Goal: Task Accomplishment & Management: Complete application form

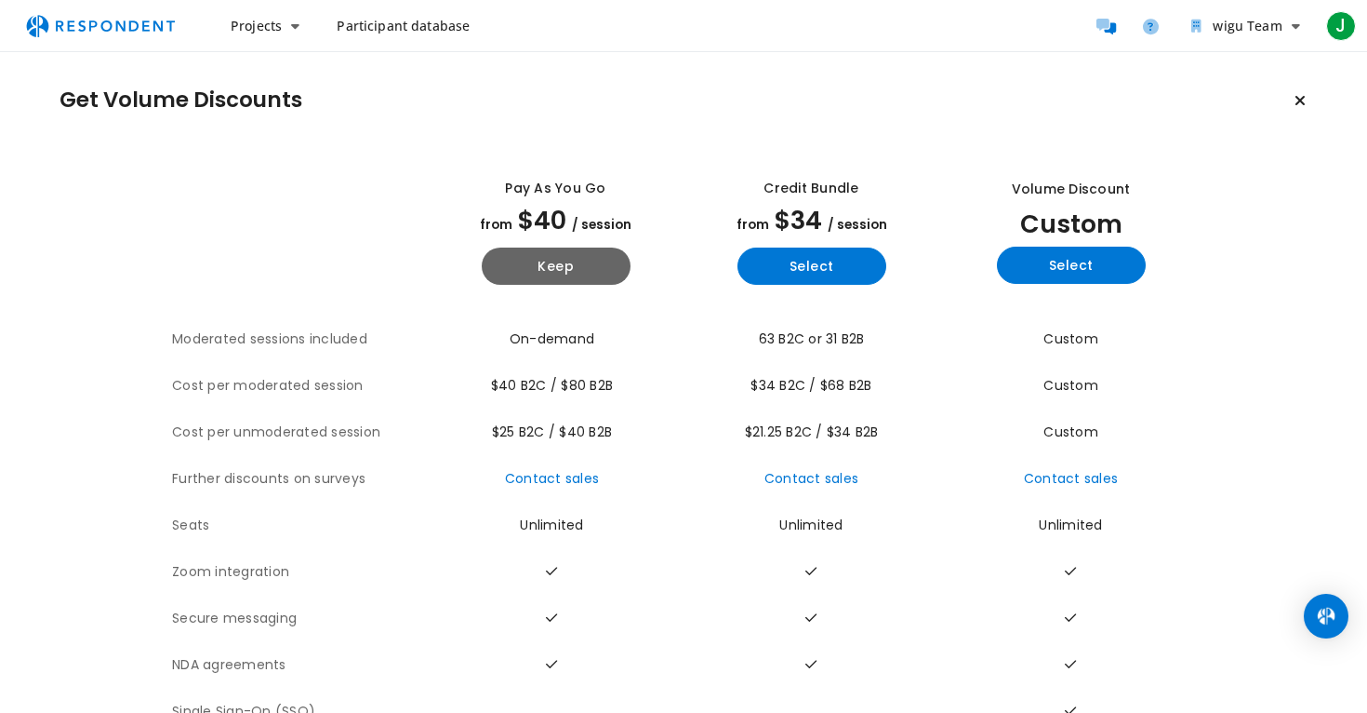
scroll to position [52, 0]
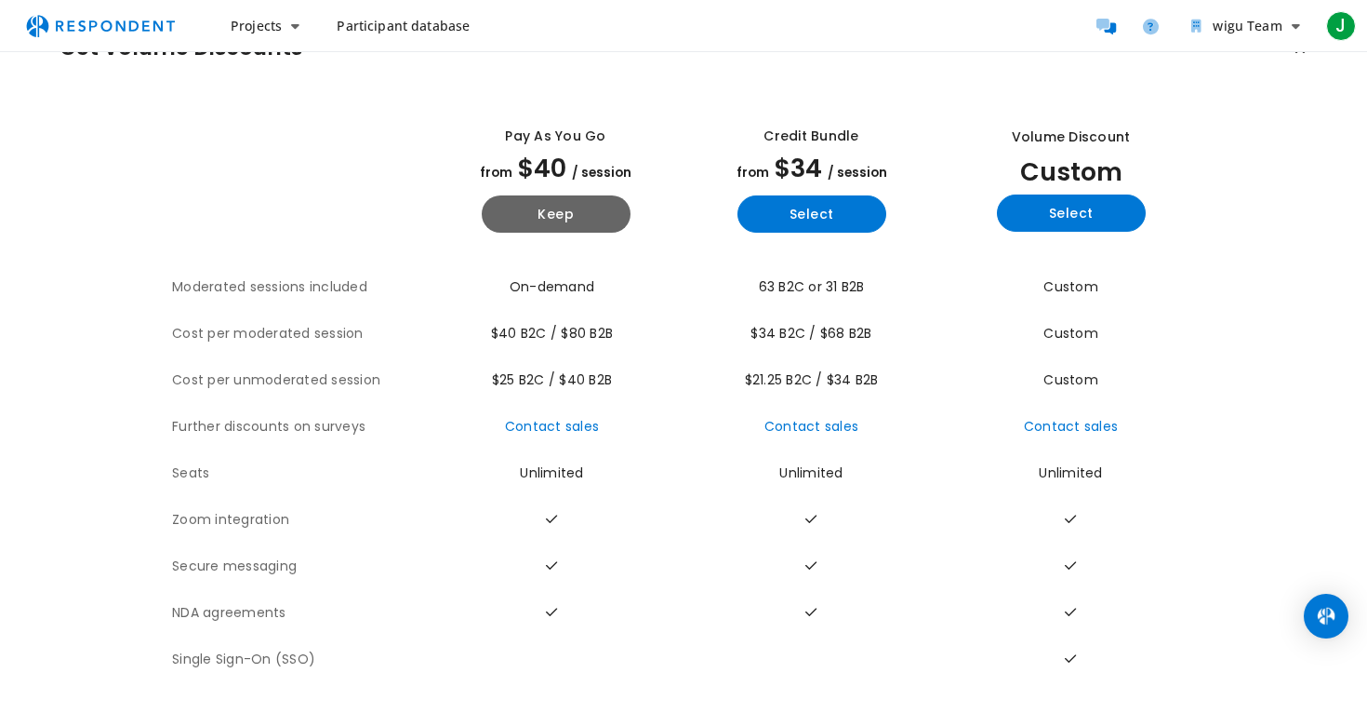
click at [400, 33] on span "Participant database" at bounding box center [403, 26] width 133 height 18
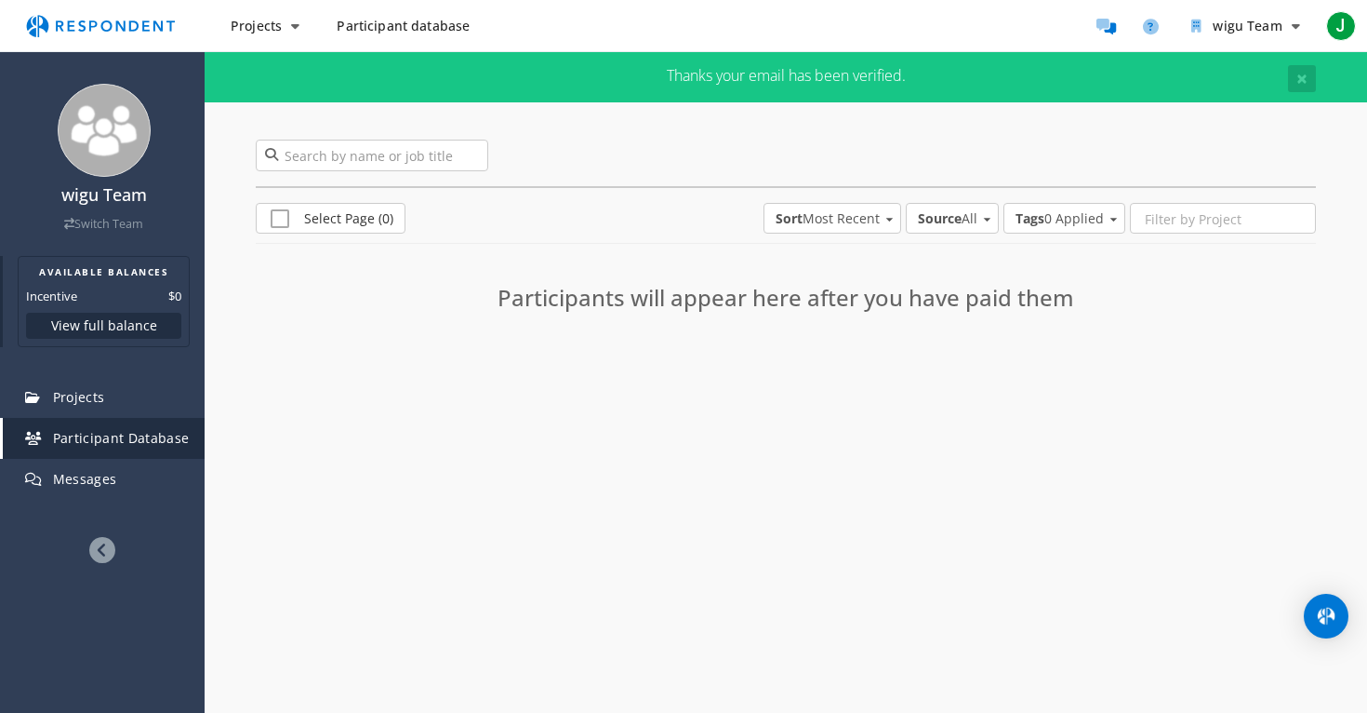
click at [111, 315] on button "View full balance" at bounding box center [103, 326] width 155 height 26
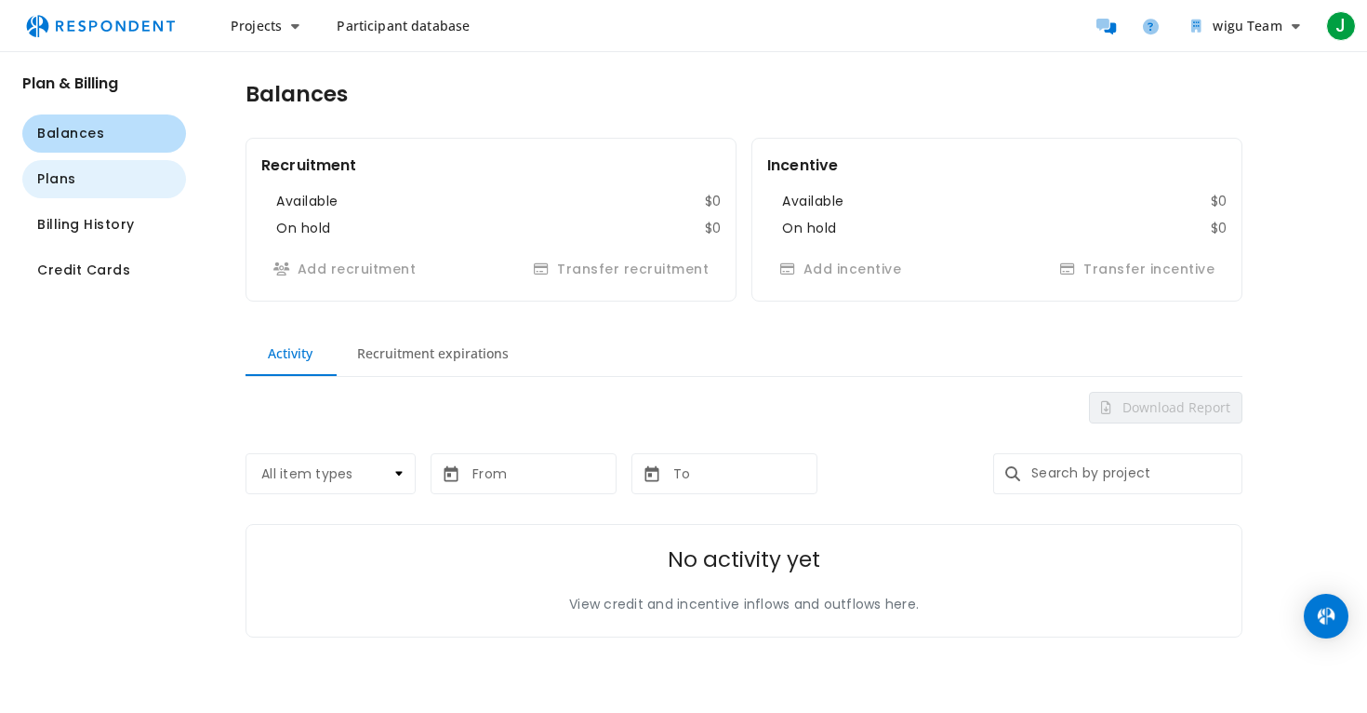
click at [111, 173] on button "Plans" at bounding box center [104, 179] width 164 height 38
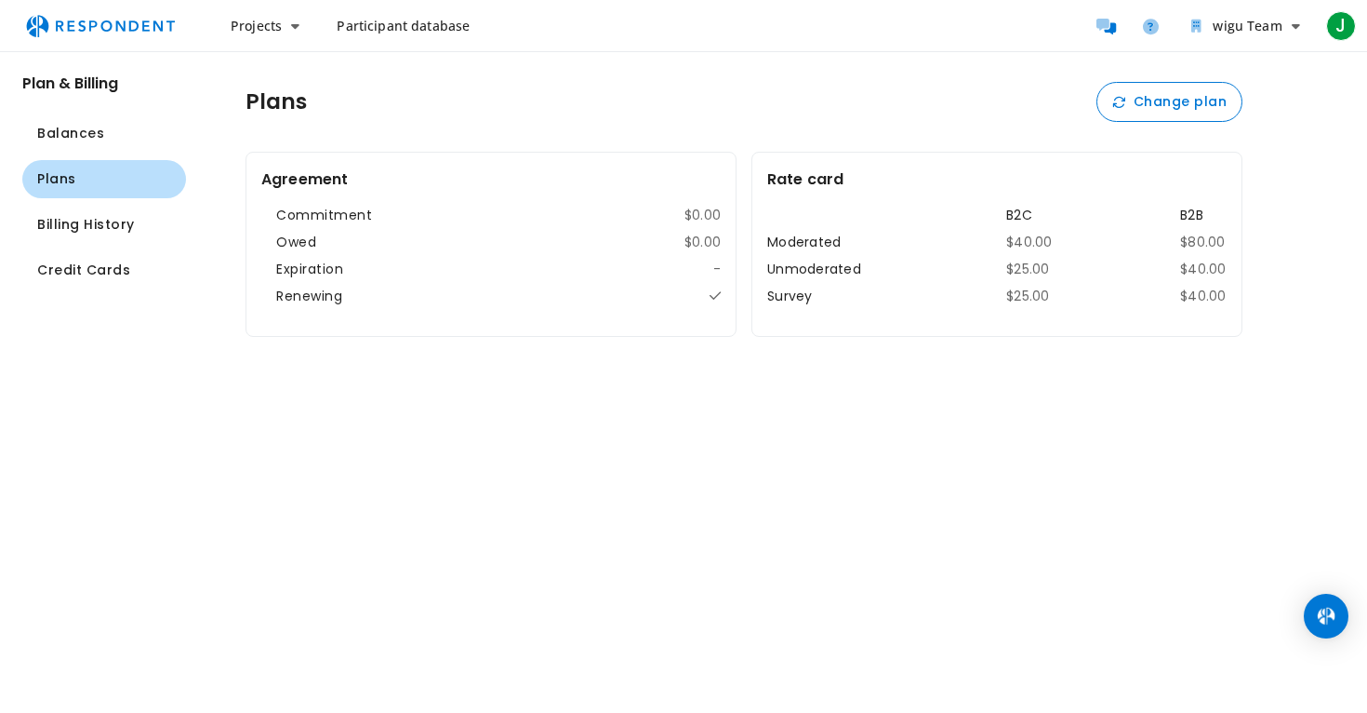
click at [817, 238] on th "Moderated" at bounding box center [823, 243] width 112 height 20
click at [846, 262] on th "Unmoderated" at bounding box center [823, 270] width 112 height 20
click at [78, 129] on span "Balances" at bounding box center [70, 134] width 67 height 20
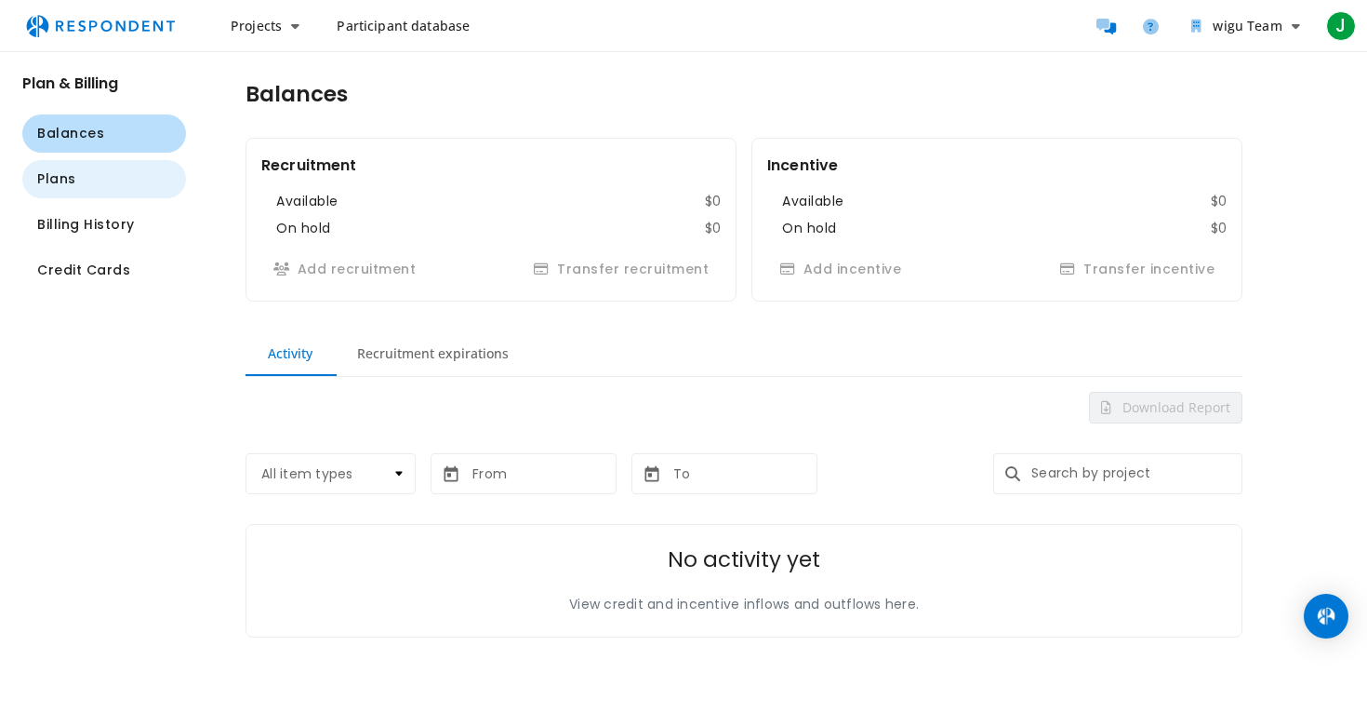
click at [69, 185] on span "Plans" at bounding box center [56, 179] width 39 height 20
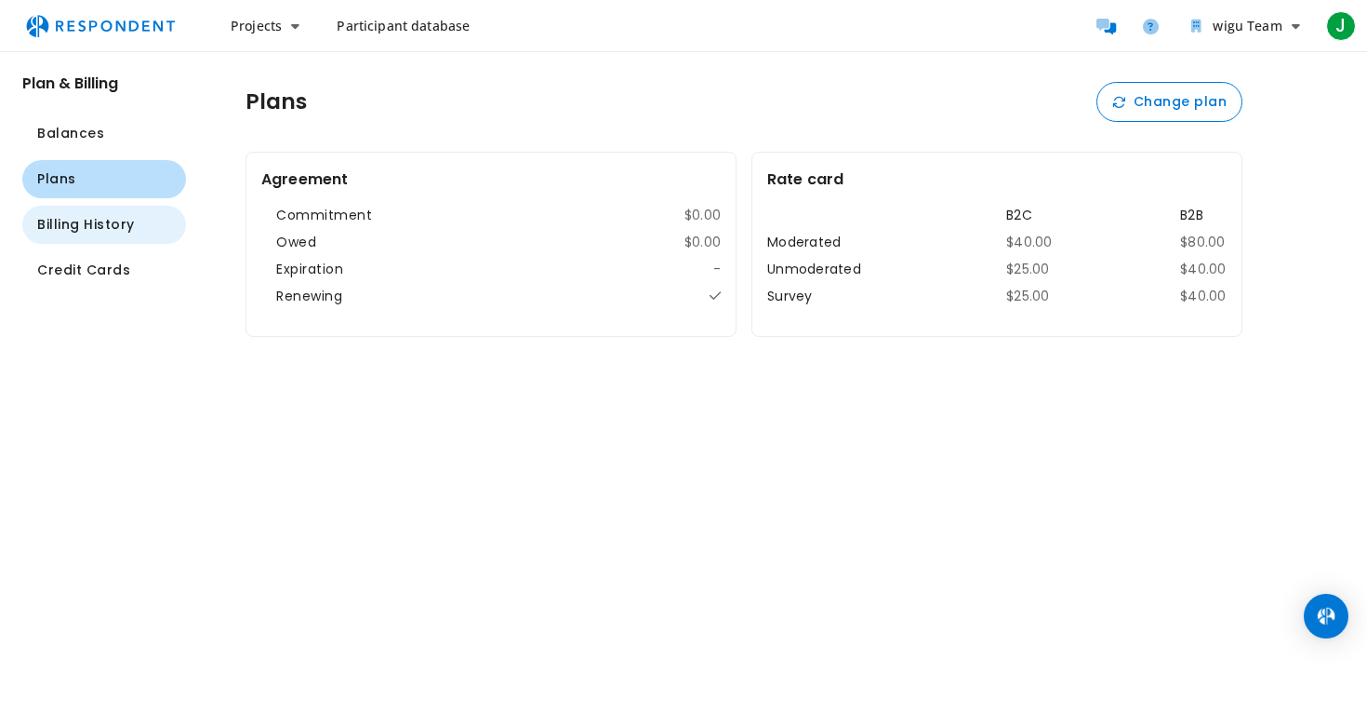
click at [86, 234] on span "Billing History" at bounding box center [86, 225] width 98 height 20
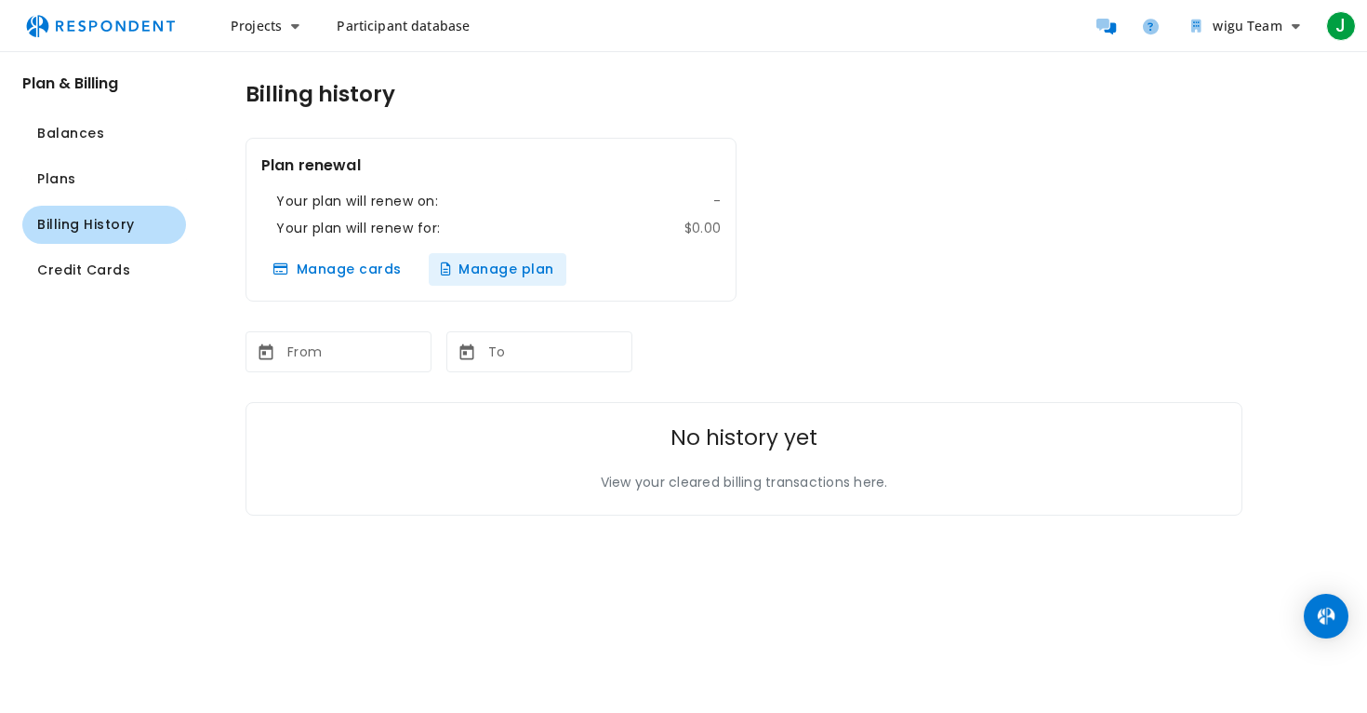
click at [500, 263] on button "Manage plan" at bounding box center [498, 269] width 138 height 33
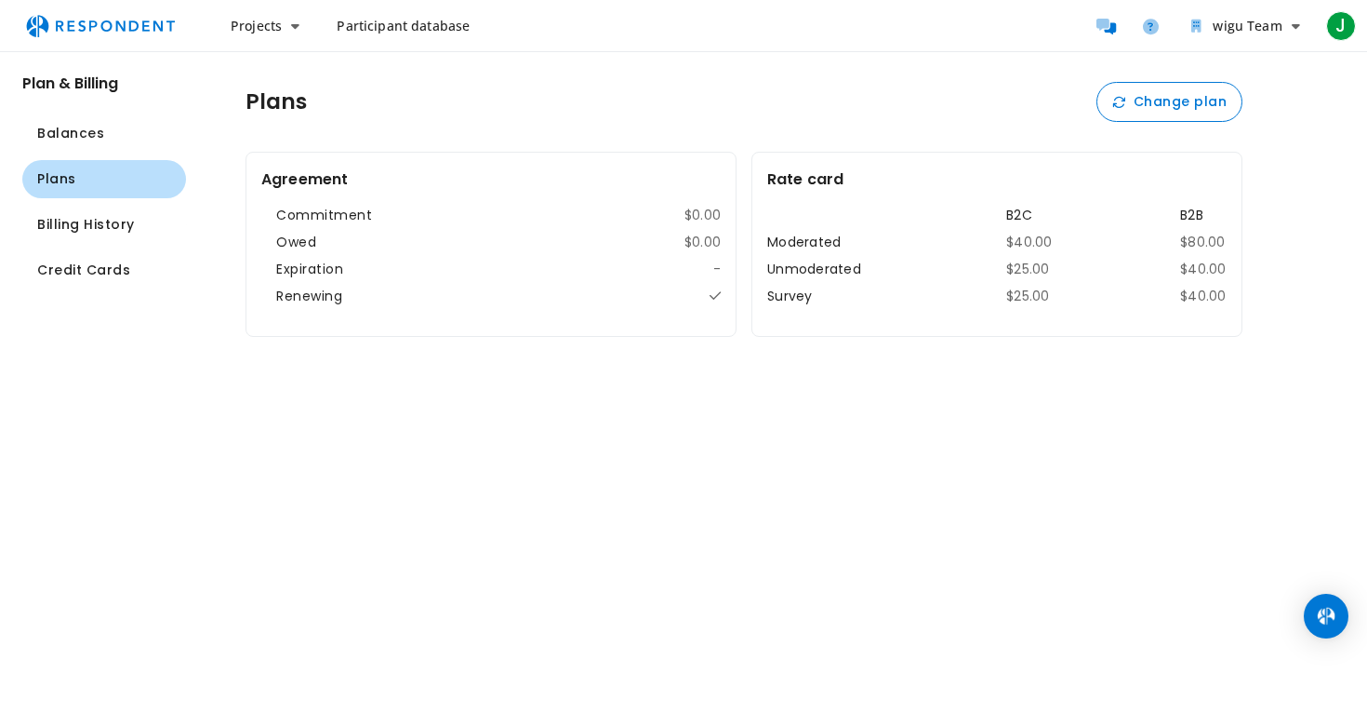
click at [434, 250] on div "Commitment $0.00 Owed $0.00 Expiration -" at bounding box center [498, 242] width 445 height 73
click at [92, 27] on img "Main navigation" at bounding box center [100, 25] width 171 height 35
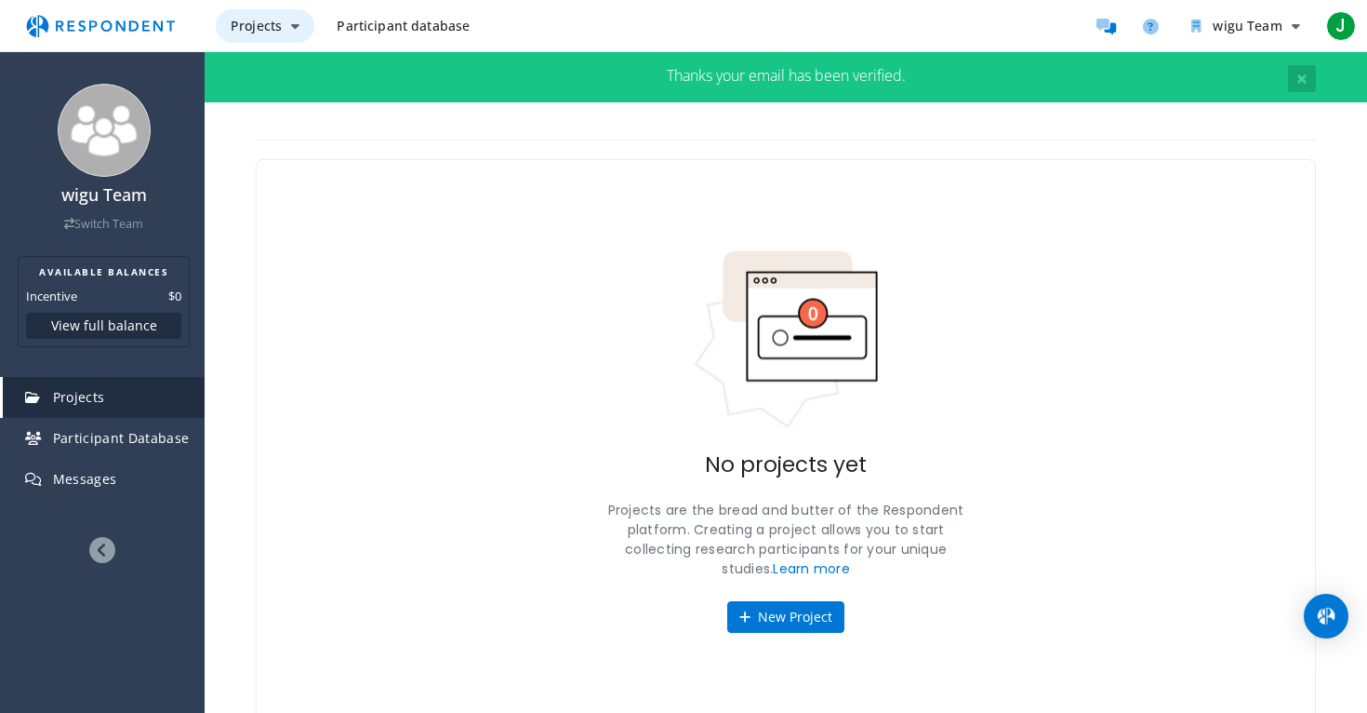
click at [252, 20] on span "Projects" at bounding box center [256, 26] width 51 height 18
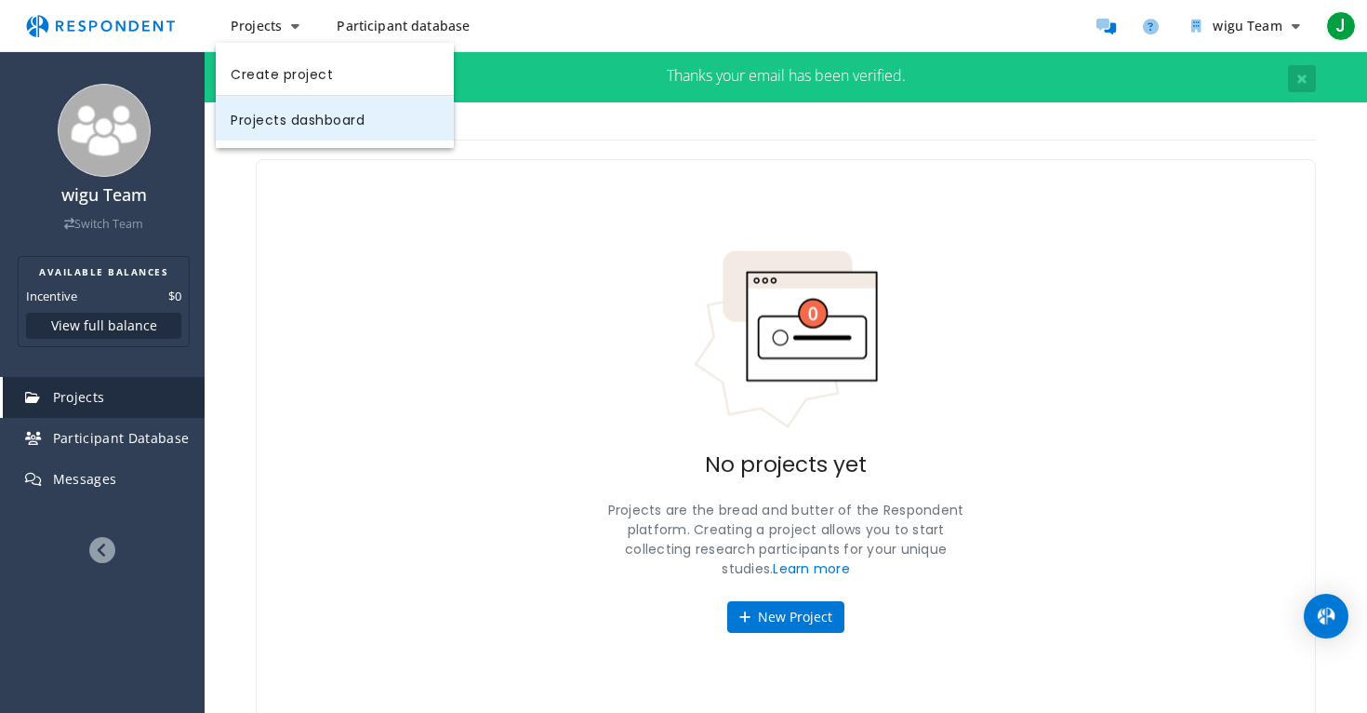
click at [304, 122] on link "Projects dashboard" at bounding box center [335, 118] width 238 height 45
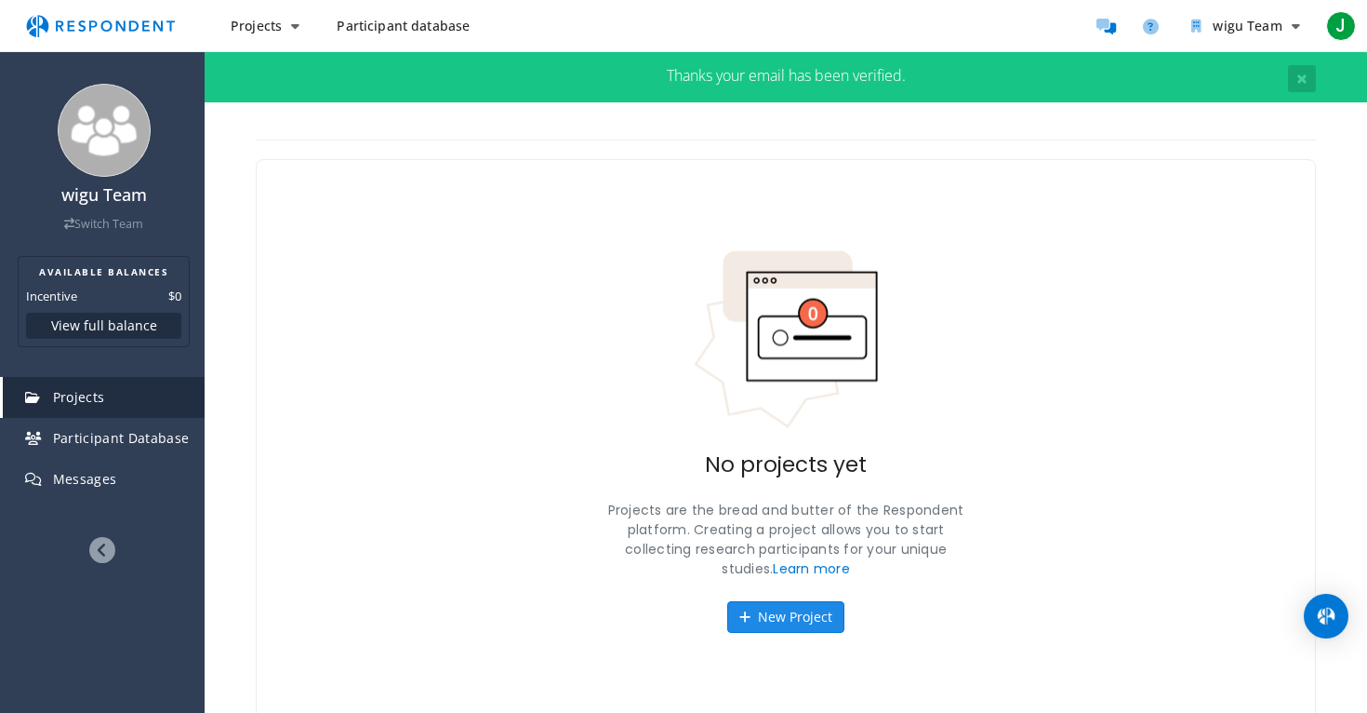
click at [819, 603] on button "New Project" at bounding box center [785, 617] width 117 height 32
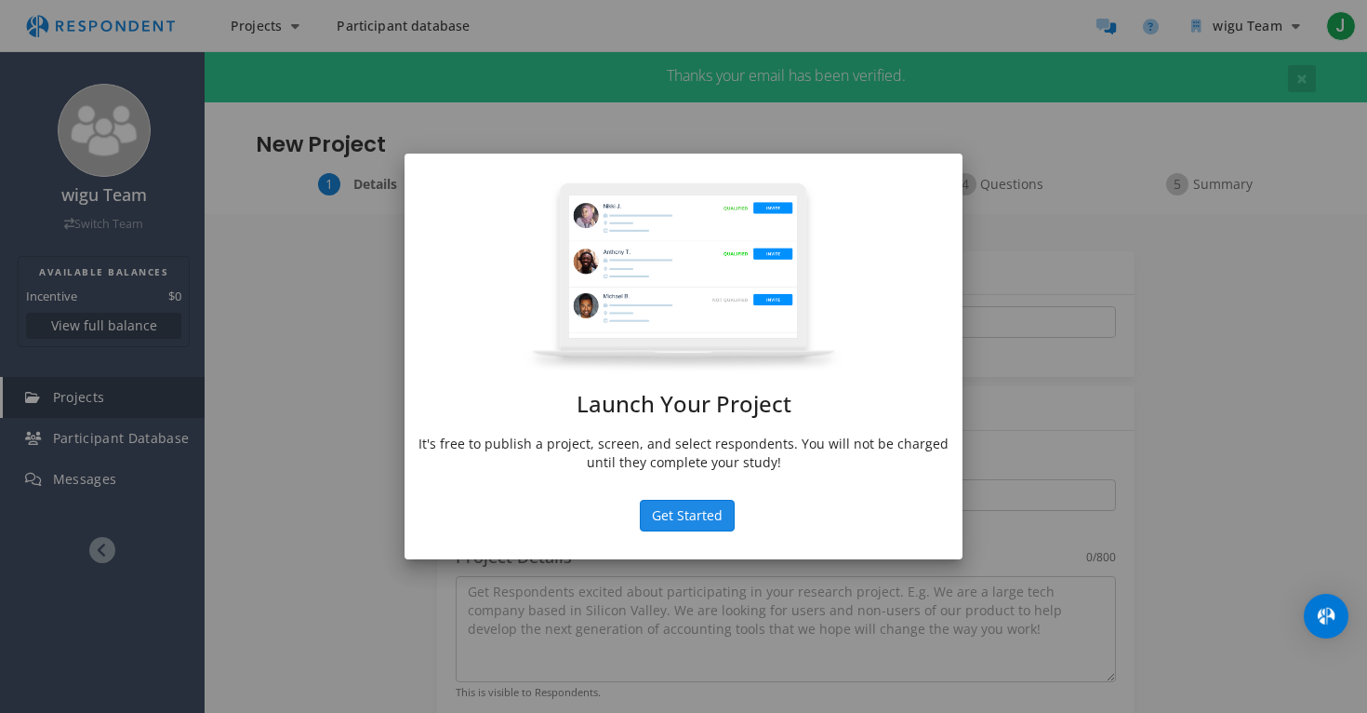
click at [699, 522] on button "Get Started" at bounding box center [687, 516] width 95 height 32
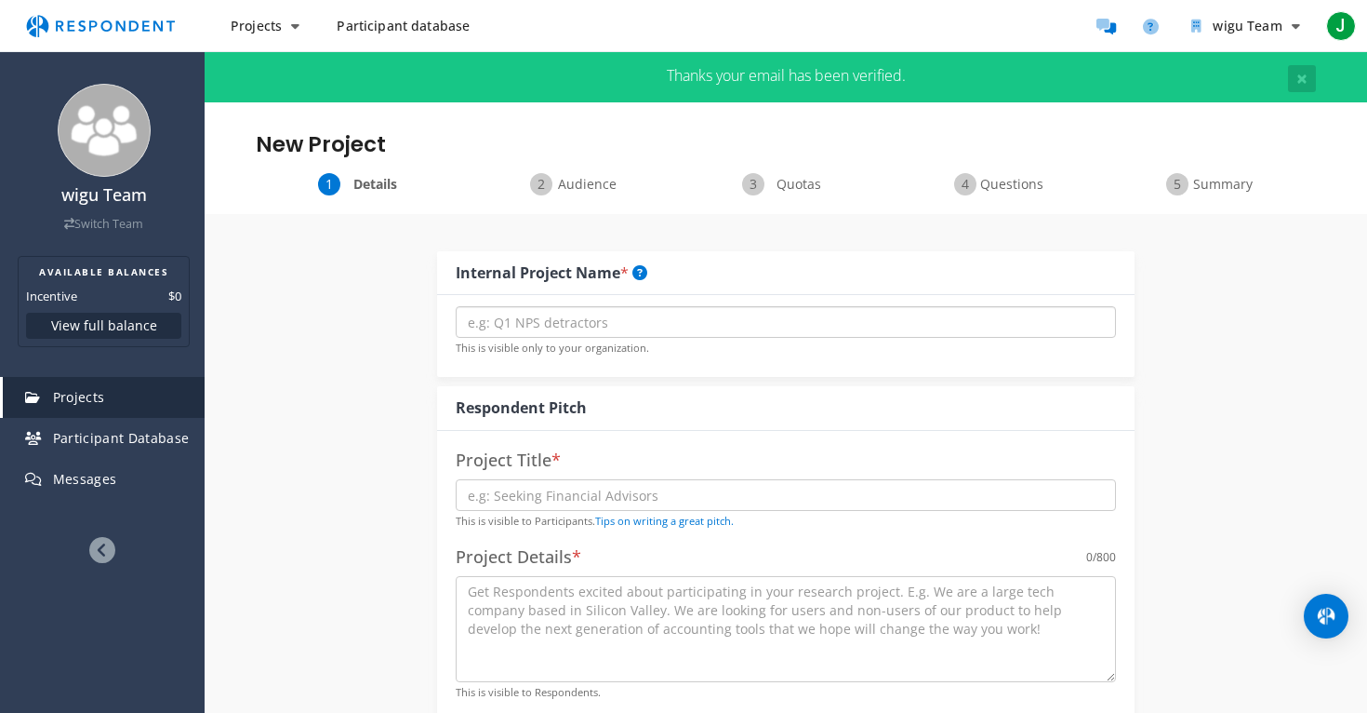
click at [692, 326] on input "text" at bounding box center [786, 322] width 660 height 32
drag, startPoint x: 658, startPoint y: 328, endPoint x: 473, endPoint y: 290, distance: 189.0
click at [471, 290] on div "Internal Project Name * Career Story Interviews This is visible only to your or…" at bounding box center [786, 314] width 698 height 127
type input "Career Story Interviews"
click at [563, 474] on div "Project Title * This is visible to Participants. Tips on writing a great pitch.…" at bounding box center [786, 576] width 698 height 290
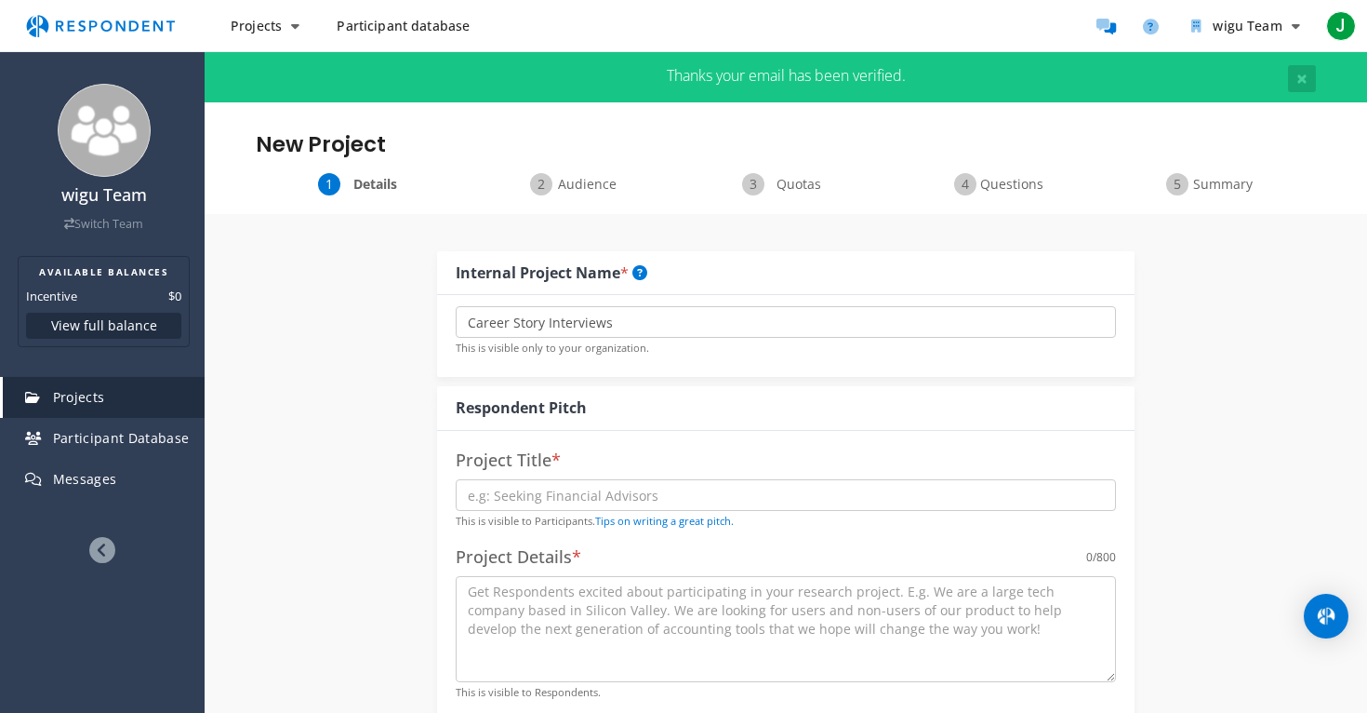
click at [569, 517] on small "This is visible to Participants. Tips on writing a great pitch." at bounding box center [595, 520] width 278 height 14
click at [572, 505] on input "text" at bounding box center [786, 495] width 660 height 32
paste input "Career Story Interviews"
type input "Career Story Interviews"
click at [681, 600] on textarea at bounding box center [786, 629] width 660 height 106
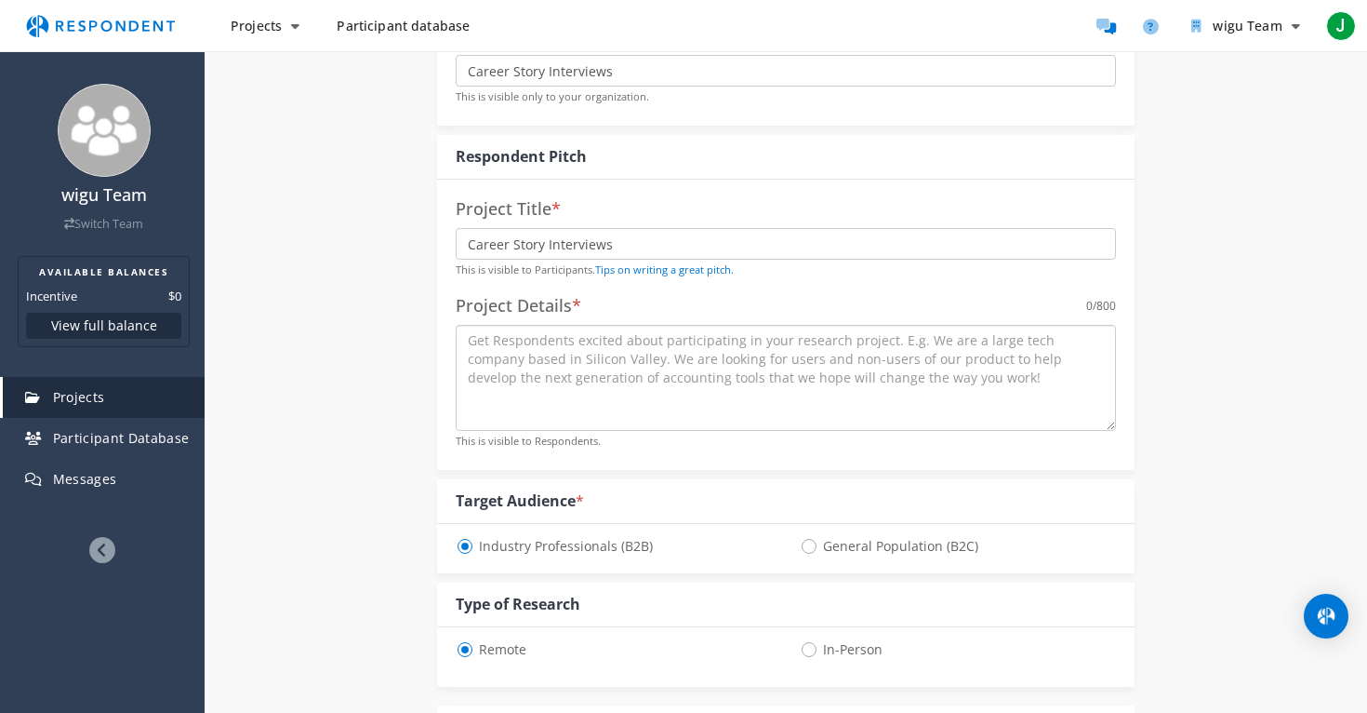
scroll to position [250, 0]
paste textarea "We’re building a library of short recorded video interviews via Zoom featuring …"
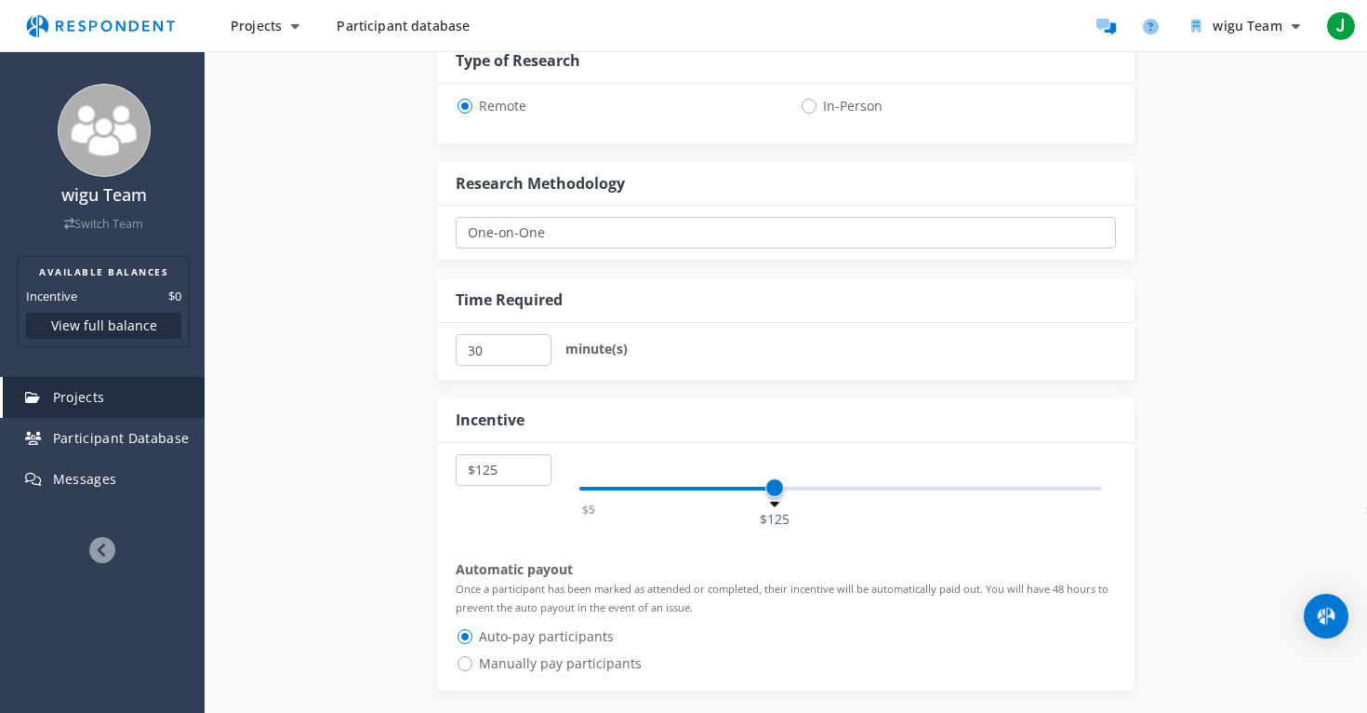
scroll to position [795, 0]
type textarea "We’re building a library of short recorded video interviews via Zoom featuring …"
click at [501, 358] on input "30" at bounding box center [504, 349] width 96 height 32
type input "3"
type input "20"
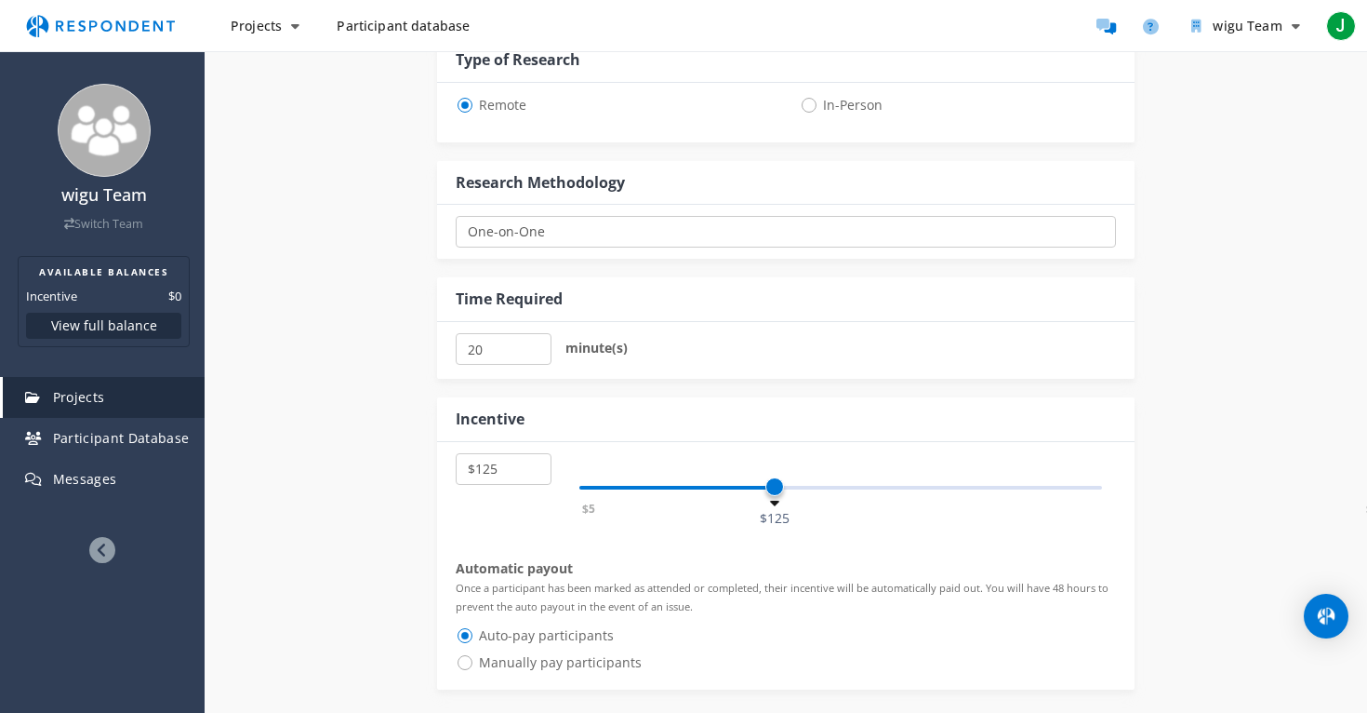
click at [799, 394] on div "Incentive $5 $10 $15 $20 $25 $30 $35 $40 $45 $50 $55 $60 $65 $70 $75 $80 $85 $9…" at bounding box center [786, 543] width 698 height 311
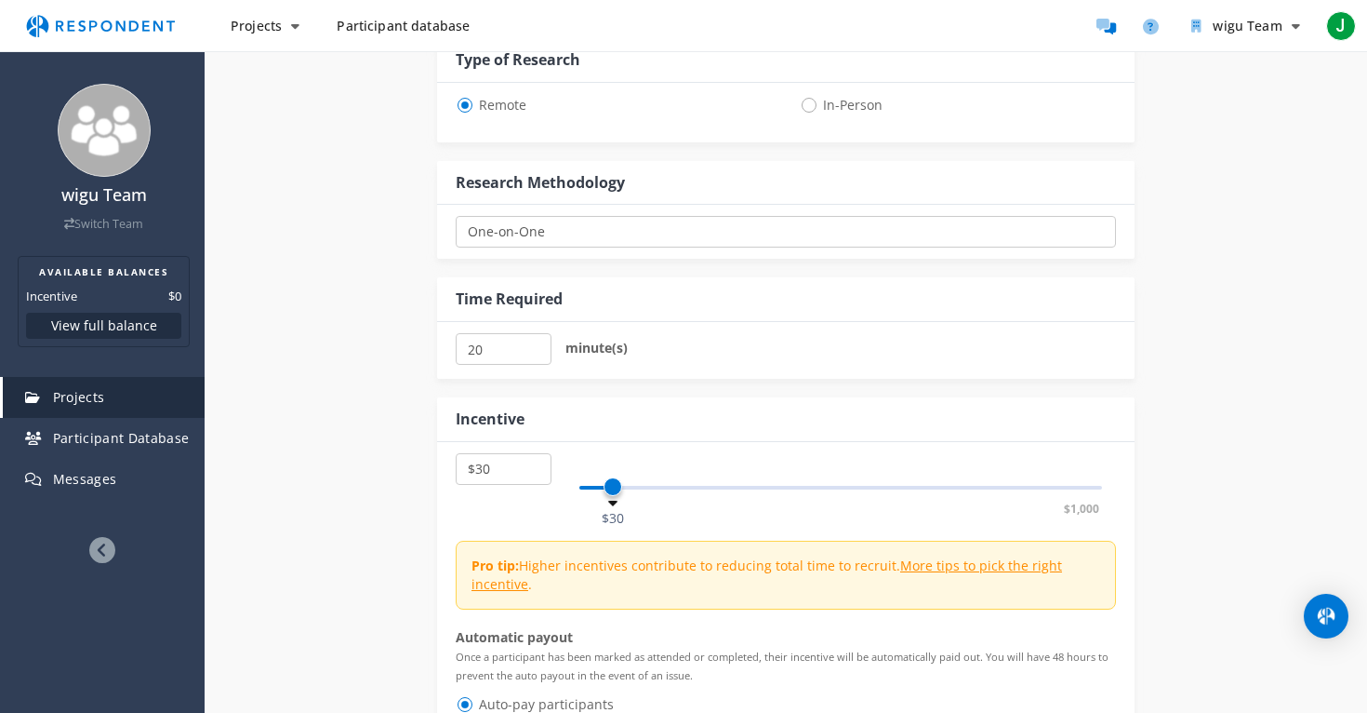
click at [615, 486] on div "$5 $1,000 $30" at bounding box center [840, 488] width 523 height 4
select select "number:15"
click at [598, 486] on div "$5 $1,000 $15" at bounding box center [840, 488] width 523 height 4
click at [924, 433] on div "Incentive" at bounding box center [786, 419] width 698 height 45
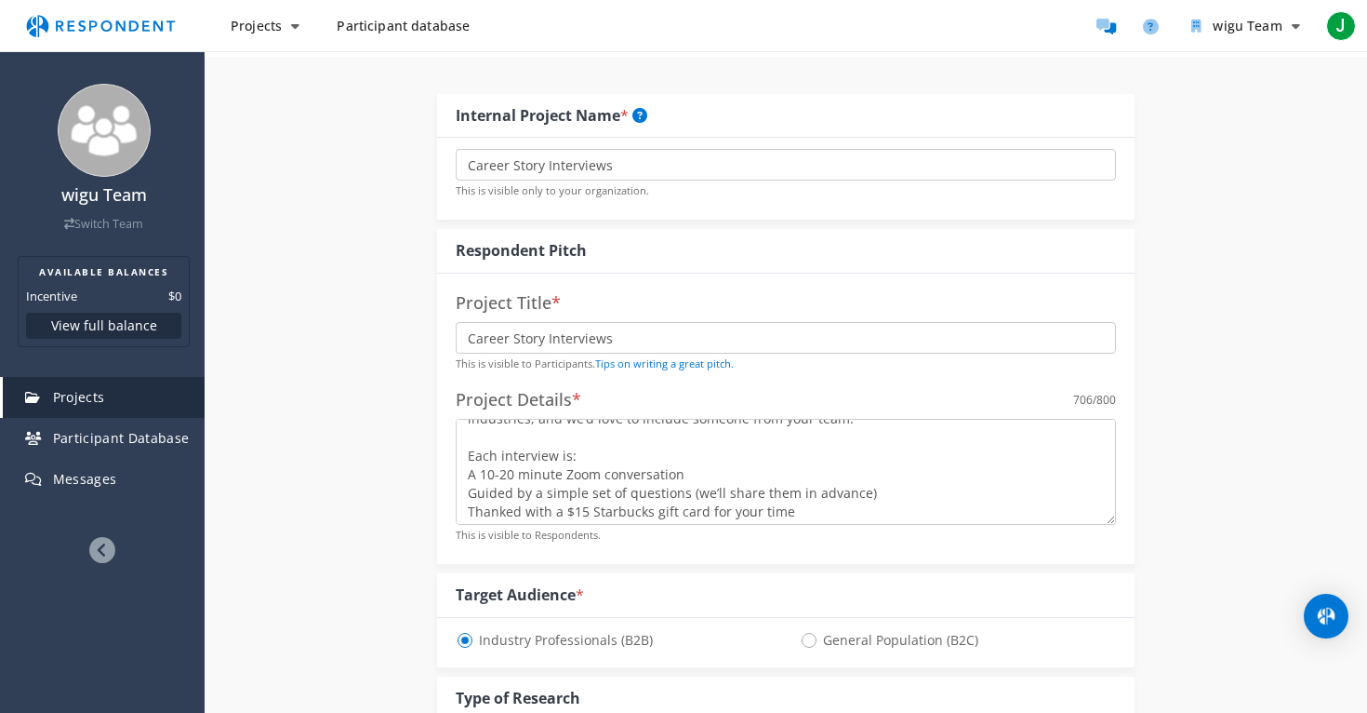
scroll to position [0, 0]
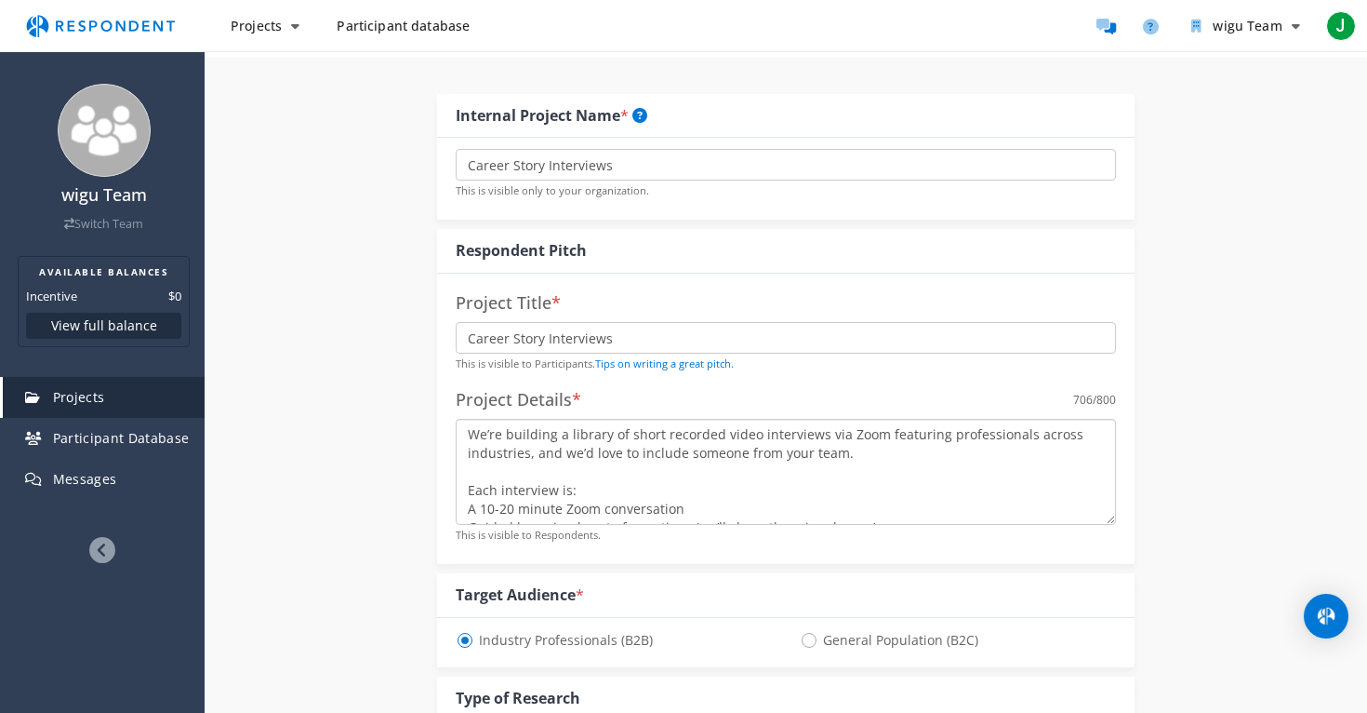
drag, startPoint x: 837, startPoint y: 452, endPoint x: 526, endPoint y: 456, distance: 310.7
click at [526, 456] on textarea "We’re building a library of short recorded video interviews via Zoom featuring …" at bounding box center [786, 472] width 660 height 106
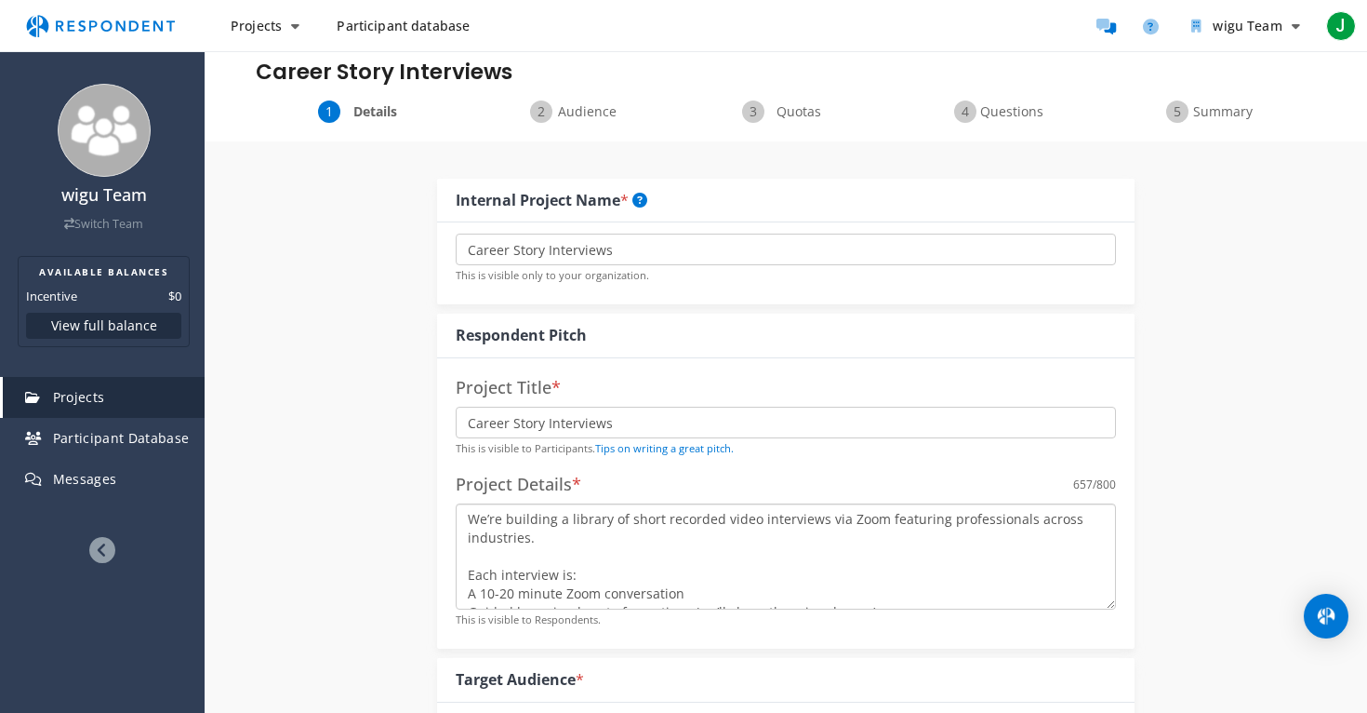
scroll to position [81, 0]
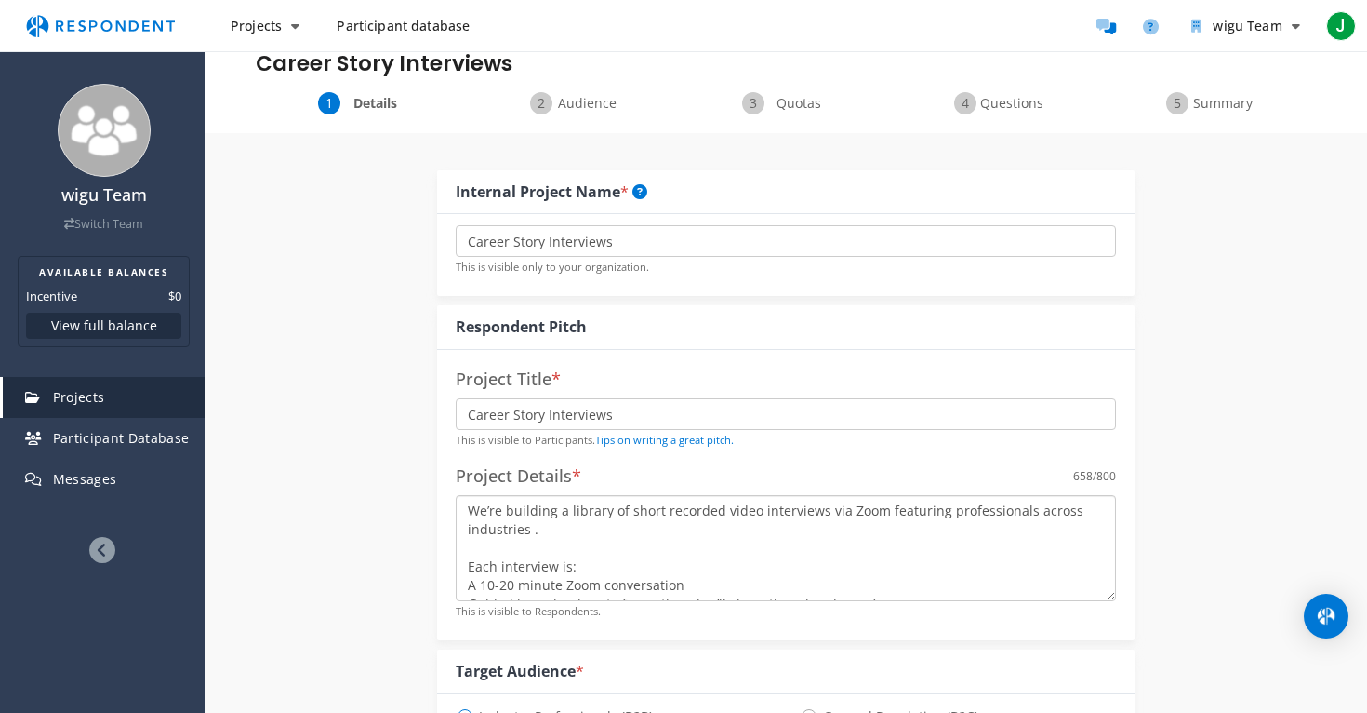
paste textarea "helping people of all ages explore careers that truly align with who they are a…"
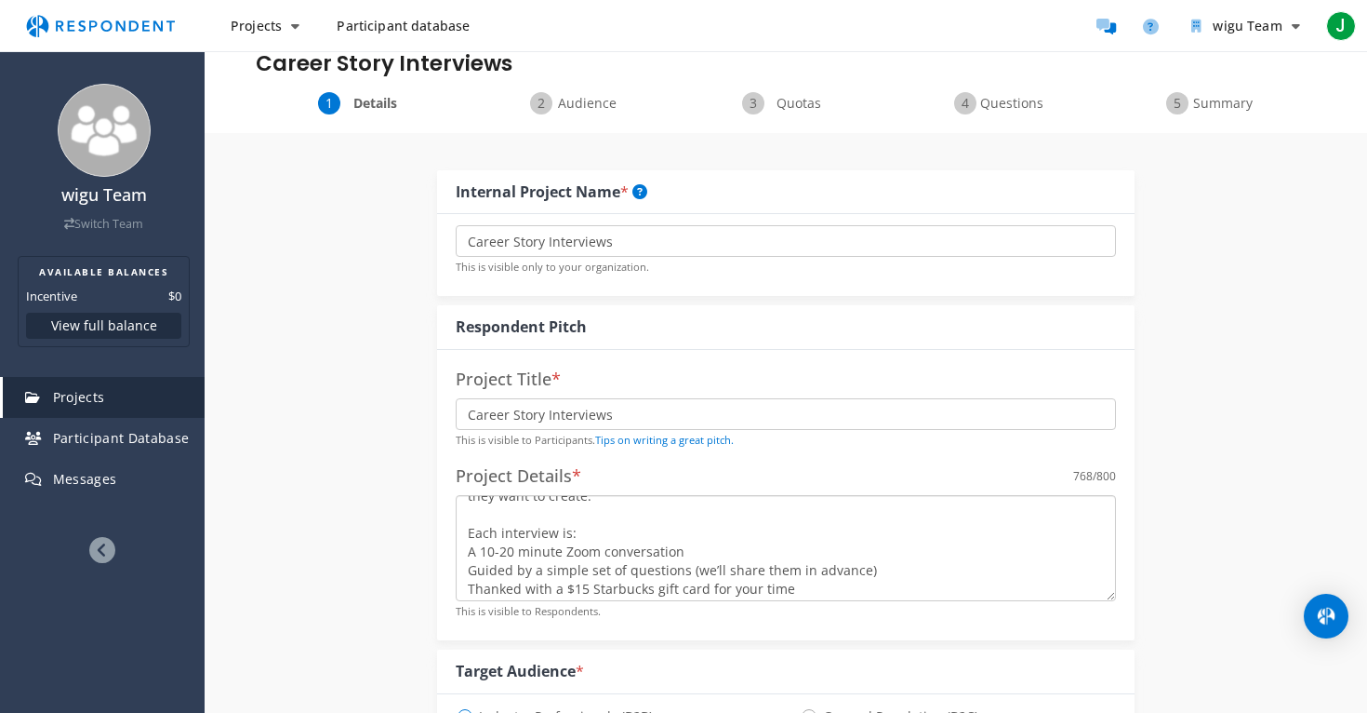
scroll to position [49, 0]
click at [465, 557] on textarea "We’re building a library of short recorded video interviews via Zoom featuring …" at bounding box center [786, 548] width 660 height 106
click at [474, 579] on textarea "We’re building a library of short recorded video interviews via Zoom featuring …" at bounding box center [786, 548] width 660 height 106
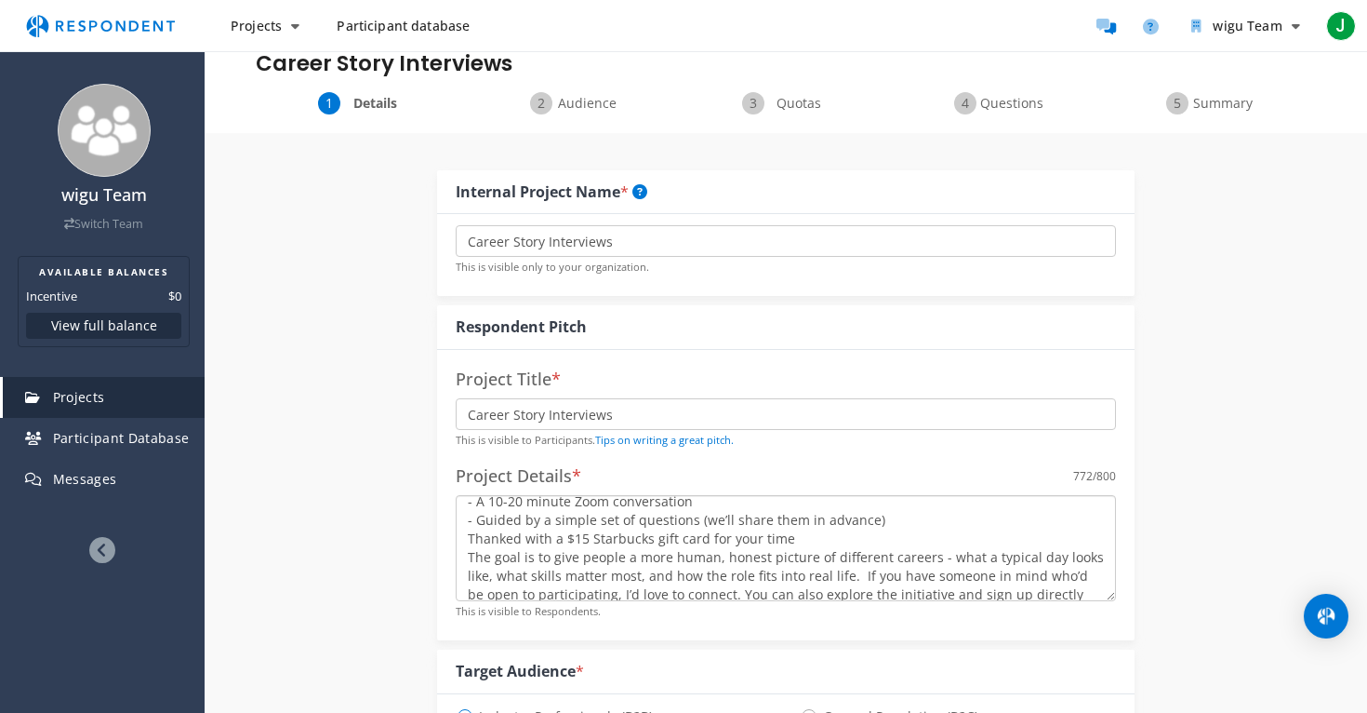
scroll to position [104, 0]
click at [464, 538] on textarea "We’re building a library of short recorded video interviews via Zoom featuring …" at bounding box center [786, 548] width 660 height 106
drag, startPoint x: 464, startPoint y: 538, endPoint x: 829, endPoint y: 528, distance: 364.7
click at [829, 529] on textarea "We’re building a library of short recorded video interviews via Zoom featuring …" at bounding box center [786, 548] width 660 height 106
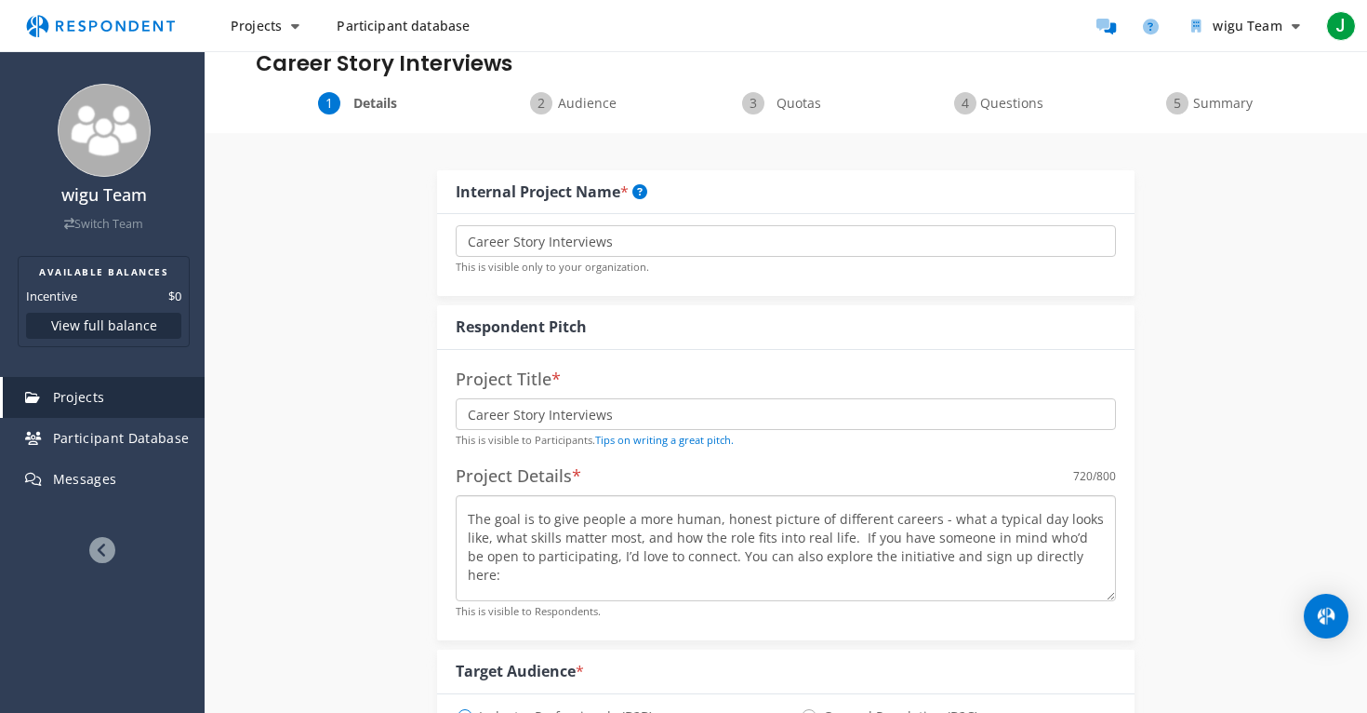
scroll to position [146, 0]
drag, startPoint x: 851, startPoint y: 531, endPoint x: 1069, endPoint y: 572, distance: 221.5
click at [1069, 572] on textarea "We’re building a library of short recorded video interviews via Zoom featuring …" at bounding box center [786, 548] width 660 height 106
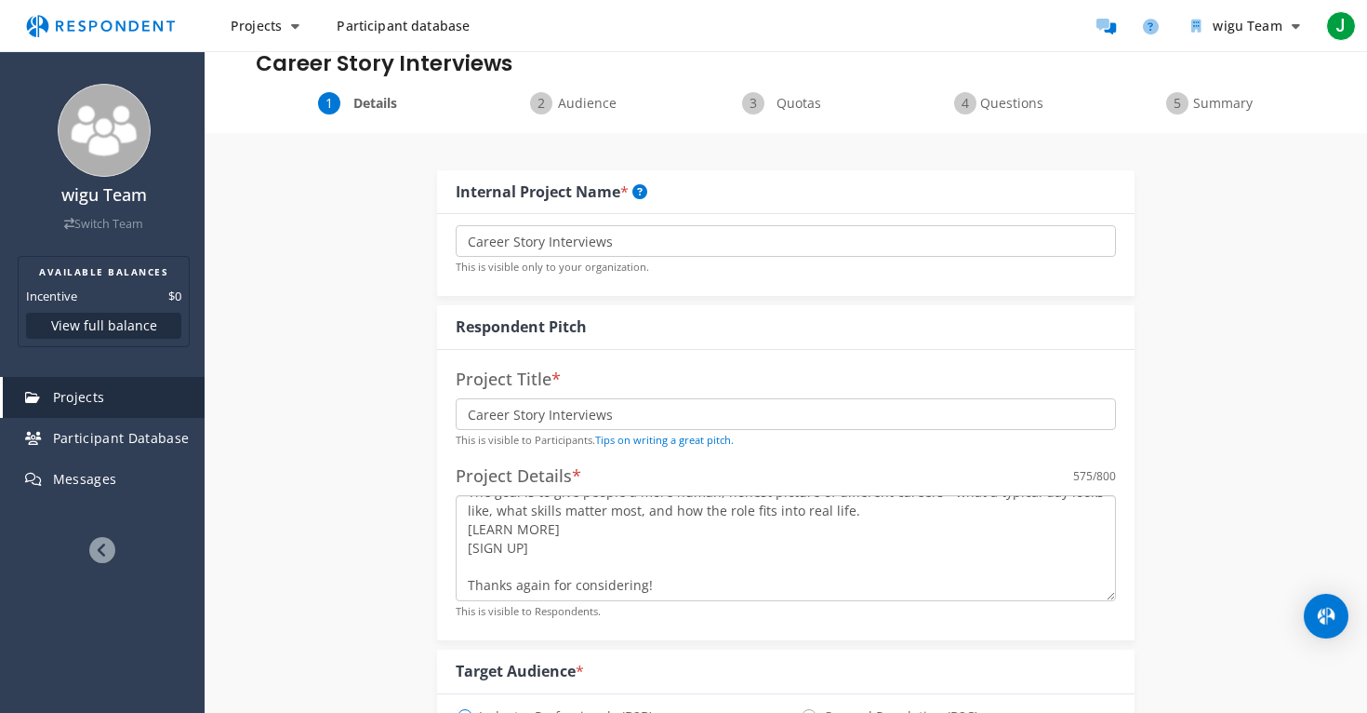
scroll to position [166, 0]
drag, startPoint x: 659, startPoint y: 585, endPoint x: 456, endPoint y: 529, distance: 211.2
click at [456, 529] on textarea "We’re building a library of short recorded video interviews via Zoom featuring …" at bounding box center [786, 548] width 660 height 106
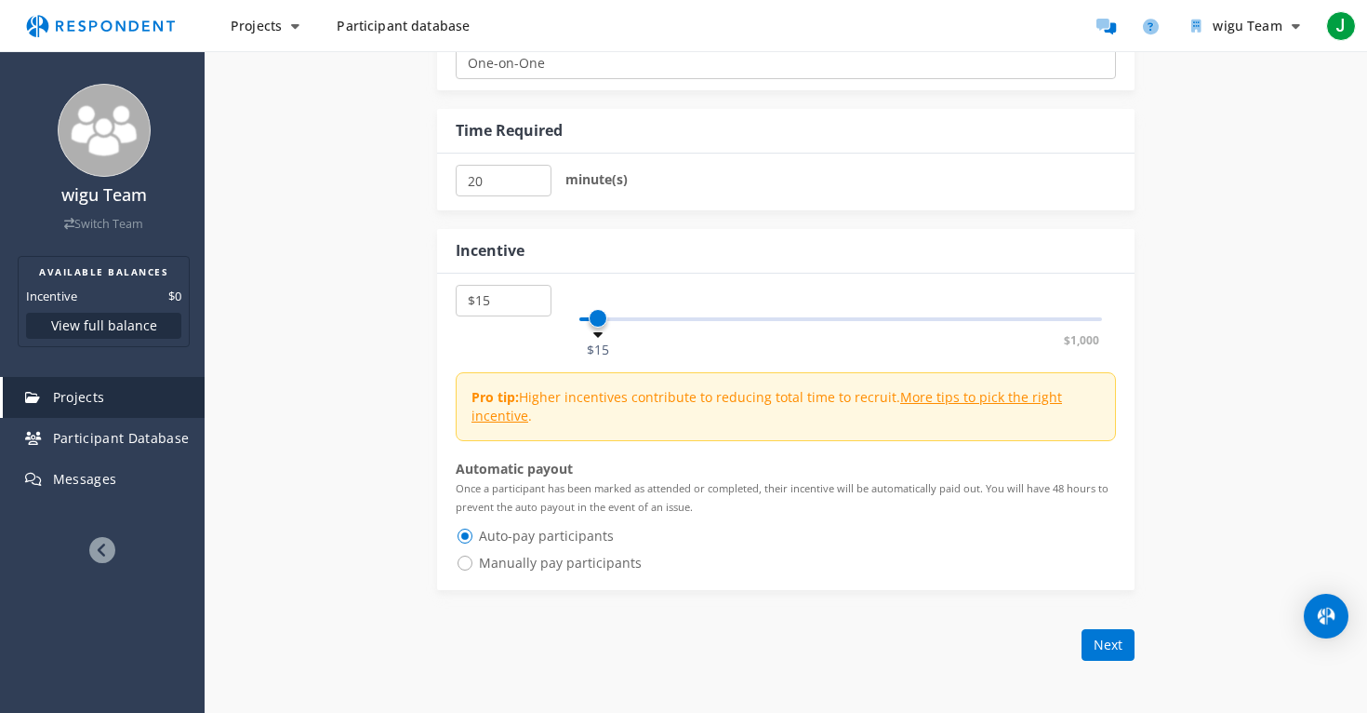
scroll to position [975, 0]
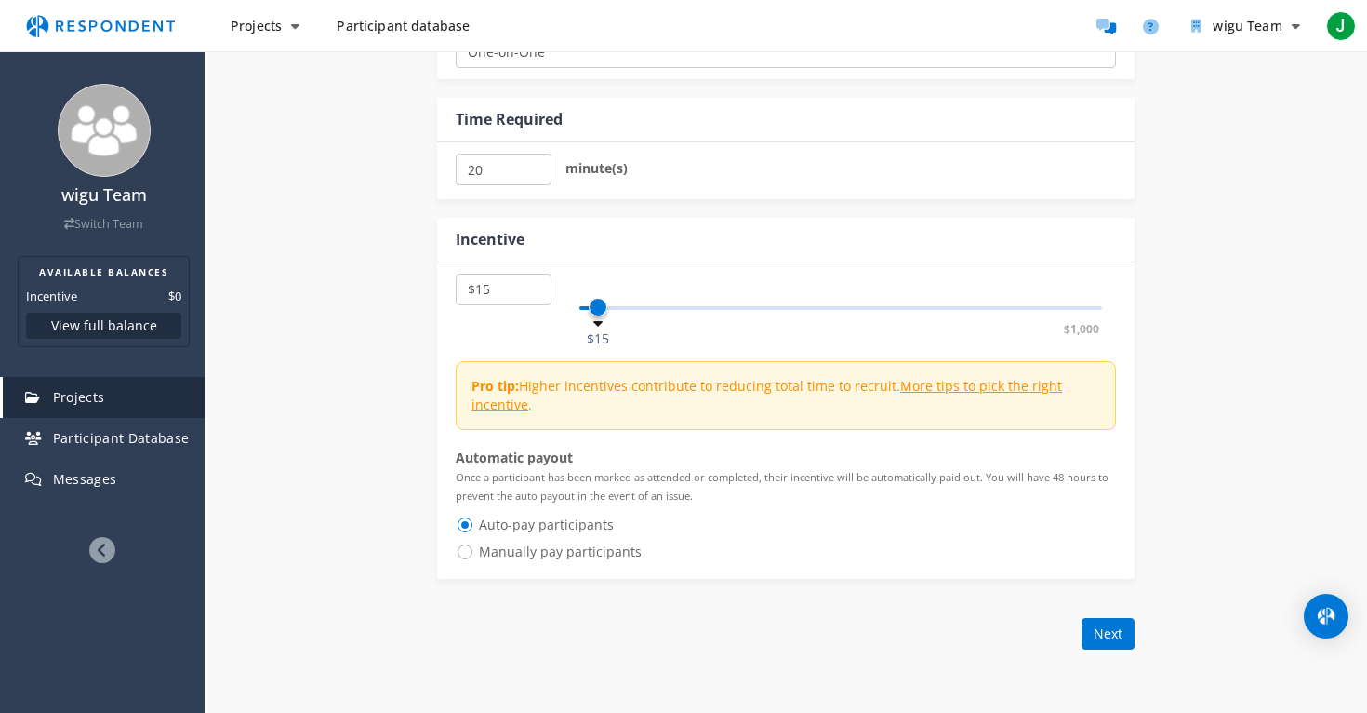
type textarea "We’re building a library of short recorded video interviews via Zoom featuring …"
click at [586, 557] on span "Manually pay participants" at bounding box center [549, 551] width 186 height 22
click at [468, 556] on input "Manually pay participants" at bounding box center [462, 550] width 12 height 12
radio input "true"
click at [545, 523] on span "Auto-pay participants" at bounding box center [535, 524] width 158 height 22
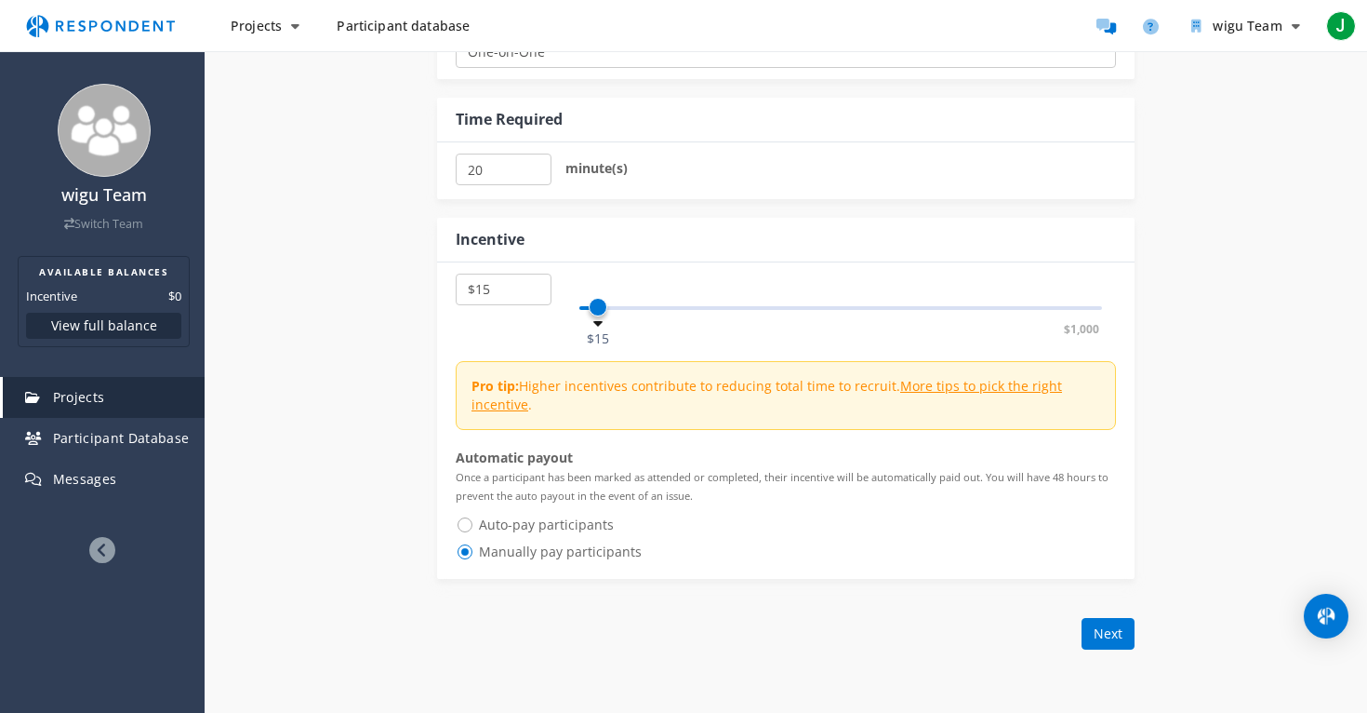
click at [468, 523] on input "Auto-pay participants" at bounding box center [462, 523] width 12 height 12
radio input "true"
click at [1102, 631] on button "Next" at bounding box center [1108, 634] width 53 height 32
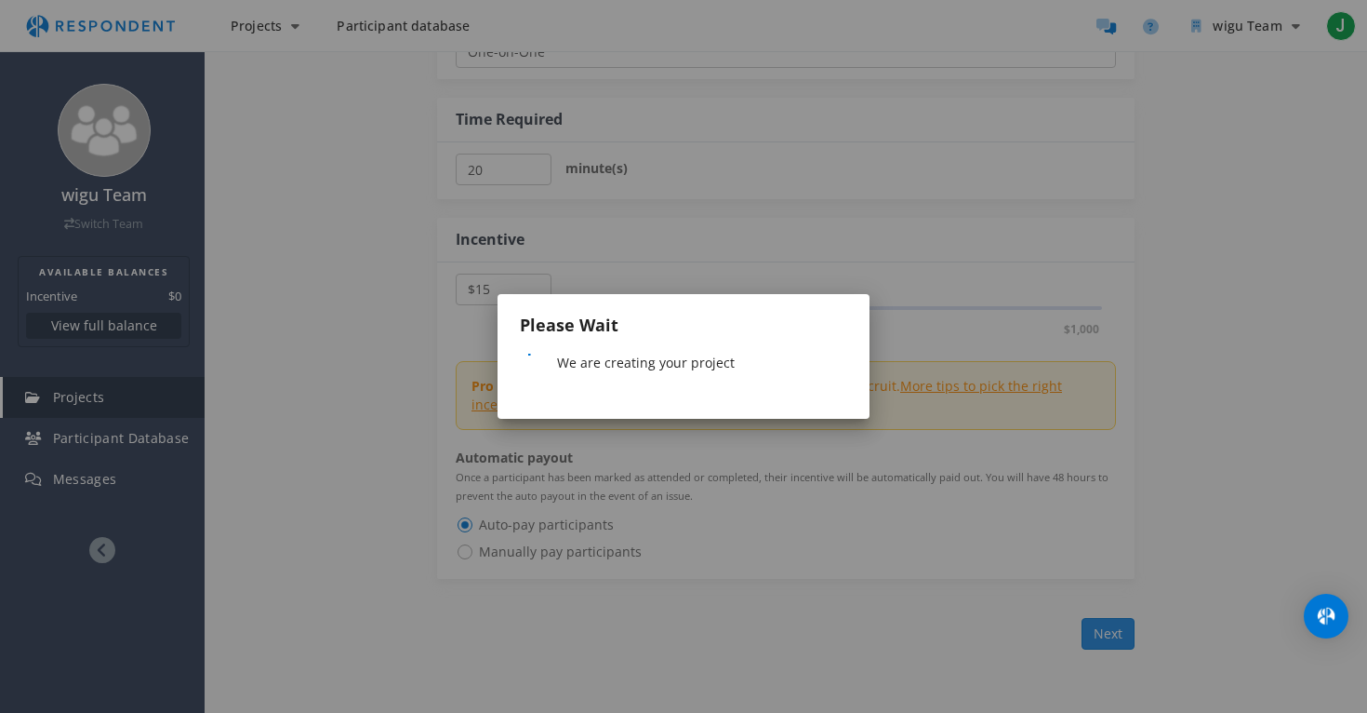
scroll to position [0, 0]
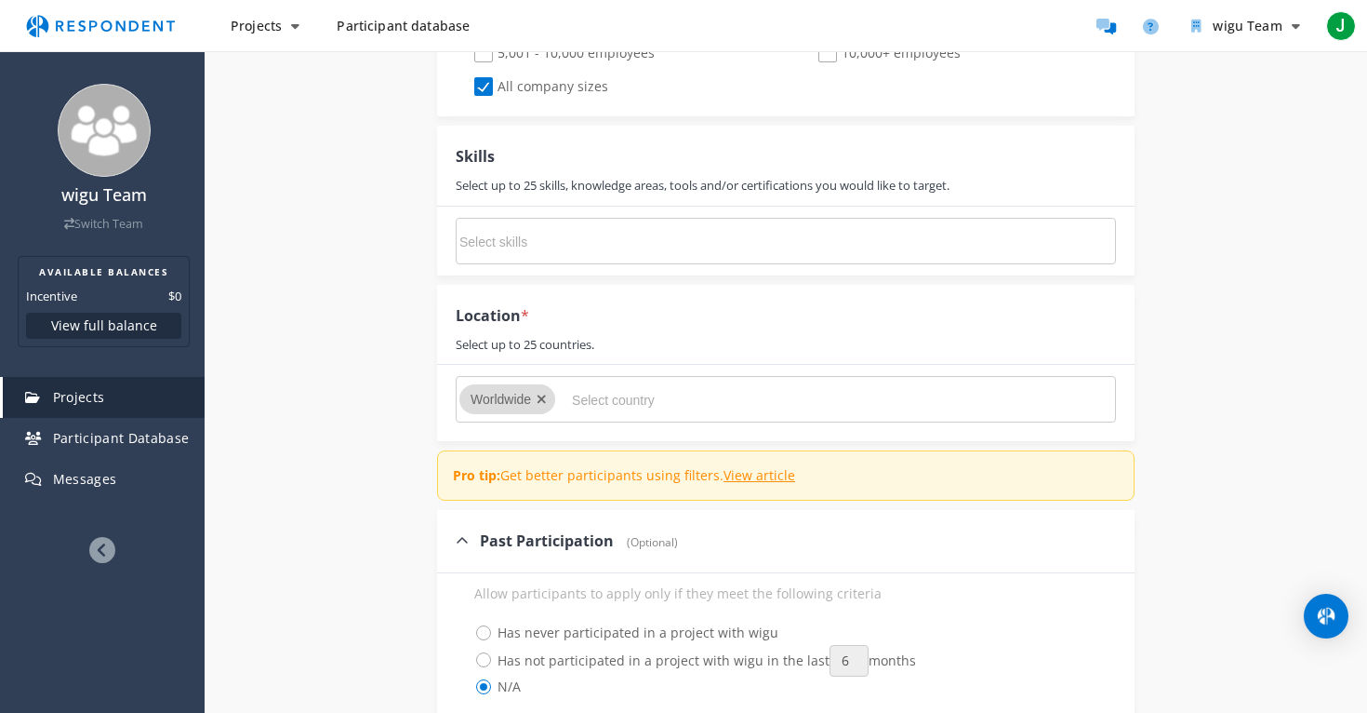
scroll to position [1459, 0]
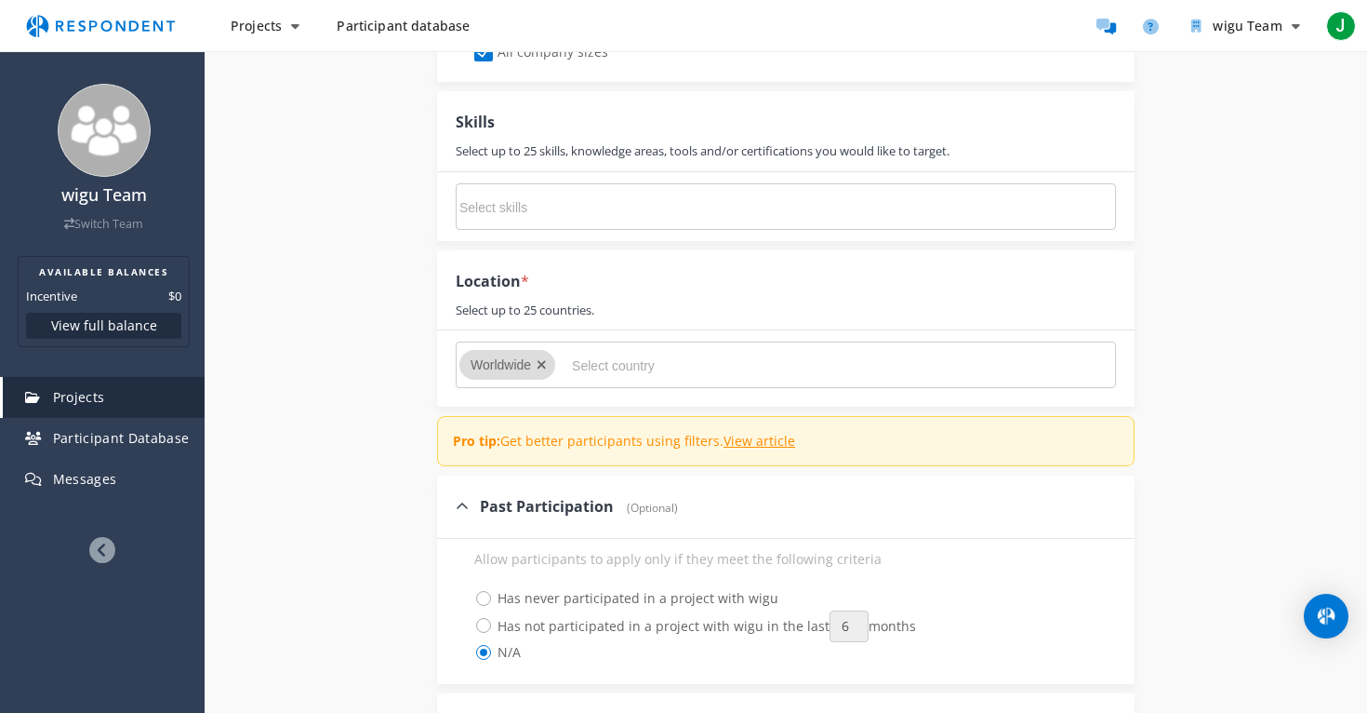
click at [542, 366] on icon "Remove Worldwide" at bounding box center [542, 364] width 10 height 13
click at [600, 364] on input "Select country" at bounding box center [711, 366] width 279 height 32
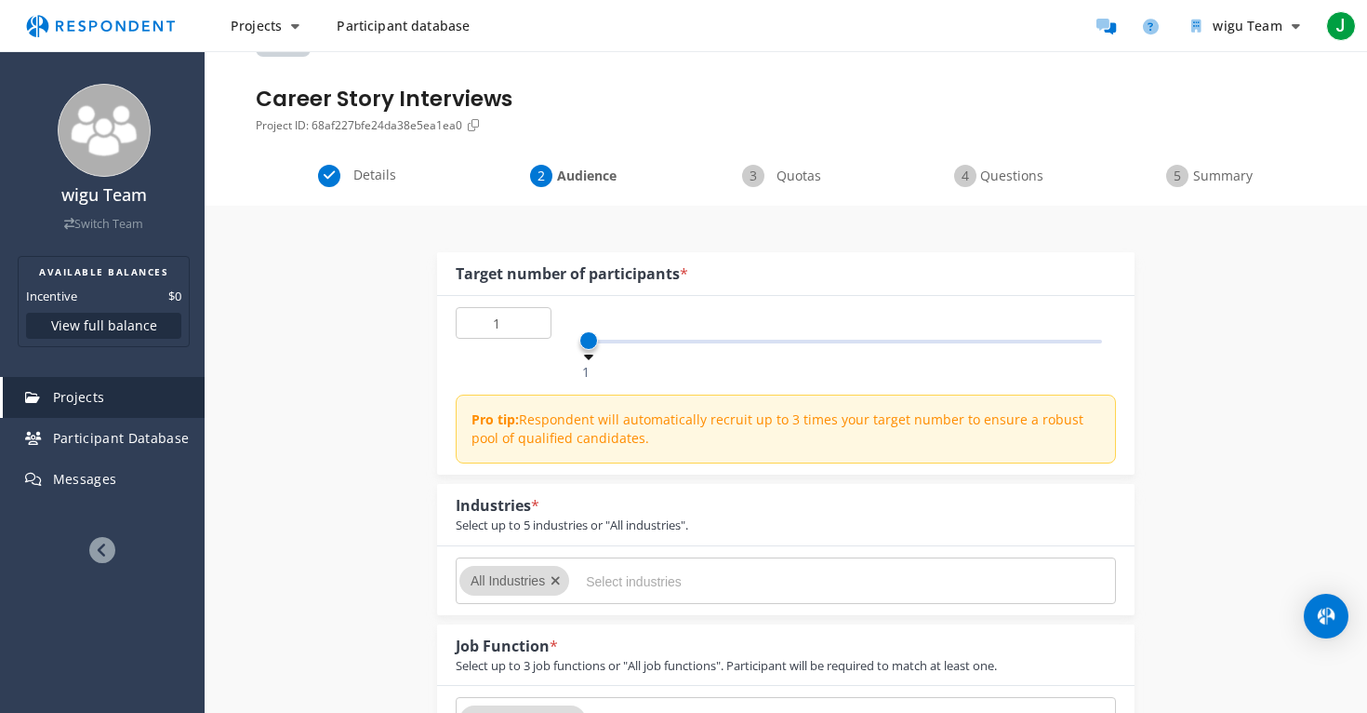
scroll to position [96, 0]
type input "2"
click at [537, 322] on input "2" at bounding box center [504, 325] width 96 height 32
click at [513, 330] on input "2" at bounding box center [504, 325] width 96 height 32
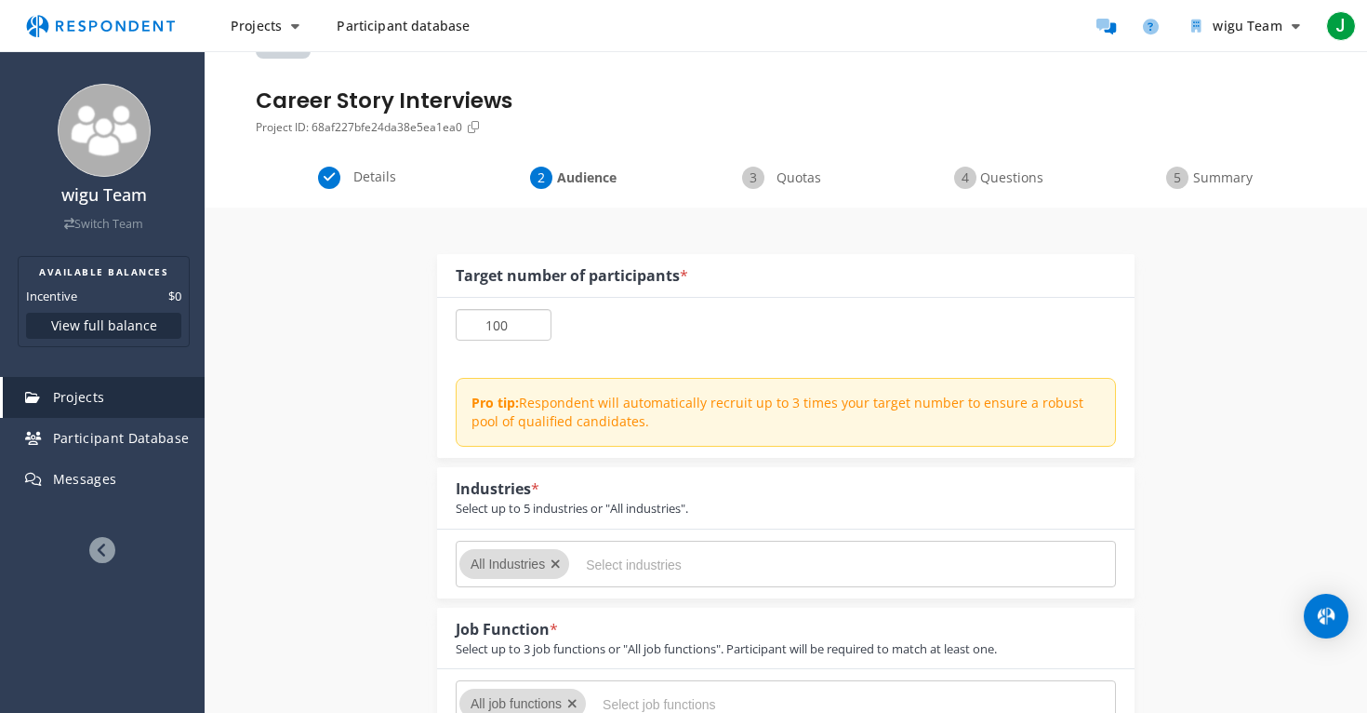
type input "100"
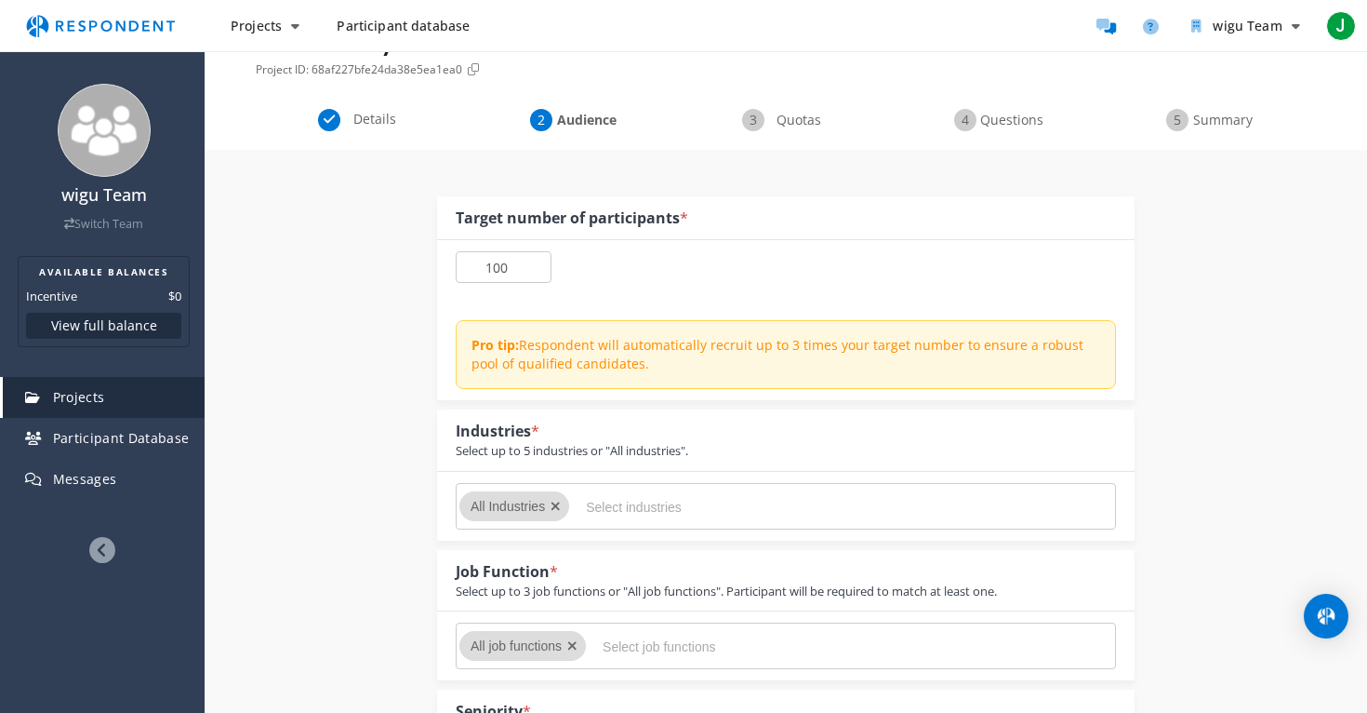
scroll to position [154, 0]
click at [651, 513] on input "Select industries" at bounding box center [725, 506] width 279 height 32
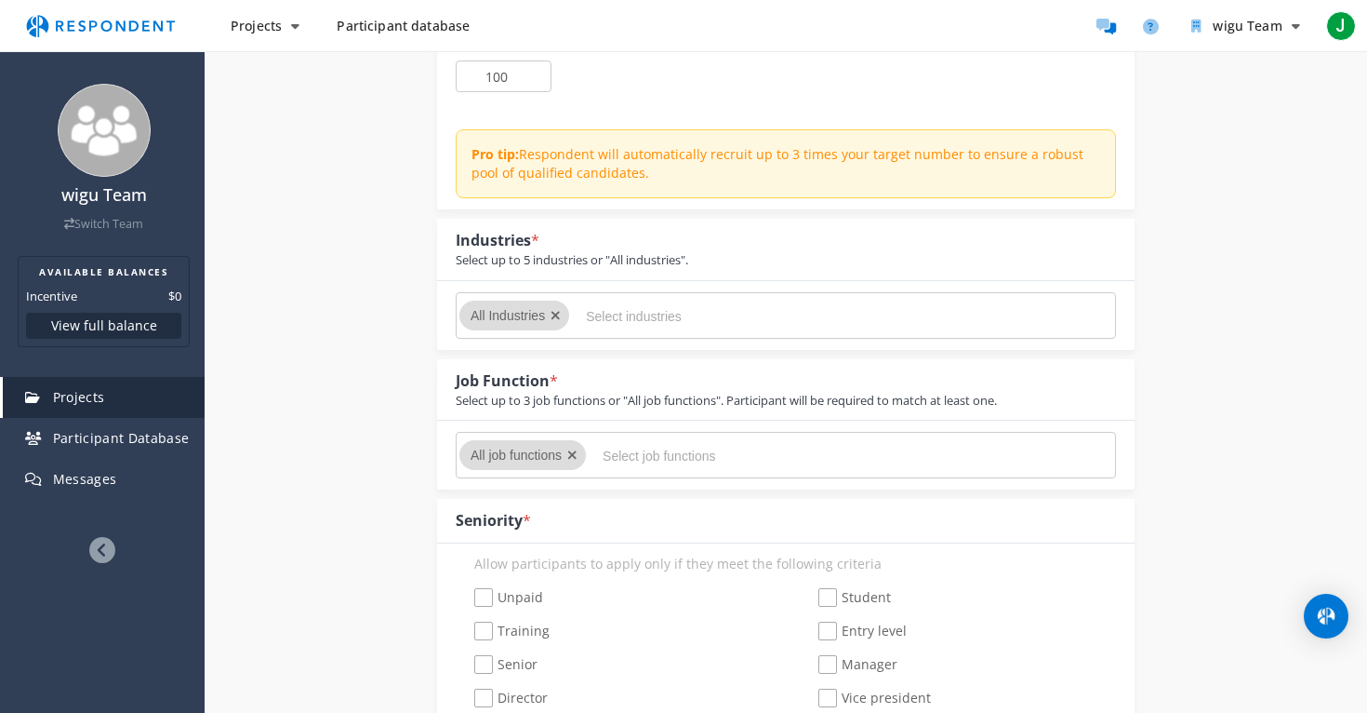
scroll to position [0, 0]
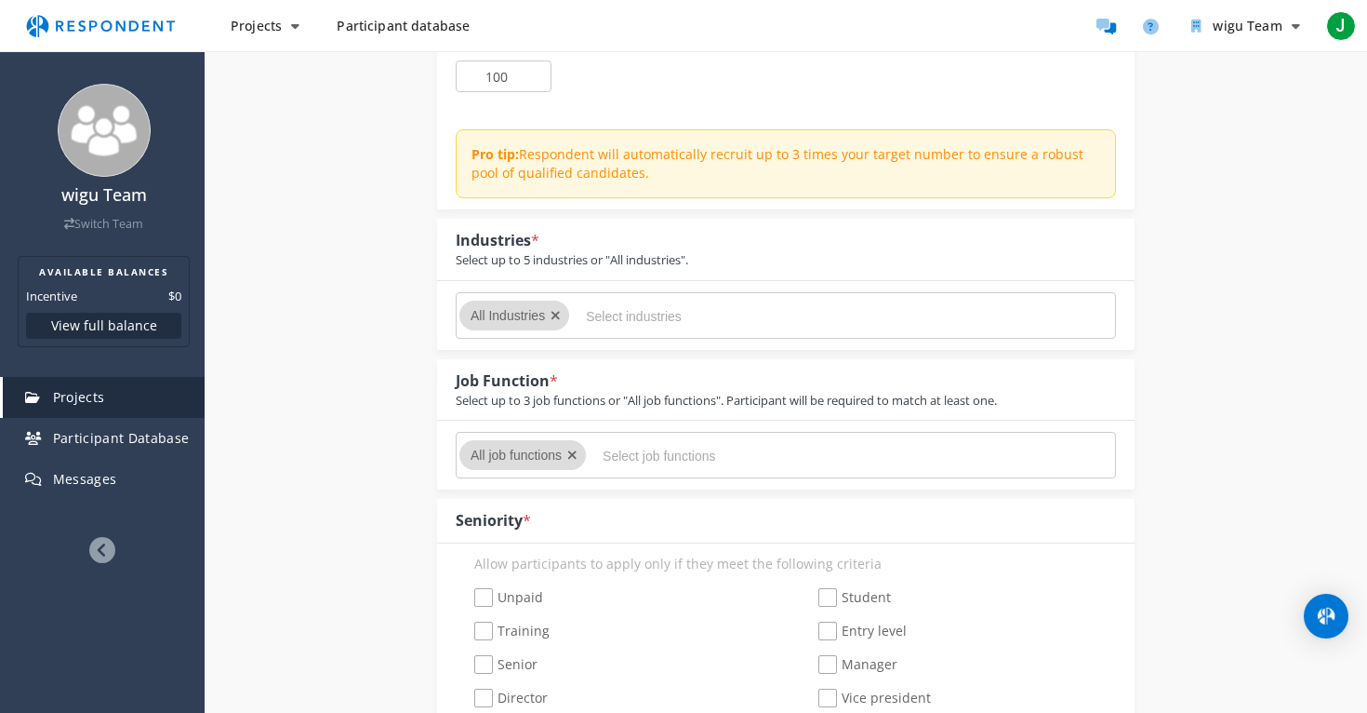
click at [1104, 373] on div "Job Function * Select up to 3 job functions or "All job functions". Participant…" at bounding box center [786, 389] width 698 height 61
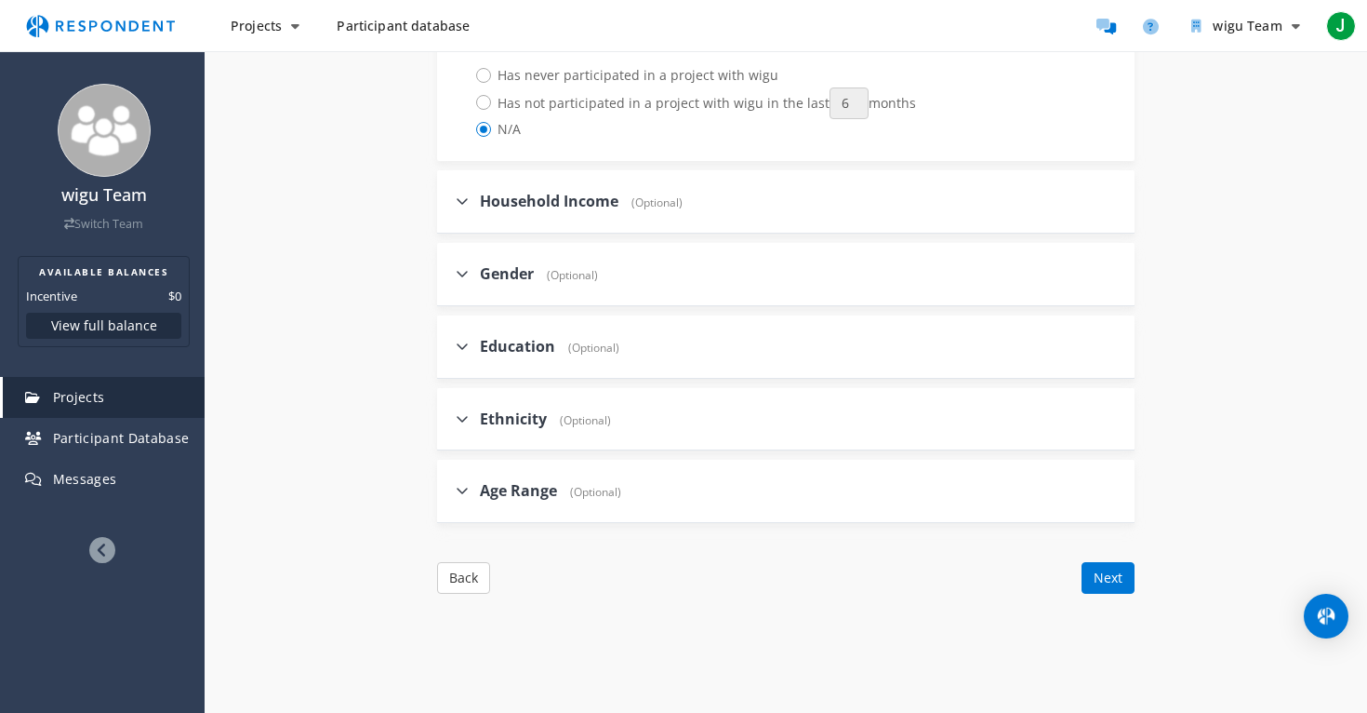
scroll to position [1964, 0]
click at [782, 192] on div "Household Income (Optional)" at bounding box center [786, 200] width 698 height 63
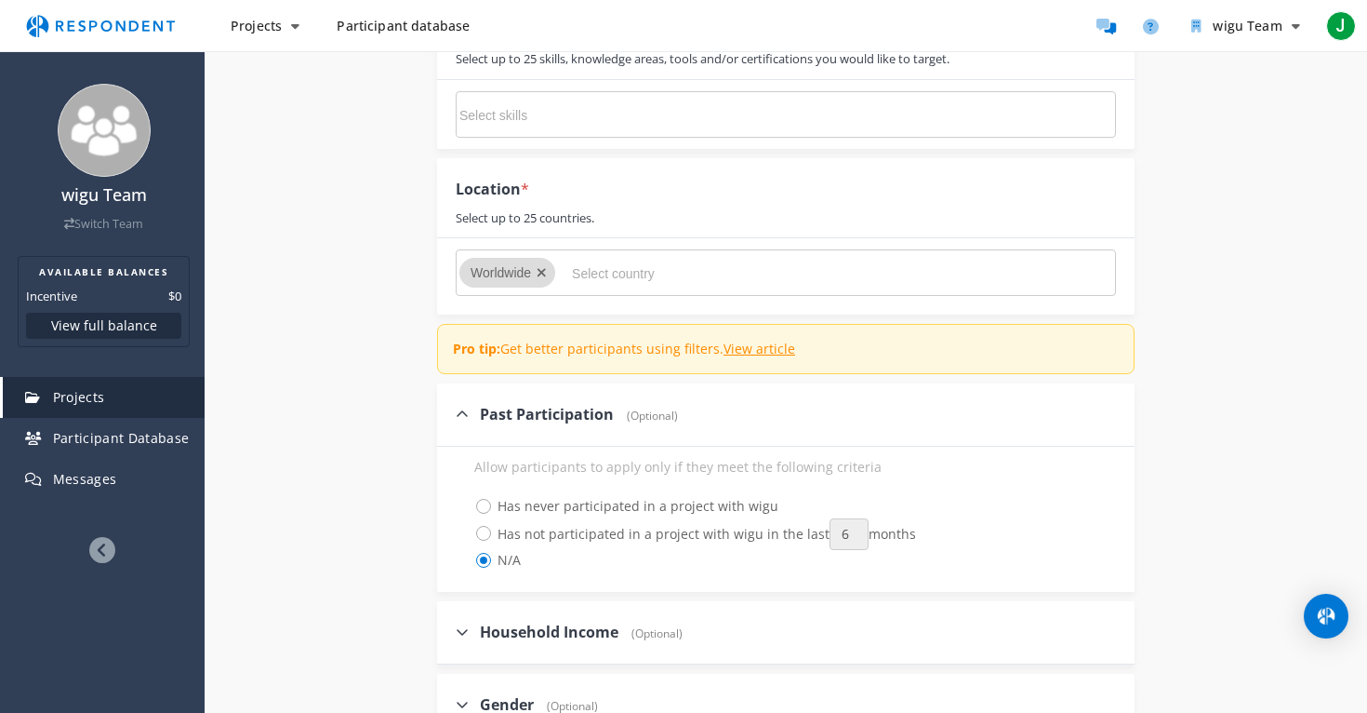
scroll to position [1530, 0]
click at [595, 282] on input "Select country" at bounding box center [711, 276] width 279 height 32
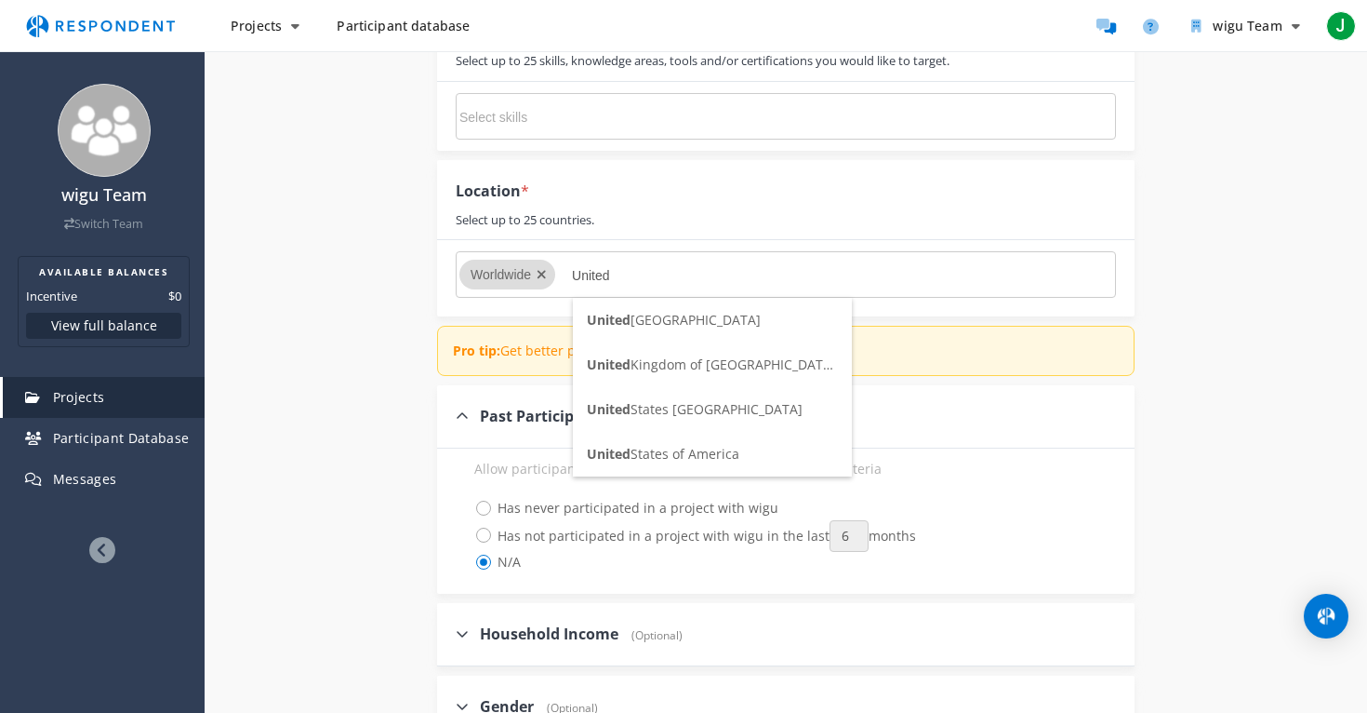
type input "United"
click at [673, 456] on span "[GEOGRAPHIC_DATA]" at bounding box center [663, 454] width 153 height 18
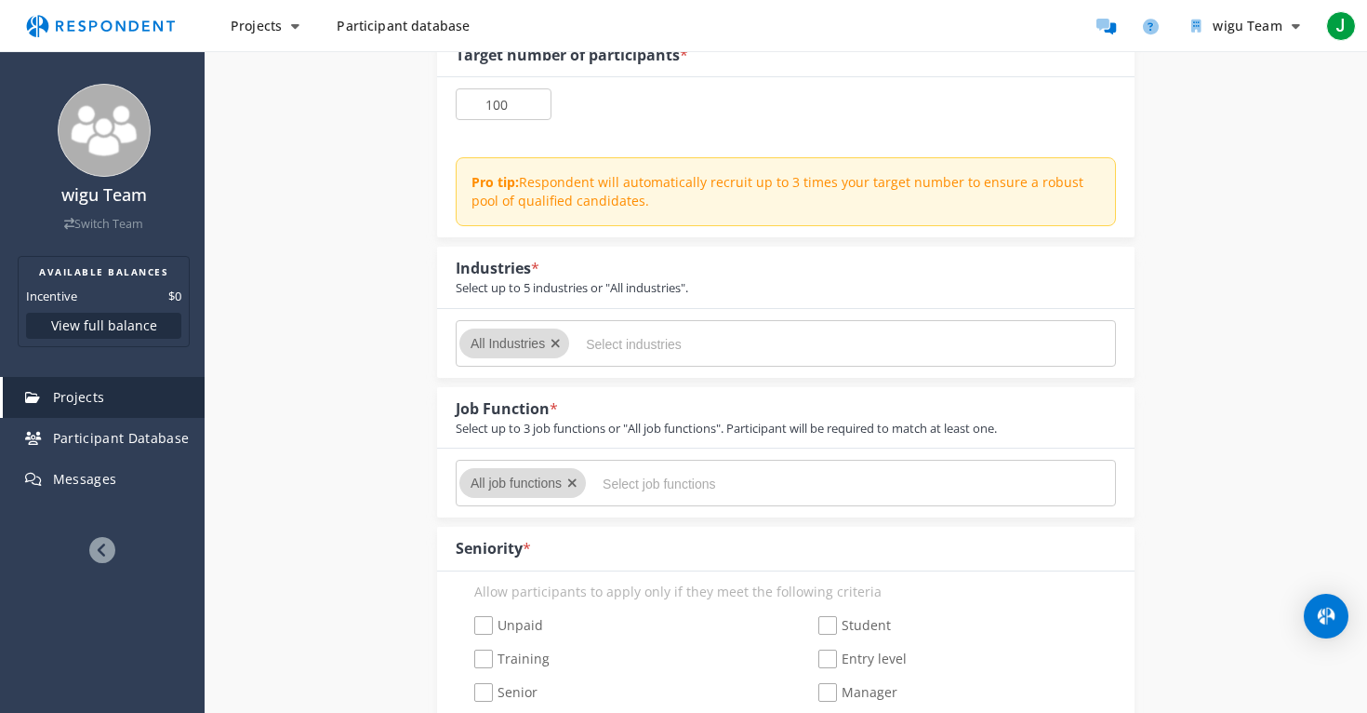
scroll to position [308, 0]
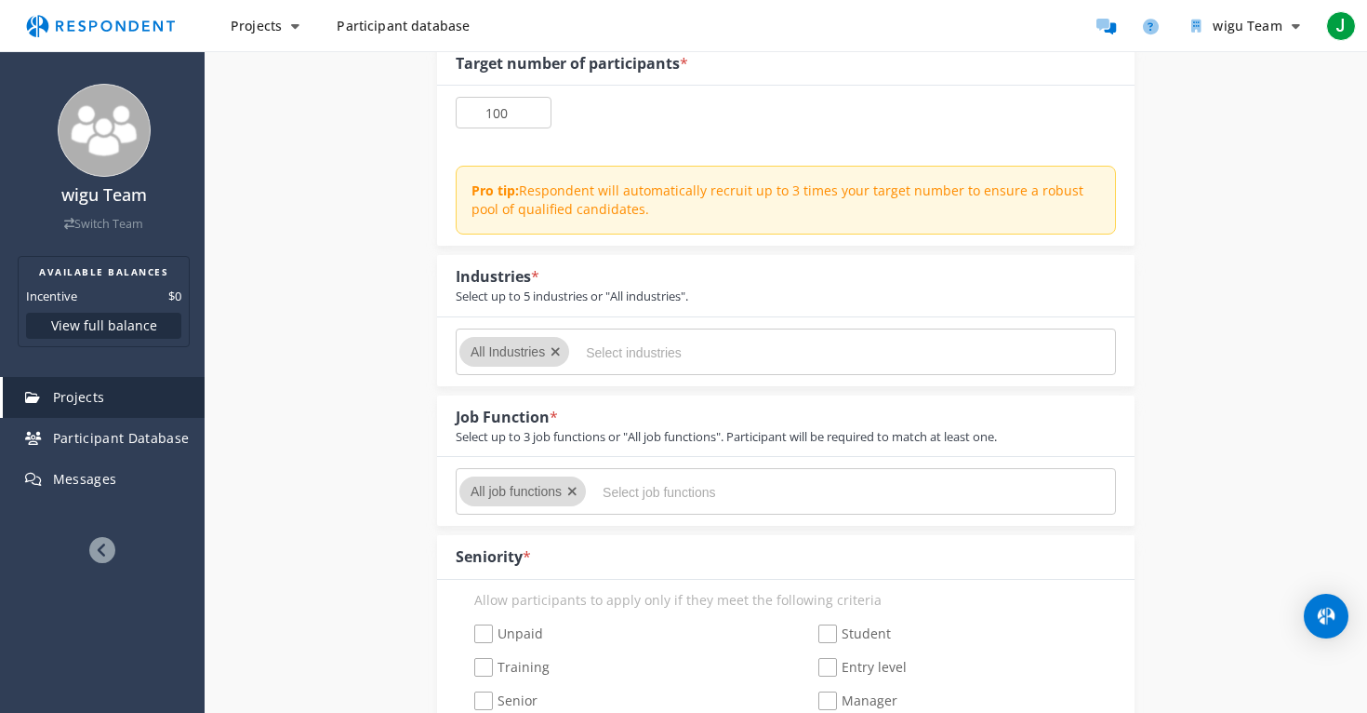
click at [669, 367] on input "Select industries" at bounding box center [725, 353] width 279 height 32
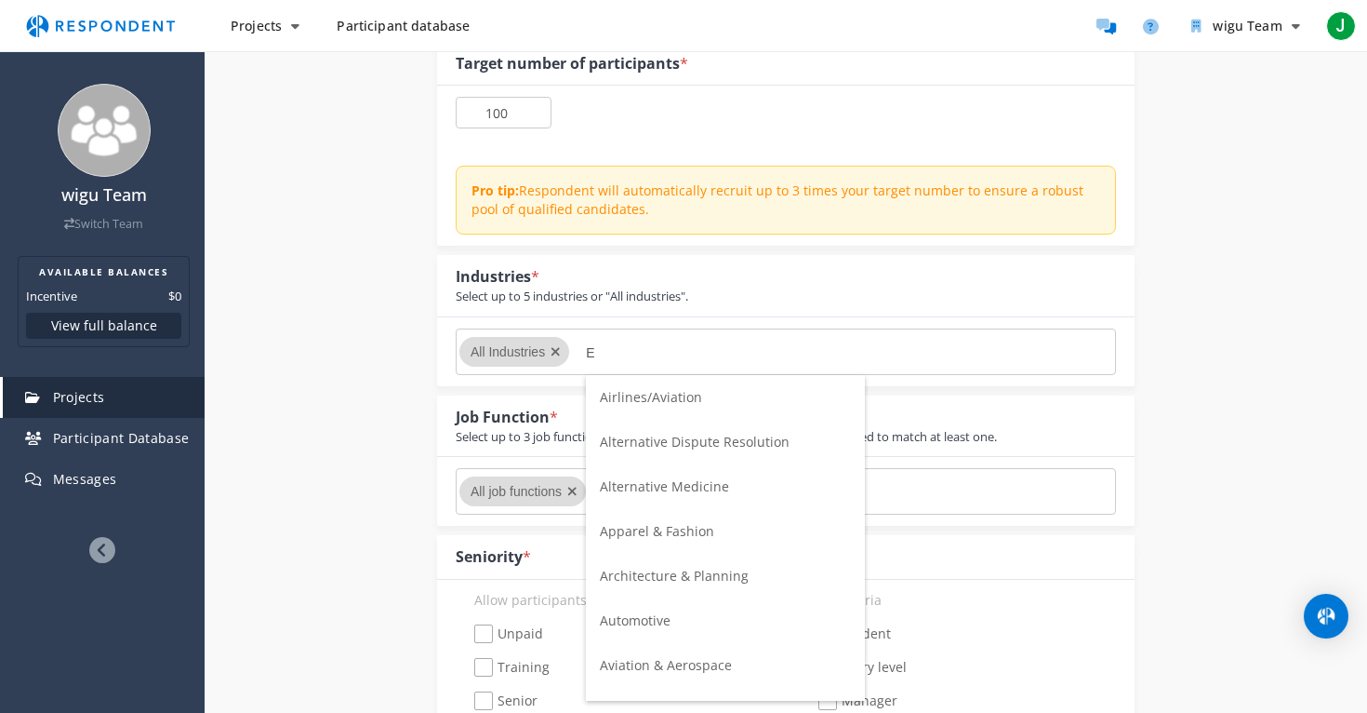
scroll to position [0, 0]
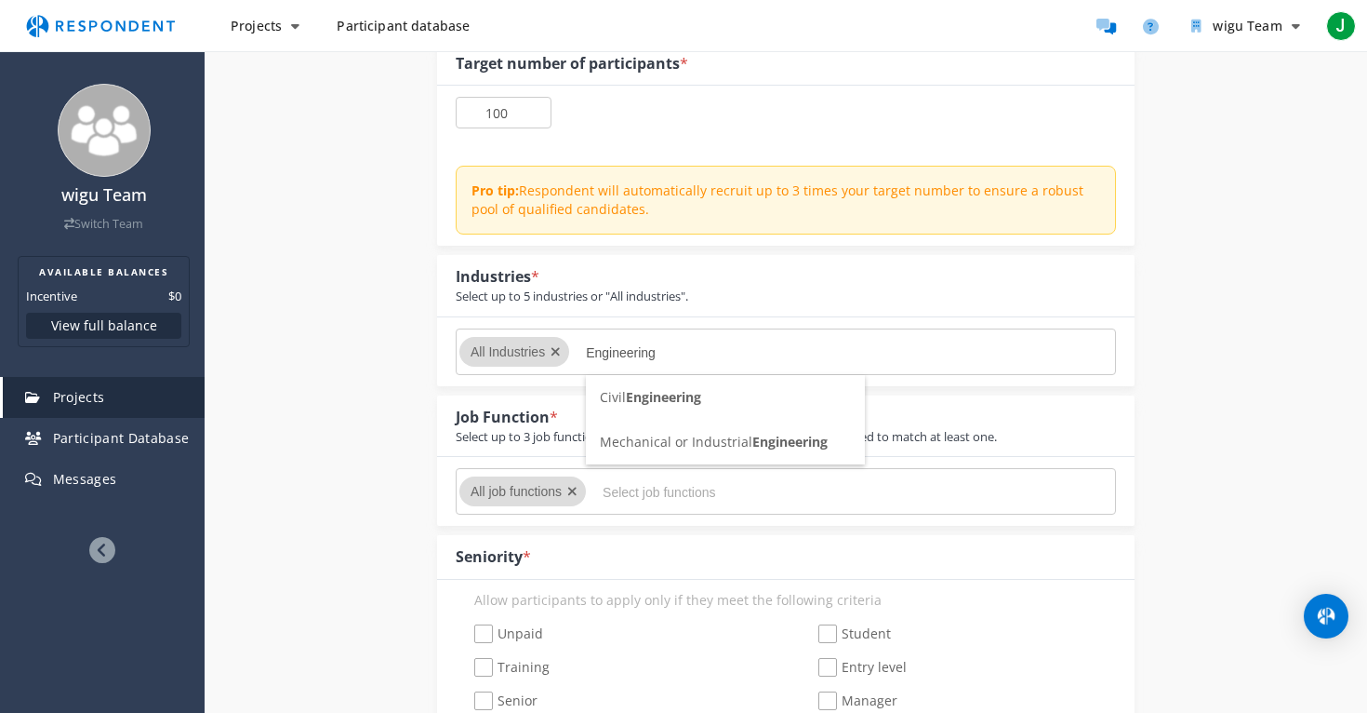
type input "Engineering"
click at [649, 412] on li "Civil Engineering" at bounding box center [725, 397] width 279 height 45
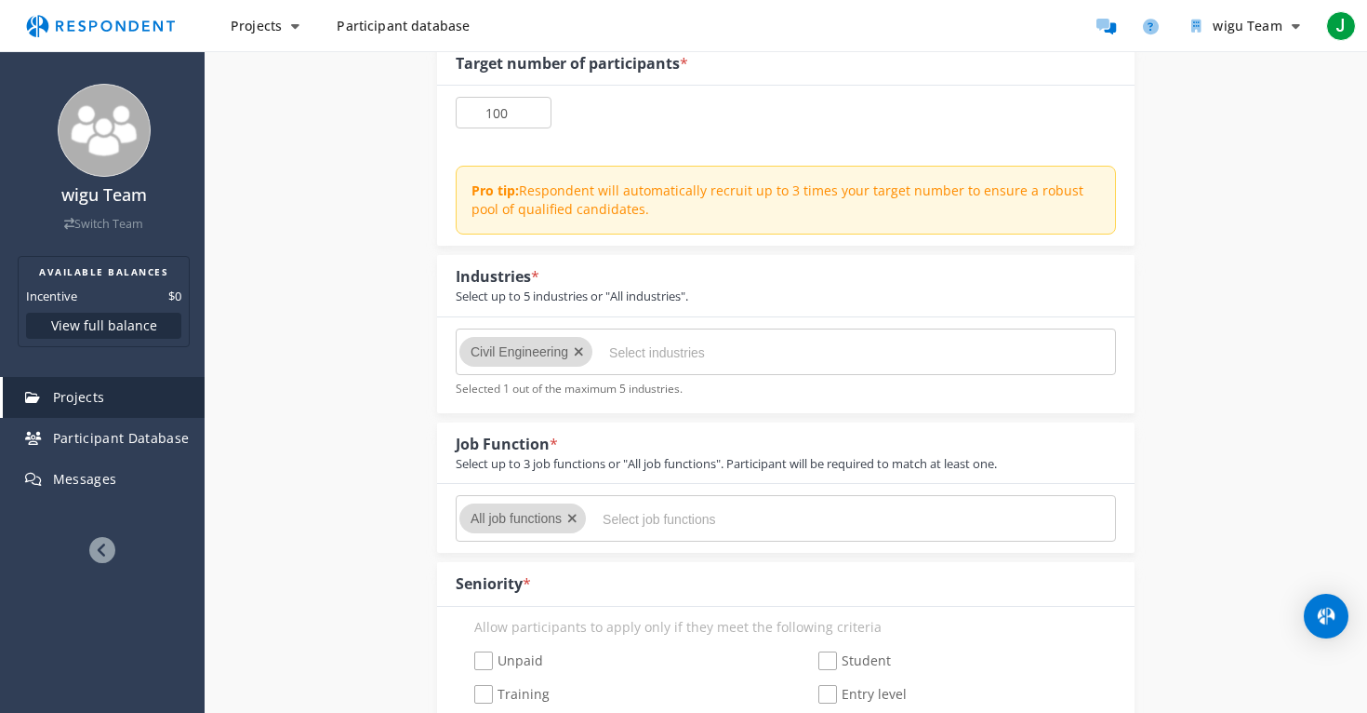
click at [731, 350] on input "Select industries" at bounding box center [748, 353] width 279 height 32
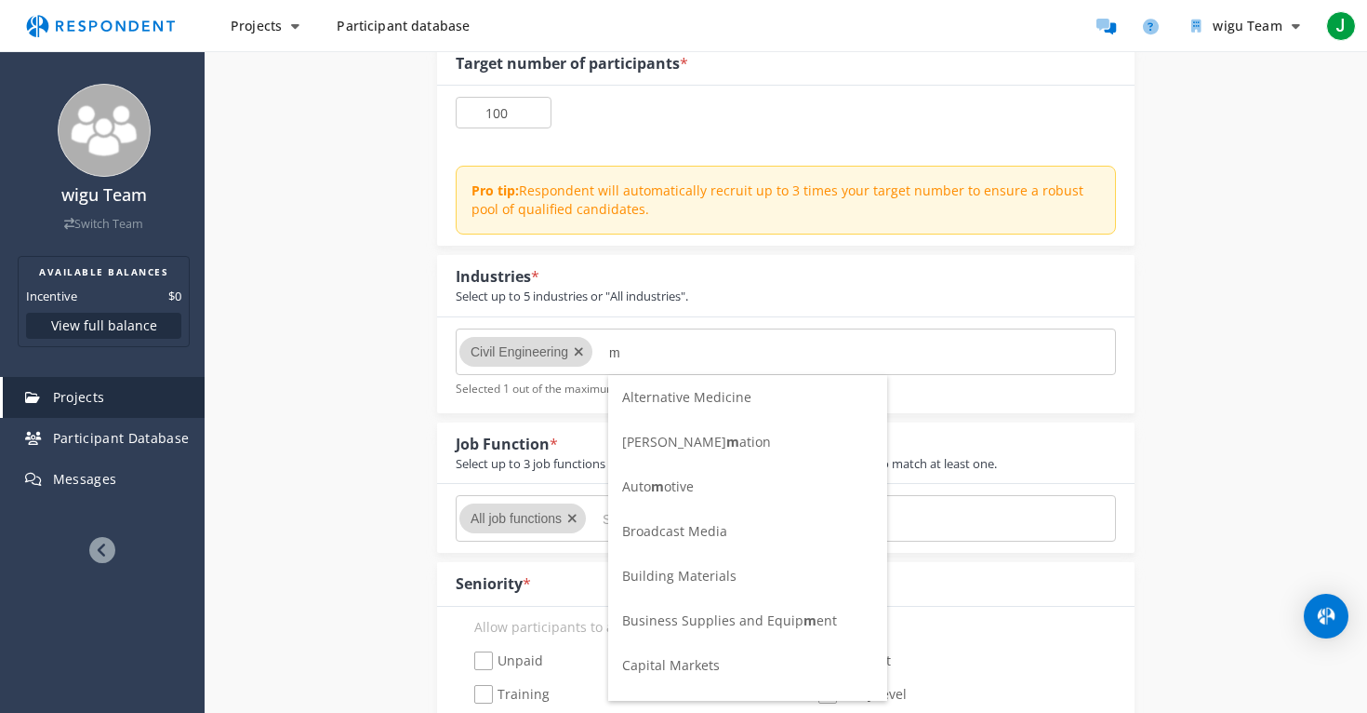
scroll to position [0, 0]
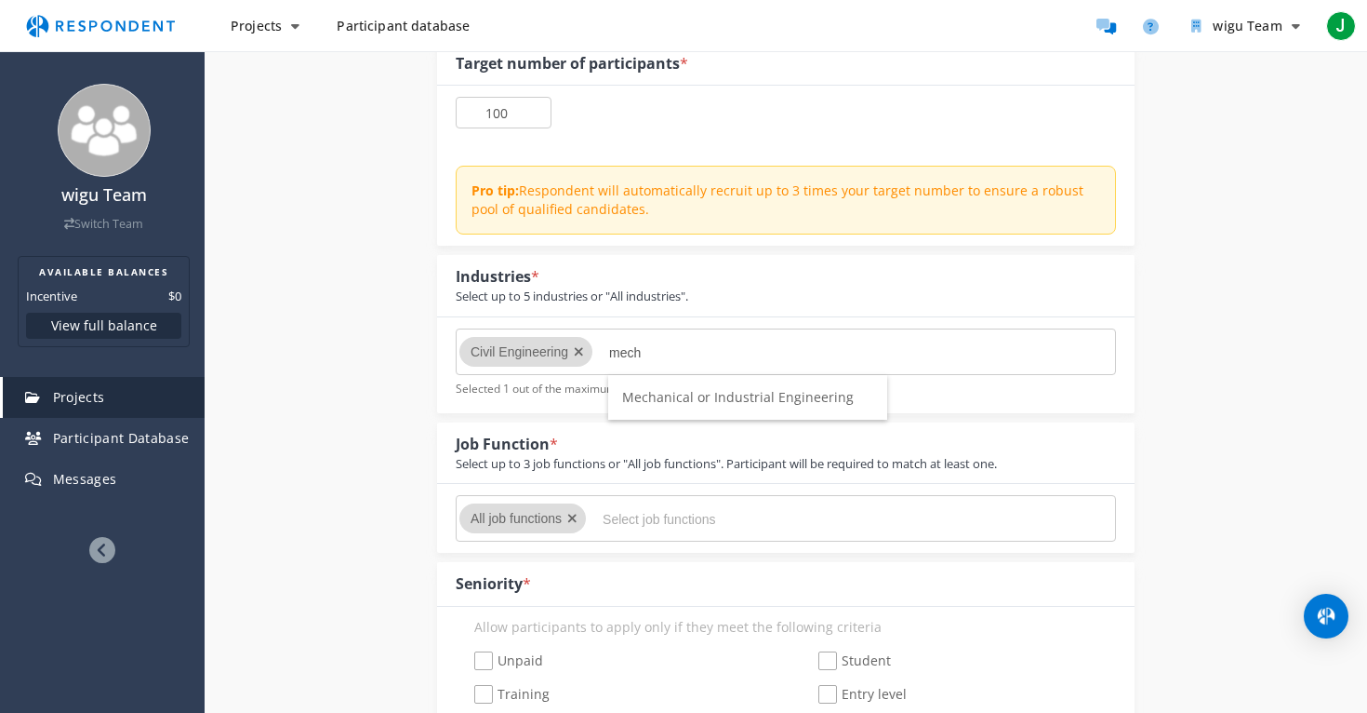
type input "mech"
click at [776, 401] on span "Mechanical or Industrial Engineering" at bounding box center [738, 397] width 232 height 18
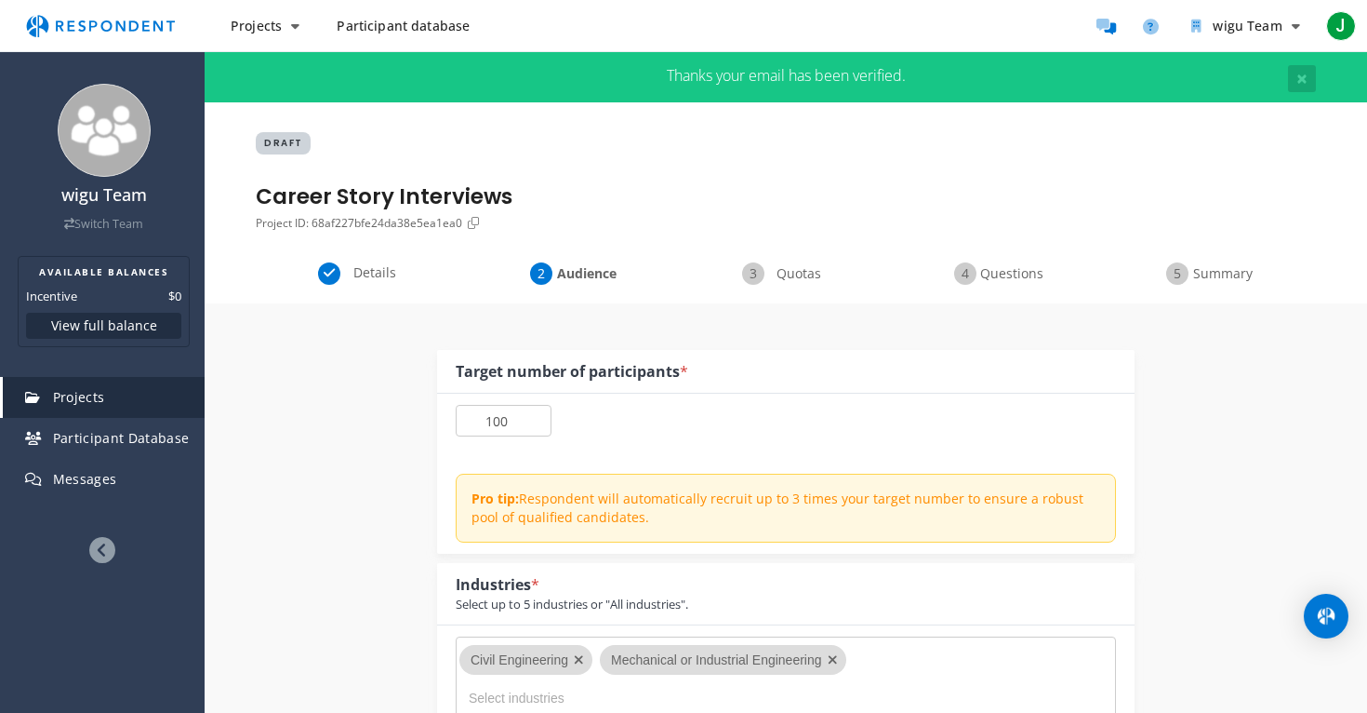
scroll to position [308, 0]
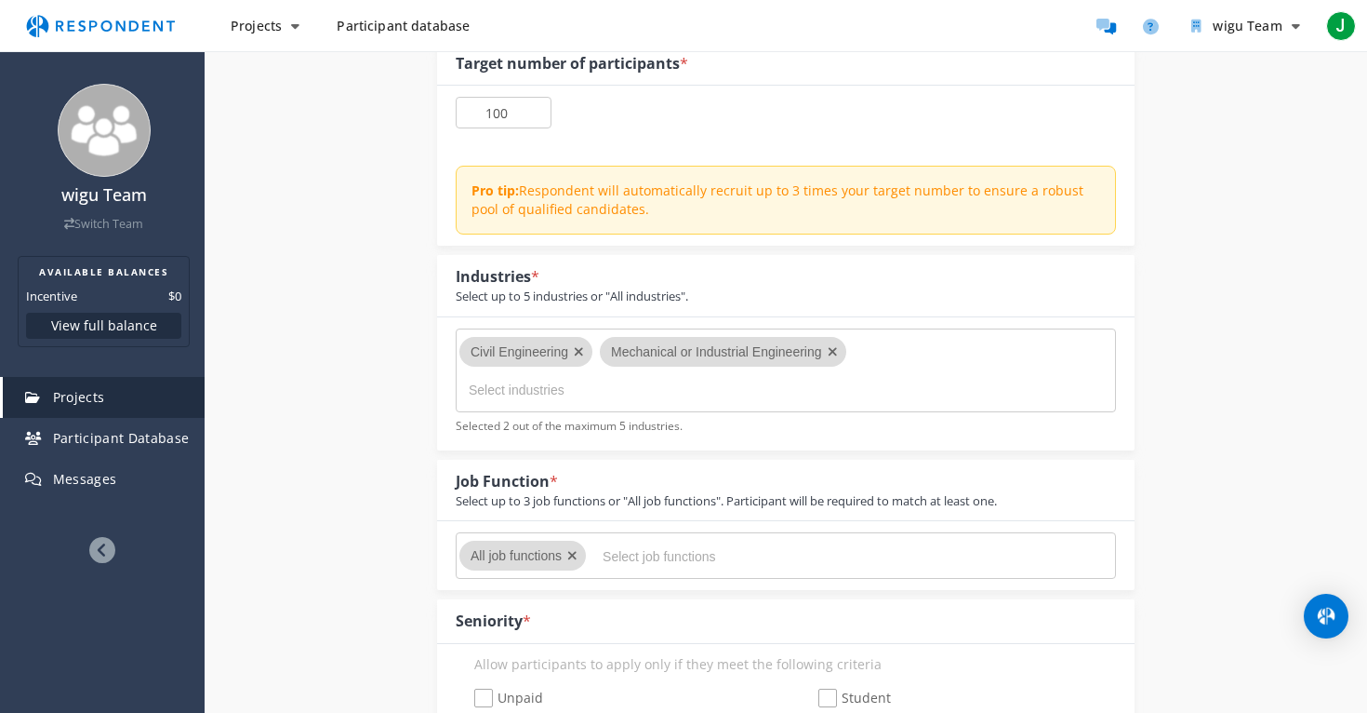
click at [779, 403] on md-chips-wrap "Civil Engineering Mechanical or Industrial Engineering" at bounding box center [786, 370] width 660 height 84
click at [727, 385] on input "Select industries" at bounding box center [608, 390] width 279 height 32
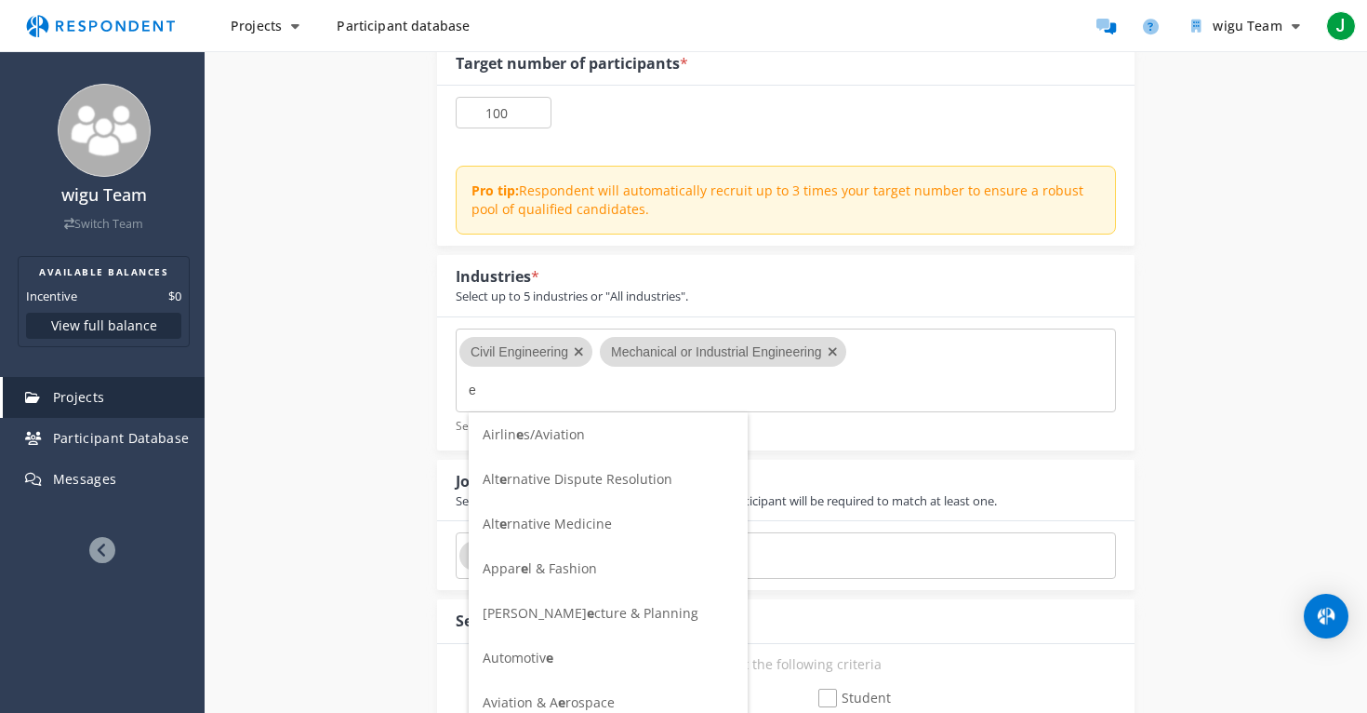
scroll to position [0, 0]
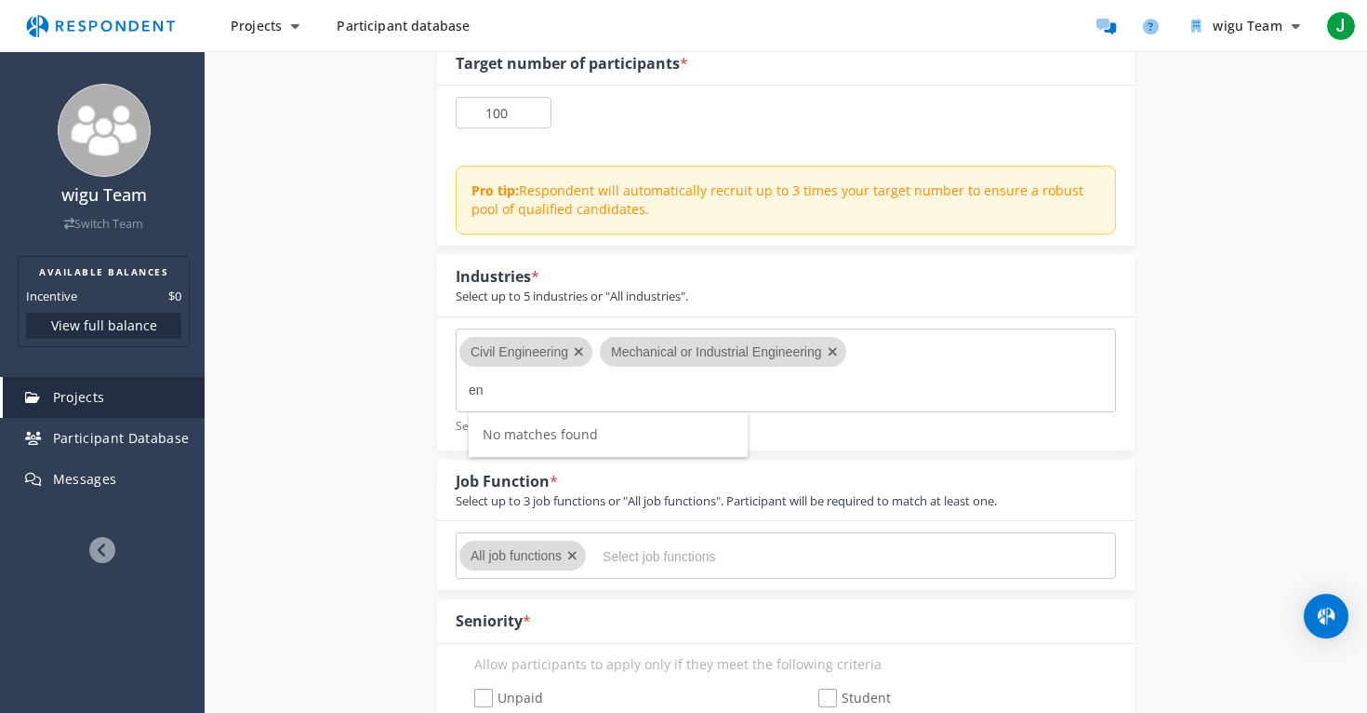
type input "e"
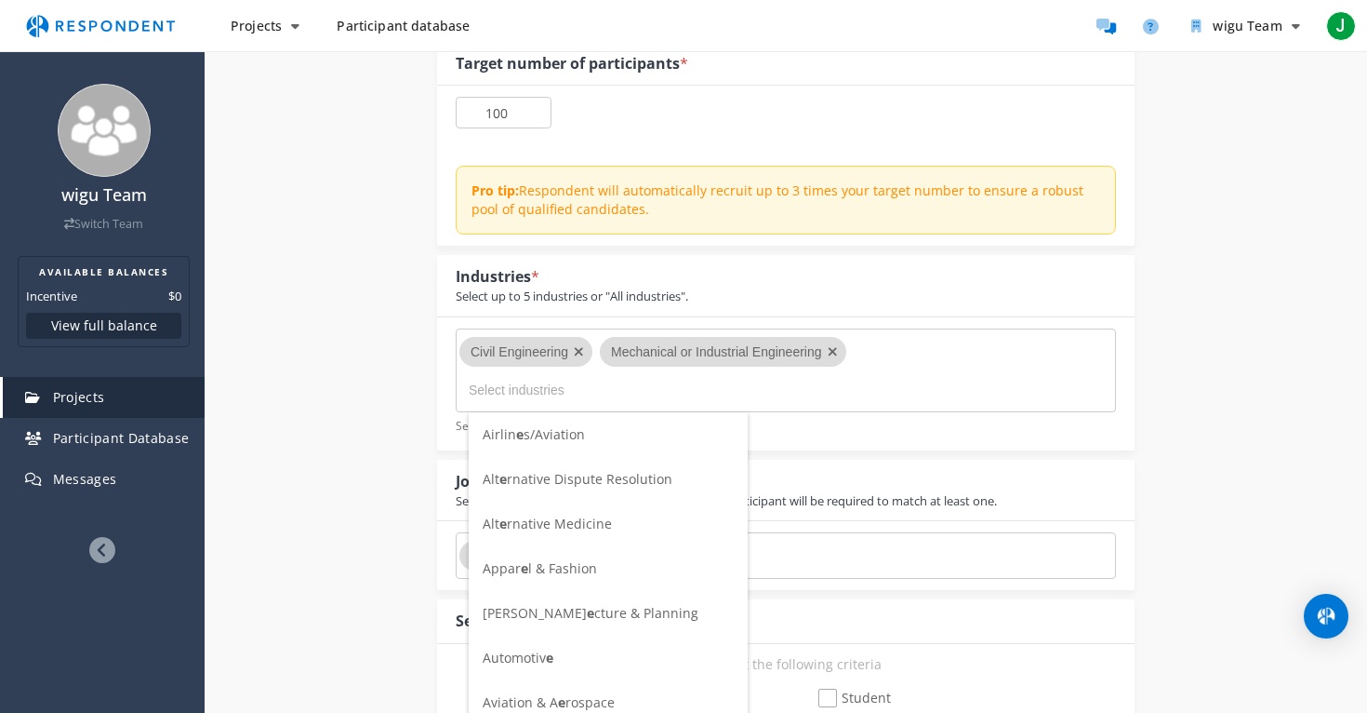
scroll to position [308, 0]
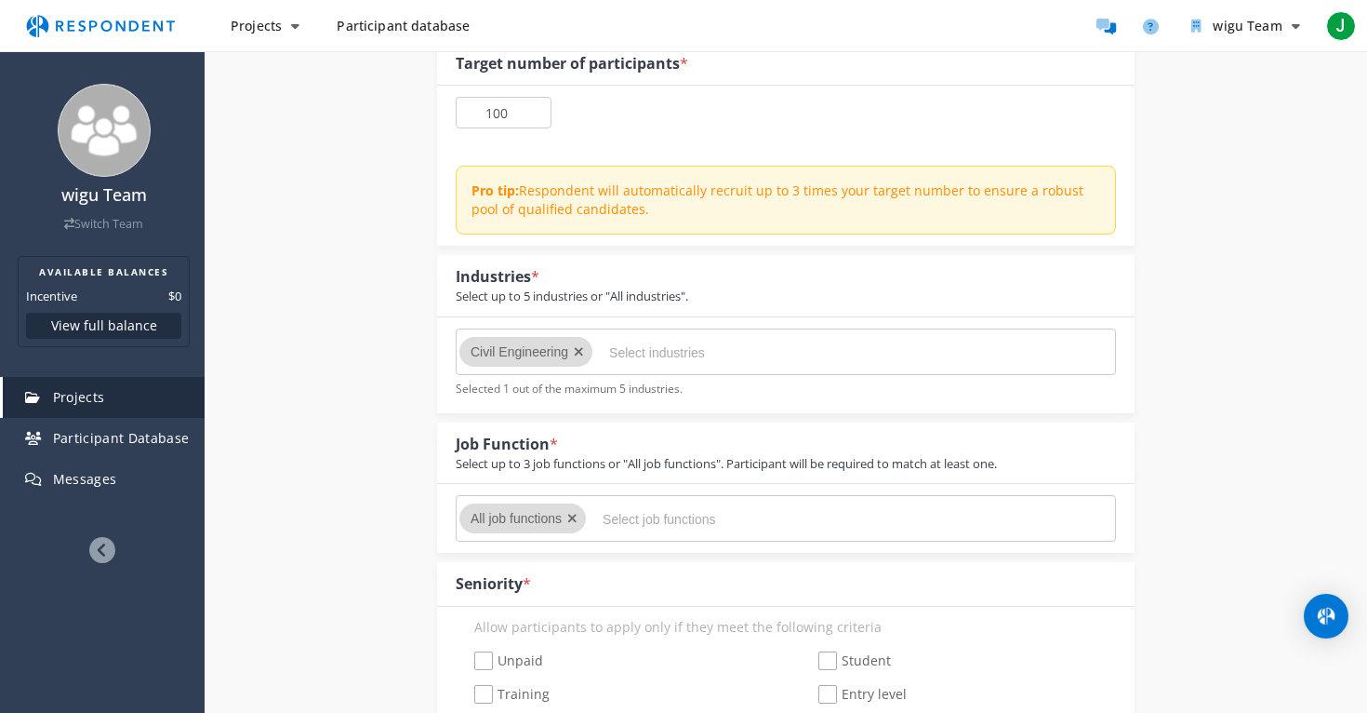
click at [753, 500] on md-chips-wrap "All job functions" at bounding box center [786, 518] width 660 height 47
click at [674, 518] on input "Select job functions" at bounding box center [742, 519] width 279 height 32
click at [472, 592] on div "Seniority *" at bounding box center [493, 583] width 75 height 21
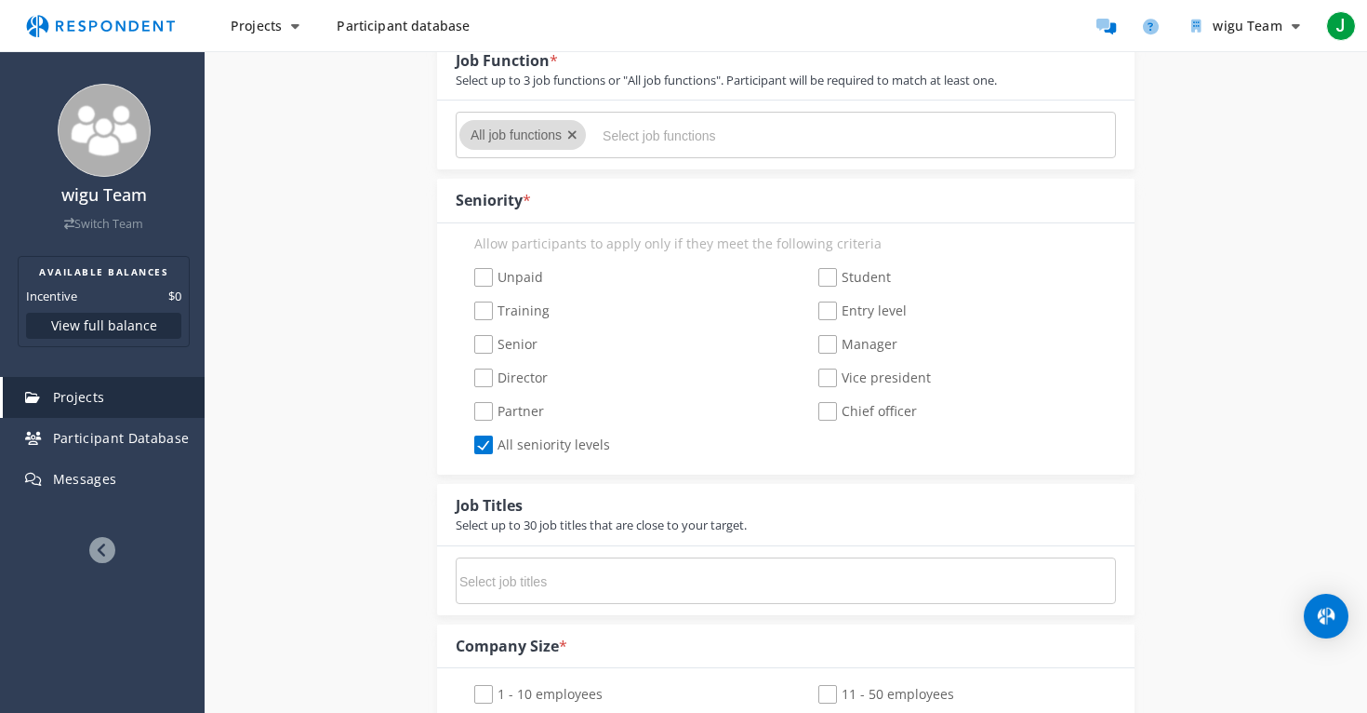
scroll to position [697, 0]
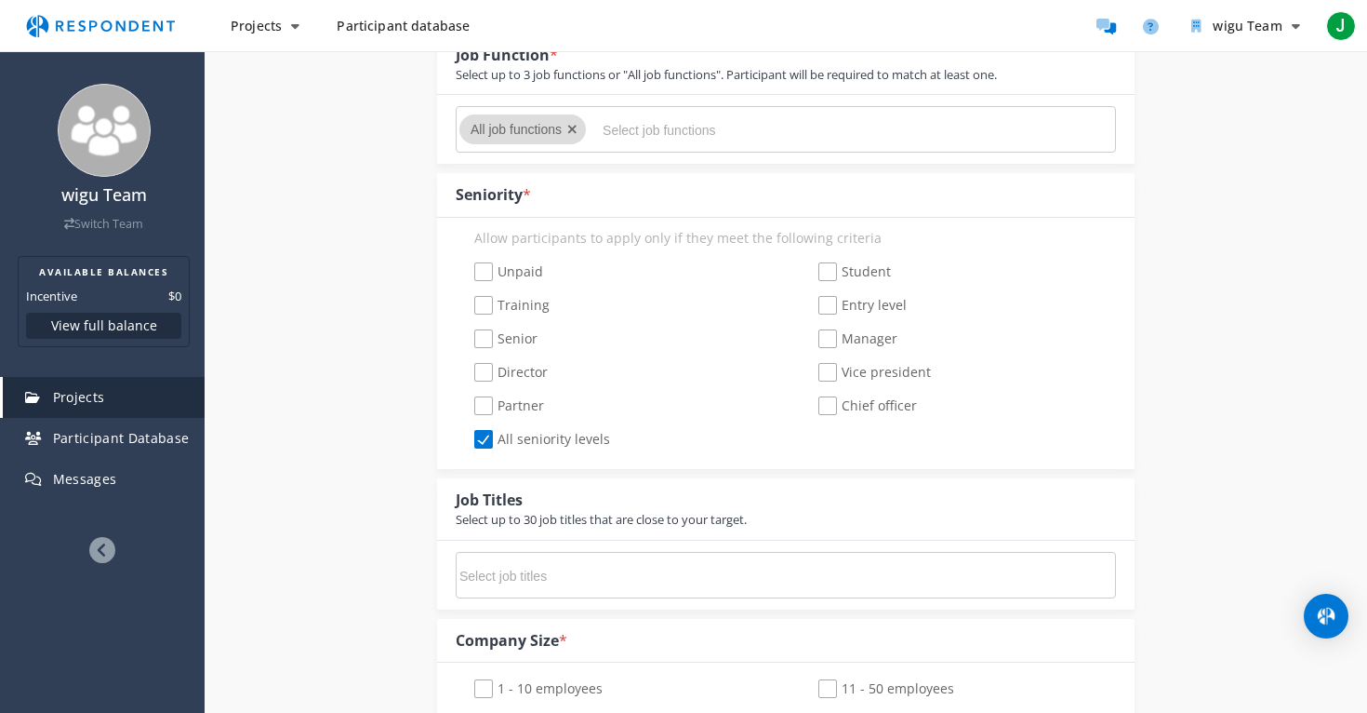
click at [555, 578] on input "Select job titles" at bounding box center [599, 576] width 279 height 32
paste input "Mechanical Engineer Civil Engineer Robotics Engineer Sustainability Engineer"
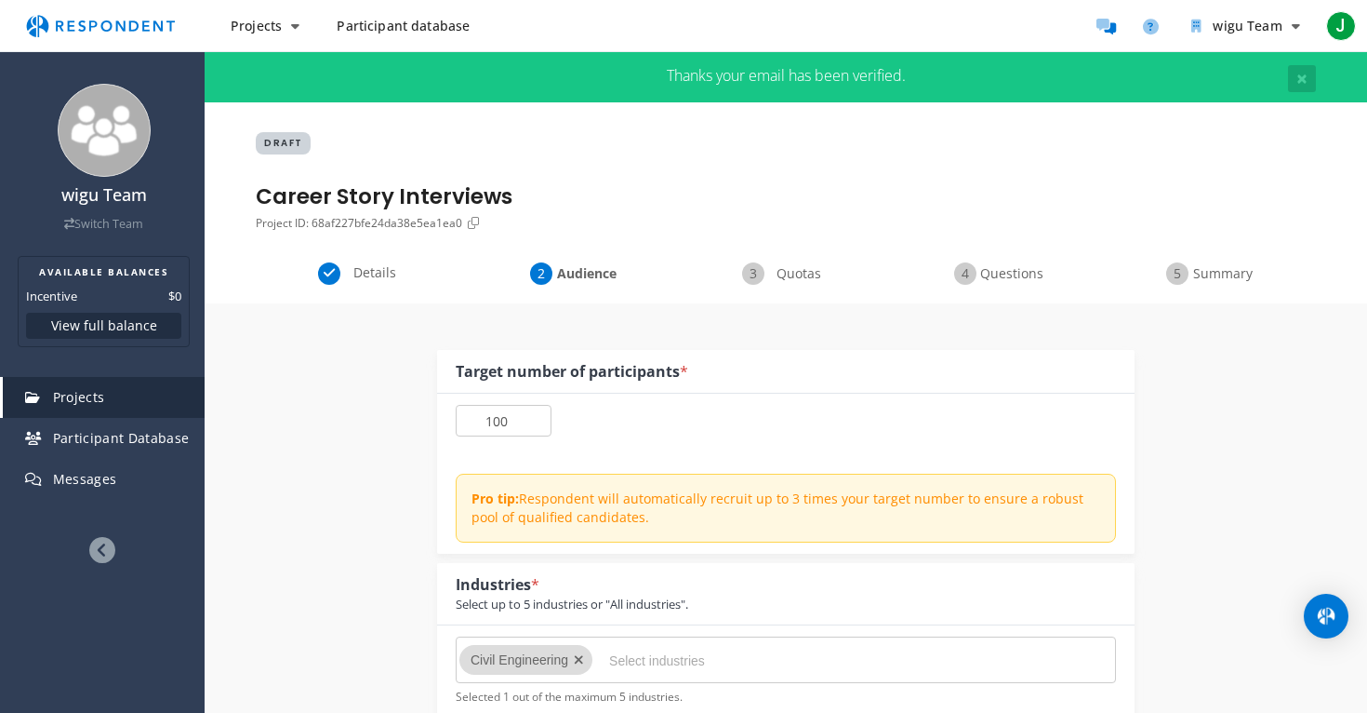
drag, startPoint x: 761, startPoint y: 570, endPoint x: 448, endPoint y: 570, distance: 312.5
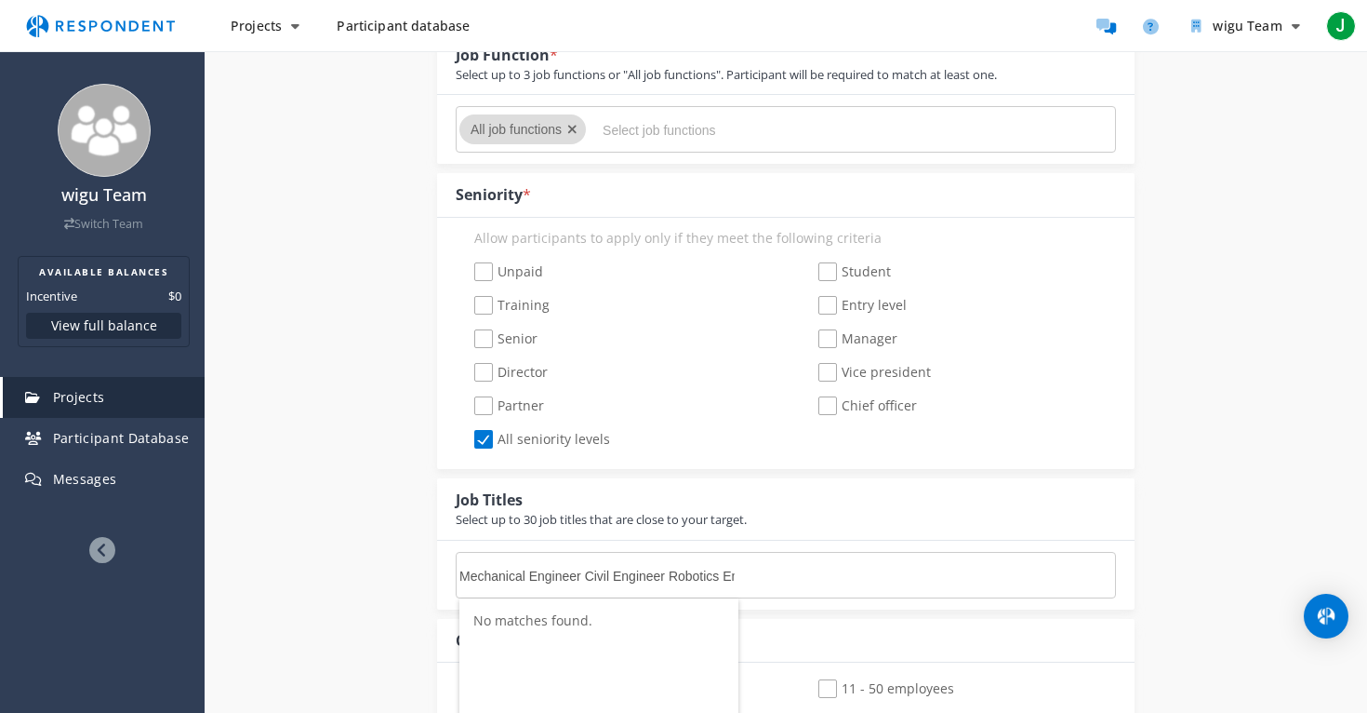
scroll to position [0, 175]
drag, startPoint x: 583, startPoint y: 573, endPoint x: 829, endPoint y: 599, distance: 246.9
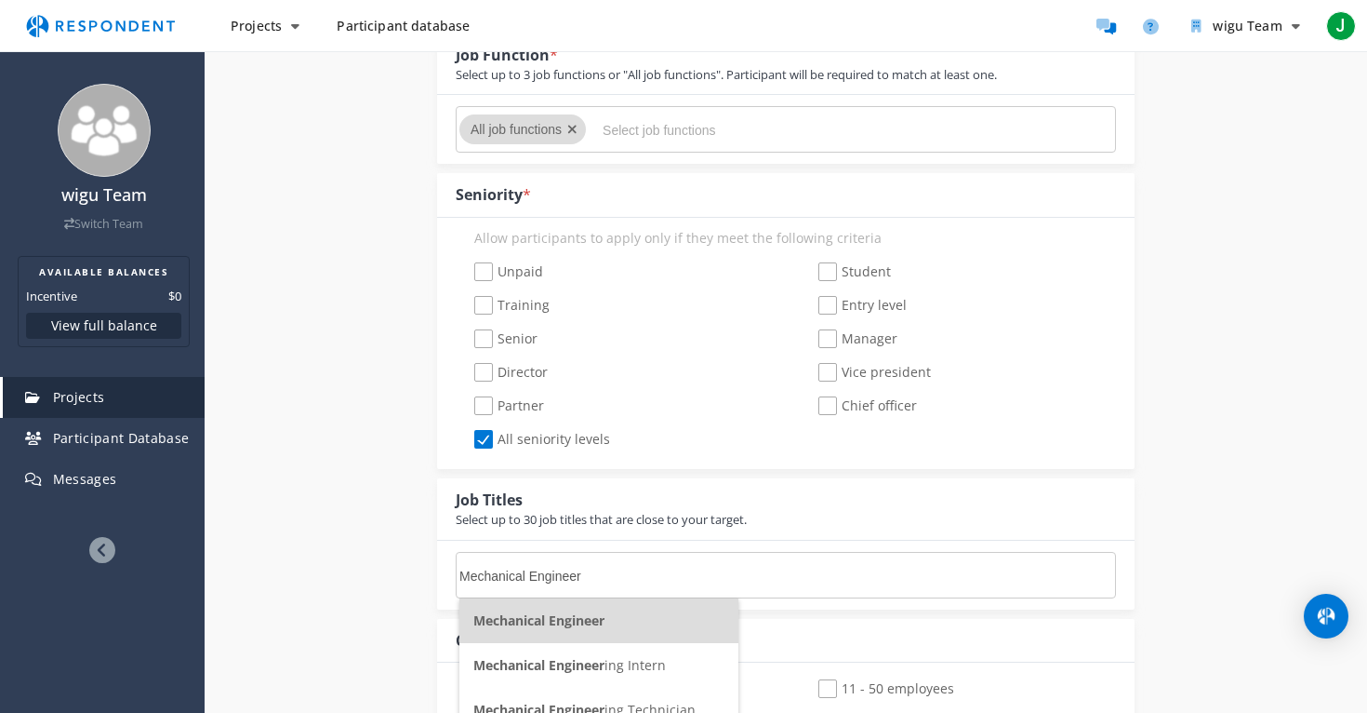
scroll to position [0, 0]
type input "Mechanical Engineer"
click at [685, 627] on li "Mechanical Engineer" at bounding box center [599, 620] width 279 height 45
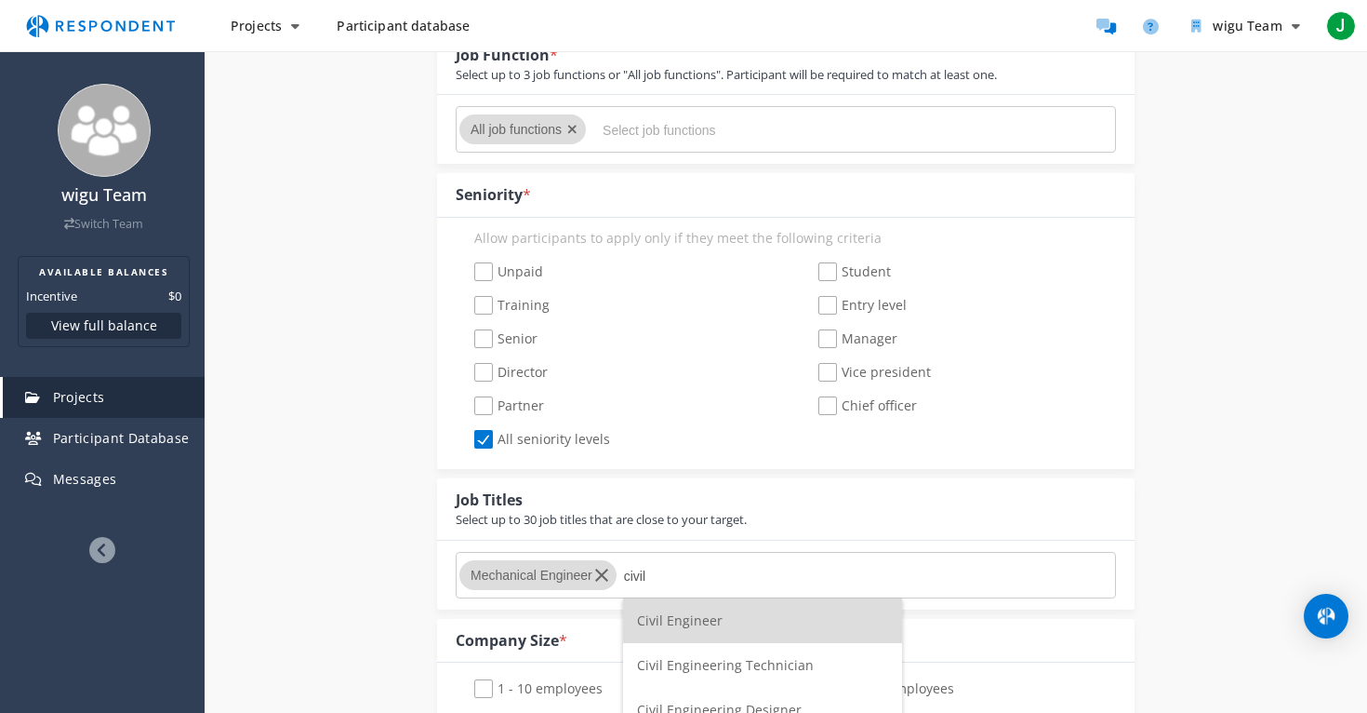
type input "civil"
click at [763, 623] on li "Civil Engineer" at bounding box center [762, 620] width 279 height 45
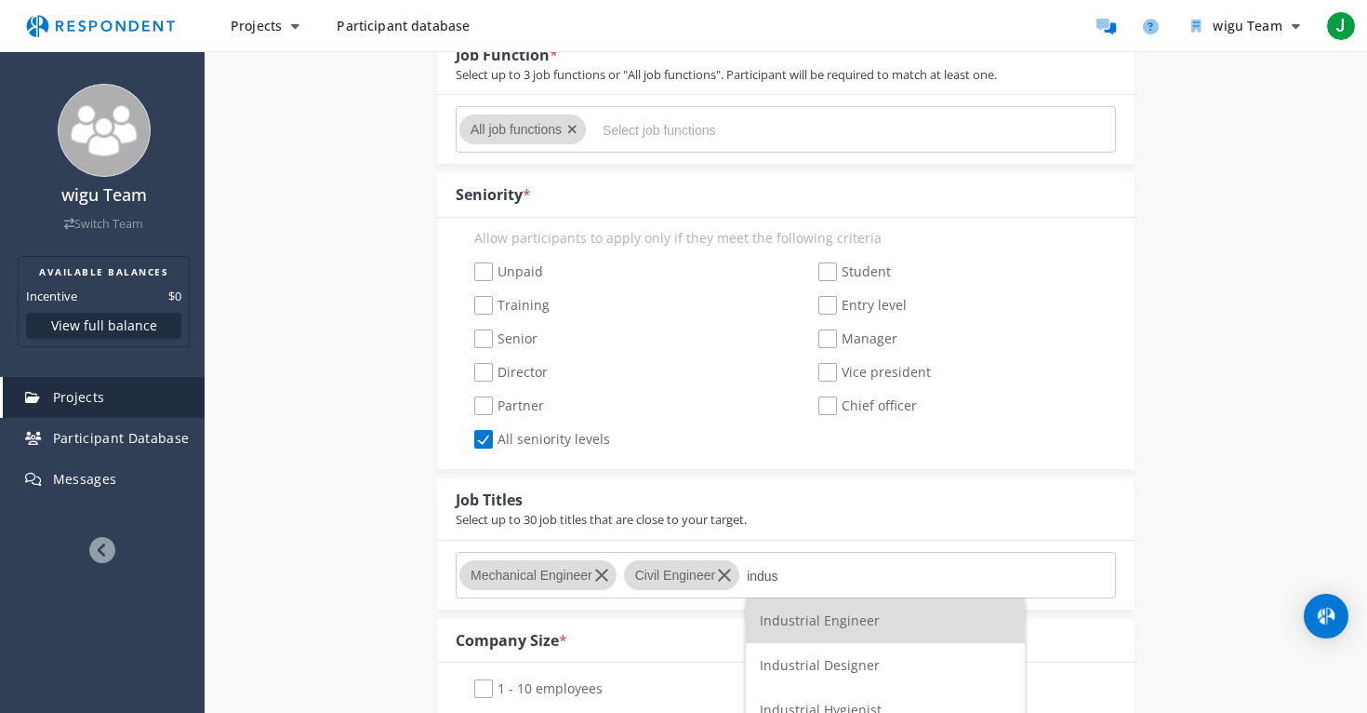
type input "indus"
click at [856, 634] on li "Industrial Engineer" at bounding box center [885, 620] width 279 height 45
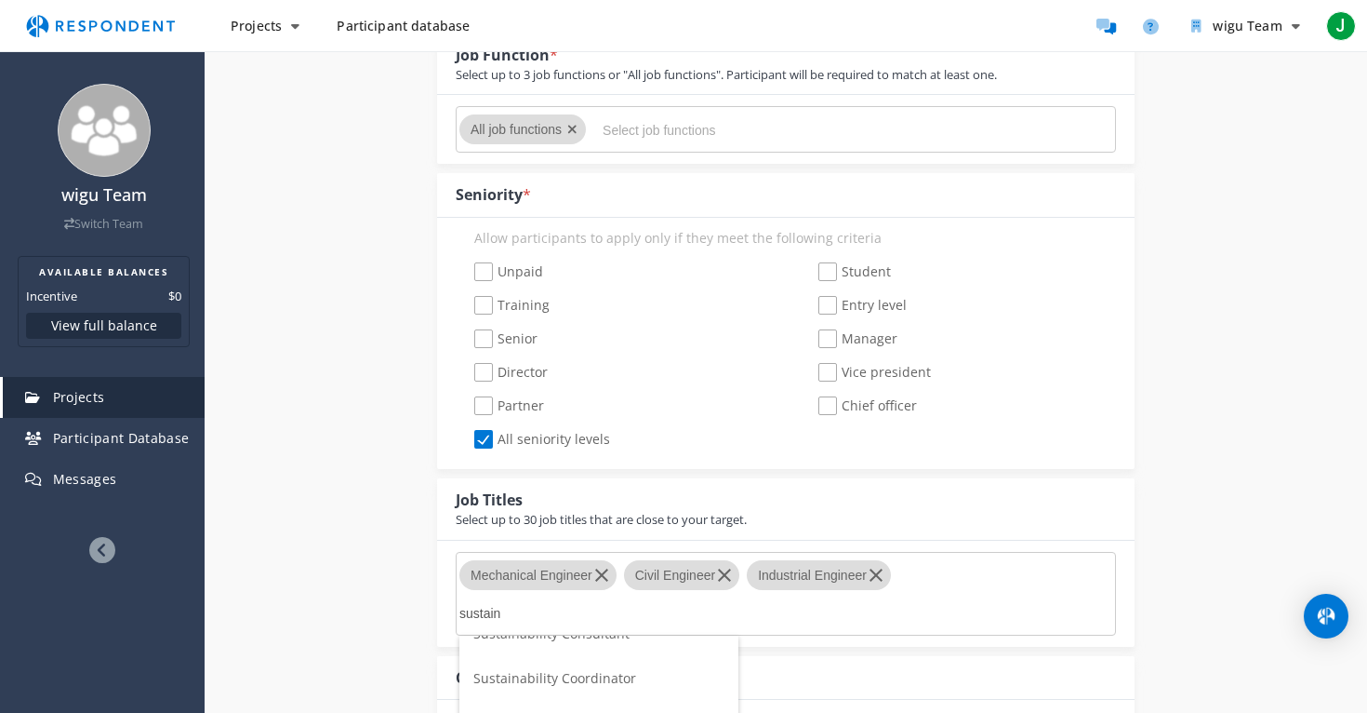
scroll to position [121, 0]
click at [704, 292] on div "Unpaid Student Training Entry level Senior Manager Director Vice president Part…" at bounding box center [786, 357] width 688 height 201
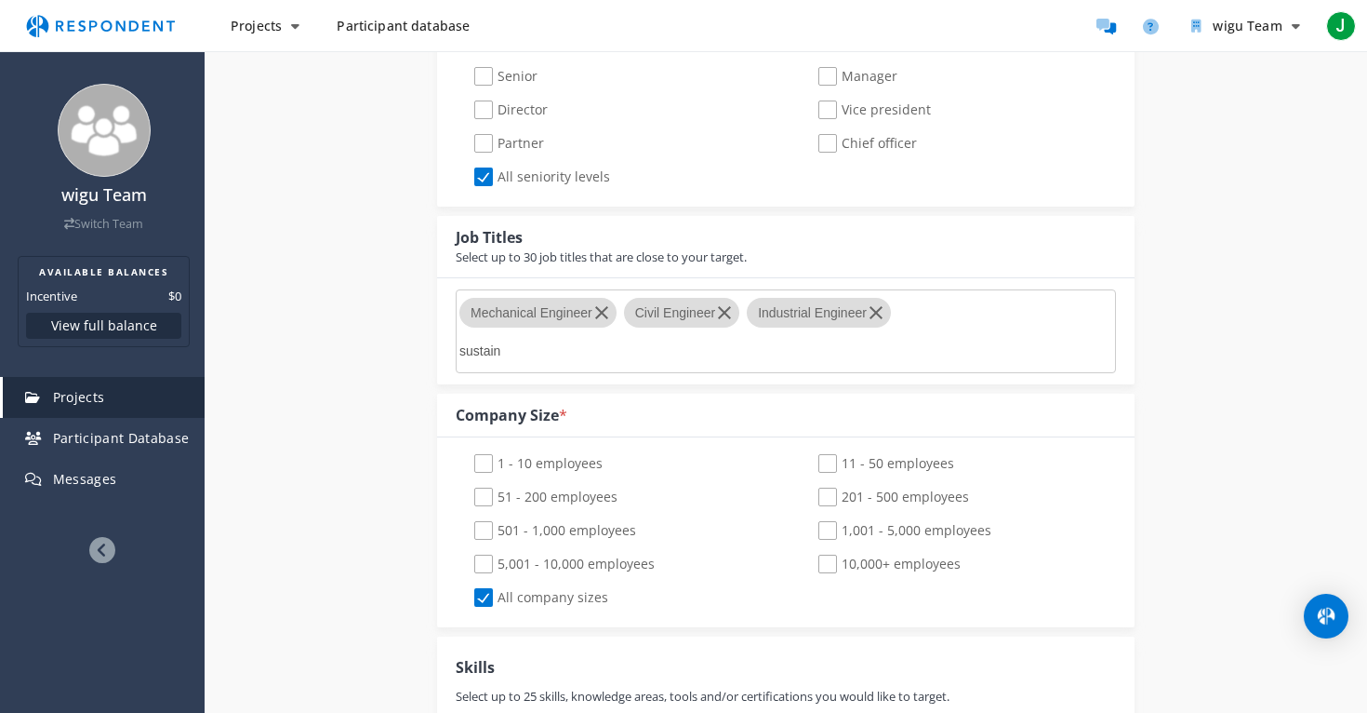
scroll to position [966, 0]
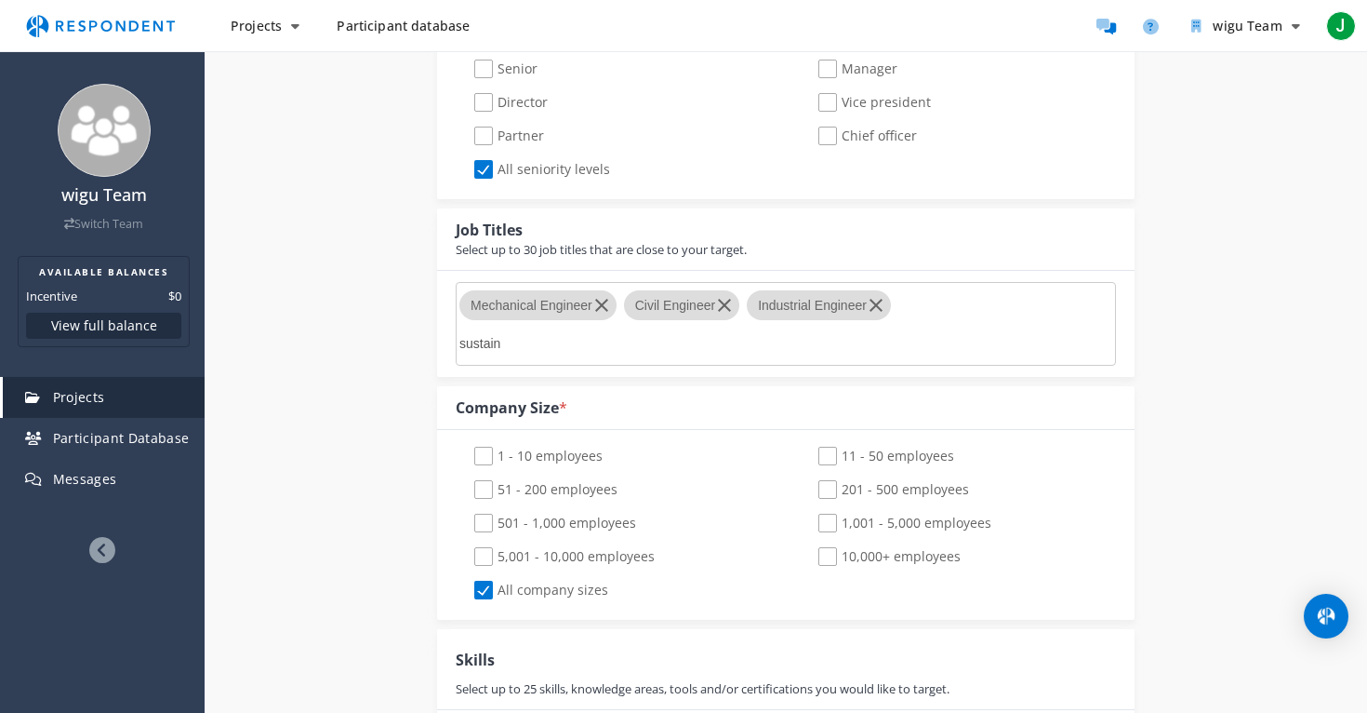
click at [560, 343] on input "sustain" at bounding box center [599, 343] width 279 height 32
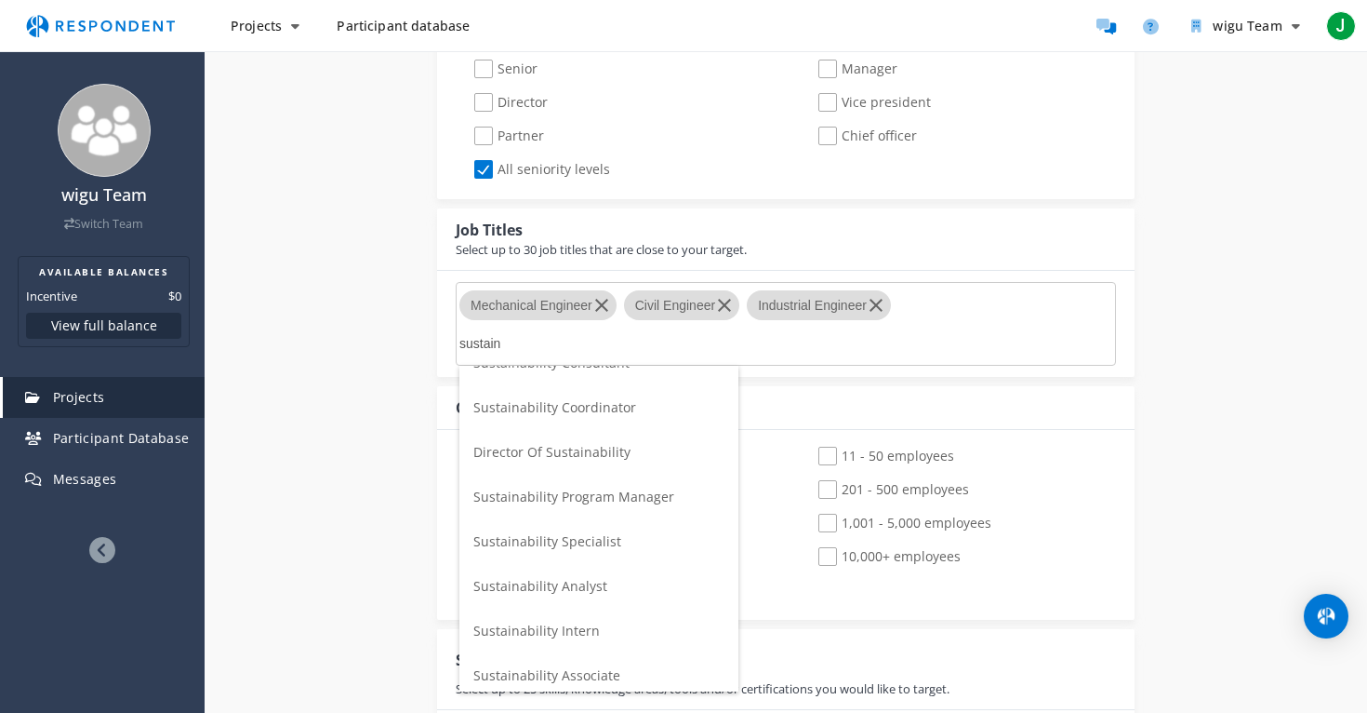
scroll to position [0, 0]
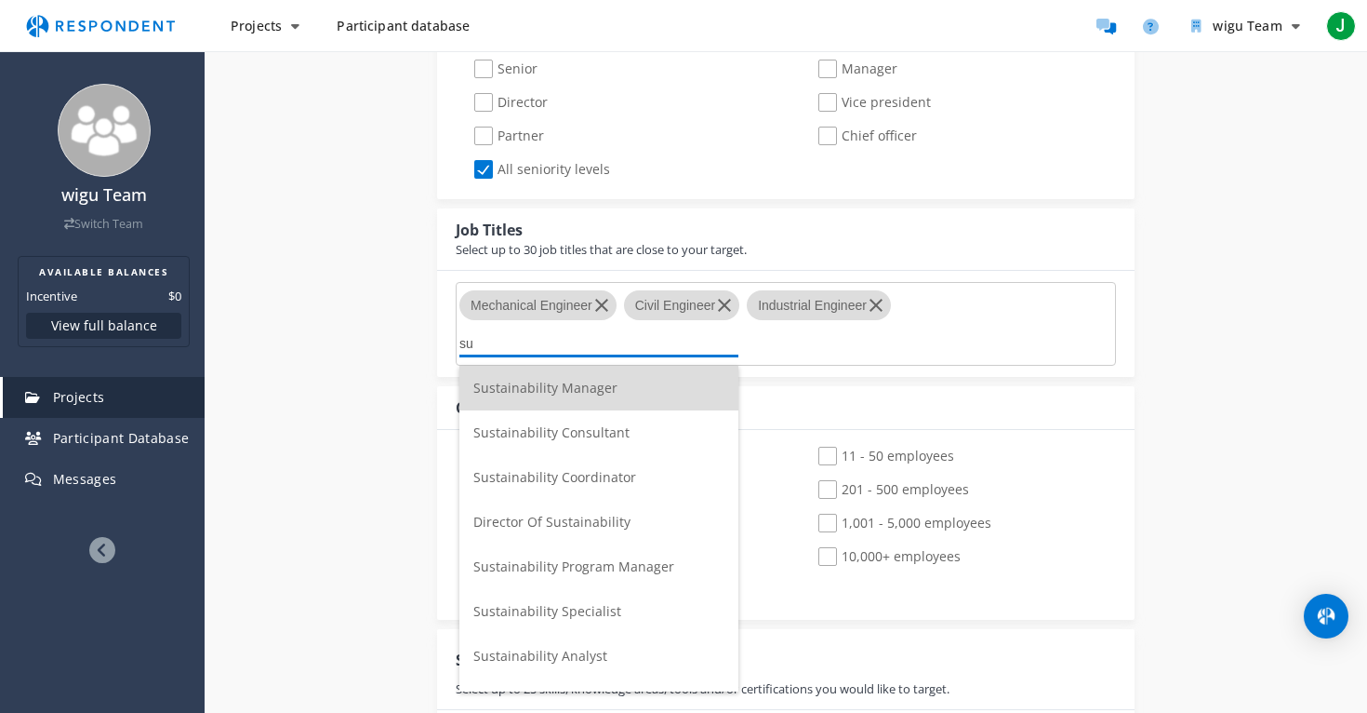
type input "s"
type input "robo"
click at [643, 396] on li "Robotics Engineer" at bounding box center [599, 386] width 279 height 45
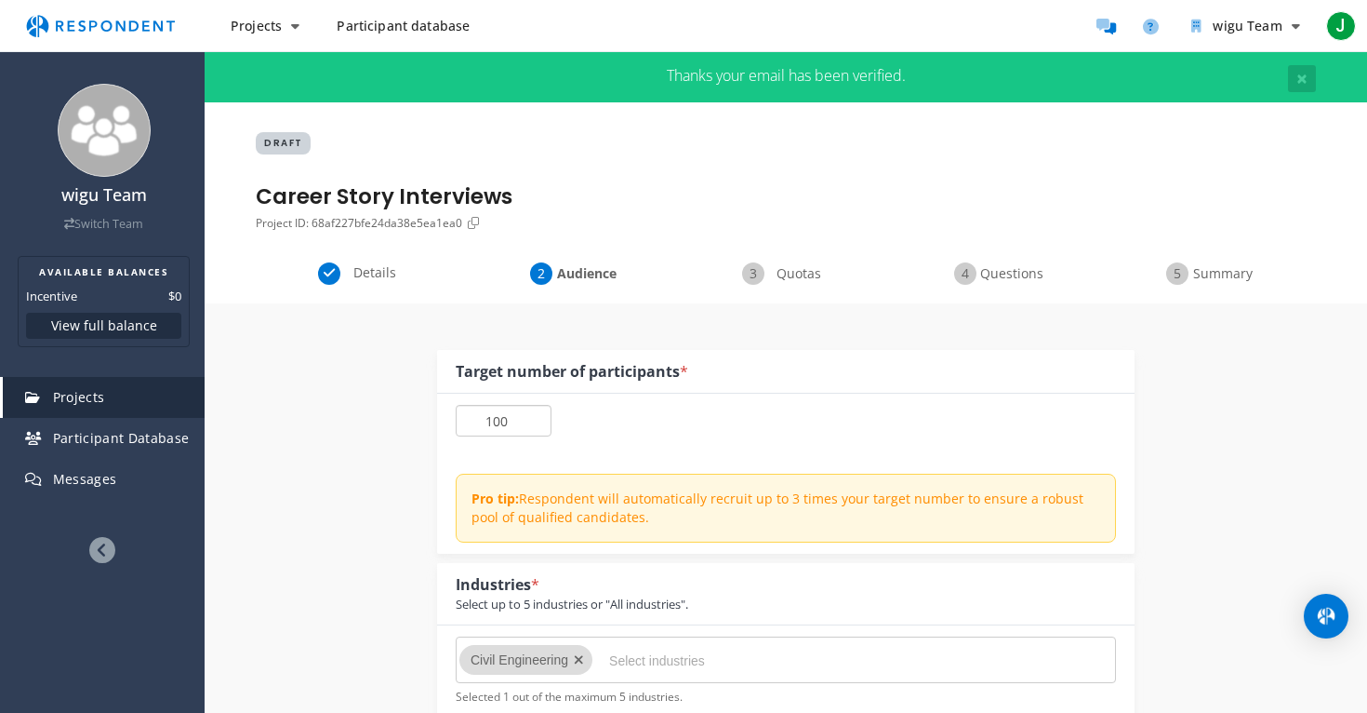
drag, startPoint x: 521, startPoint y: 413, endPoint x: 455, endPoint y: 413, distance: 66.0
click at [454, 413] on div "100 Pro tip: Respondent will automatically recruit up to 3 times your target nu…" at bounding box center [786, 473] width 698 height 160
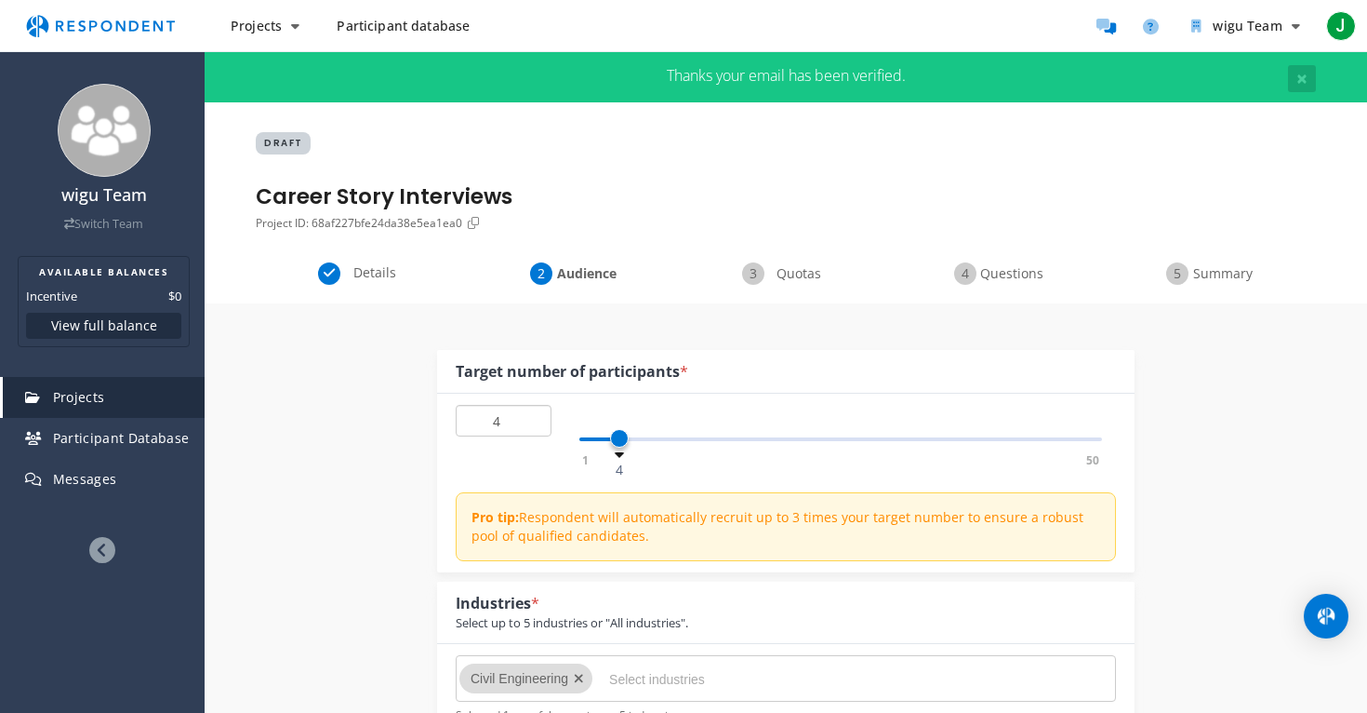
type input "4"
click at [690, 464] on div "4 1 50 4 Pro tip: Respondent will automatically recruit up to 3 times your targ…" at bounding box center [786, 482] width 698 height 179
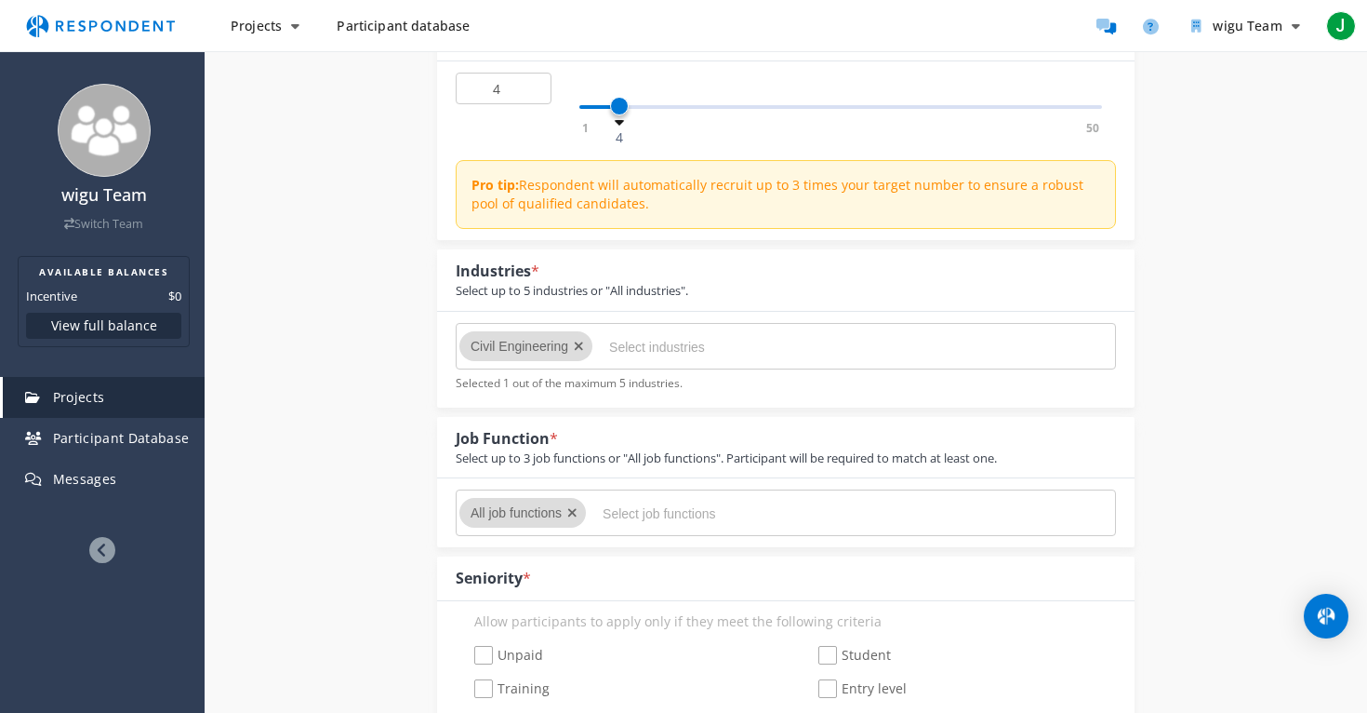
scroll to position [319, 0]
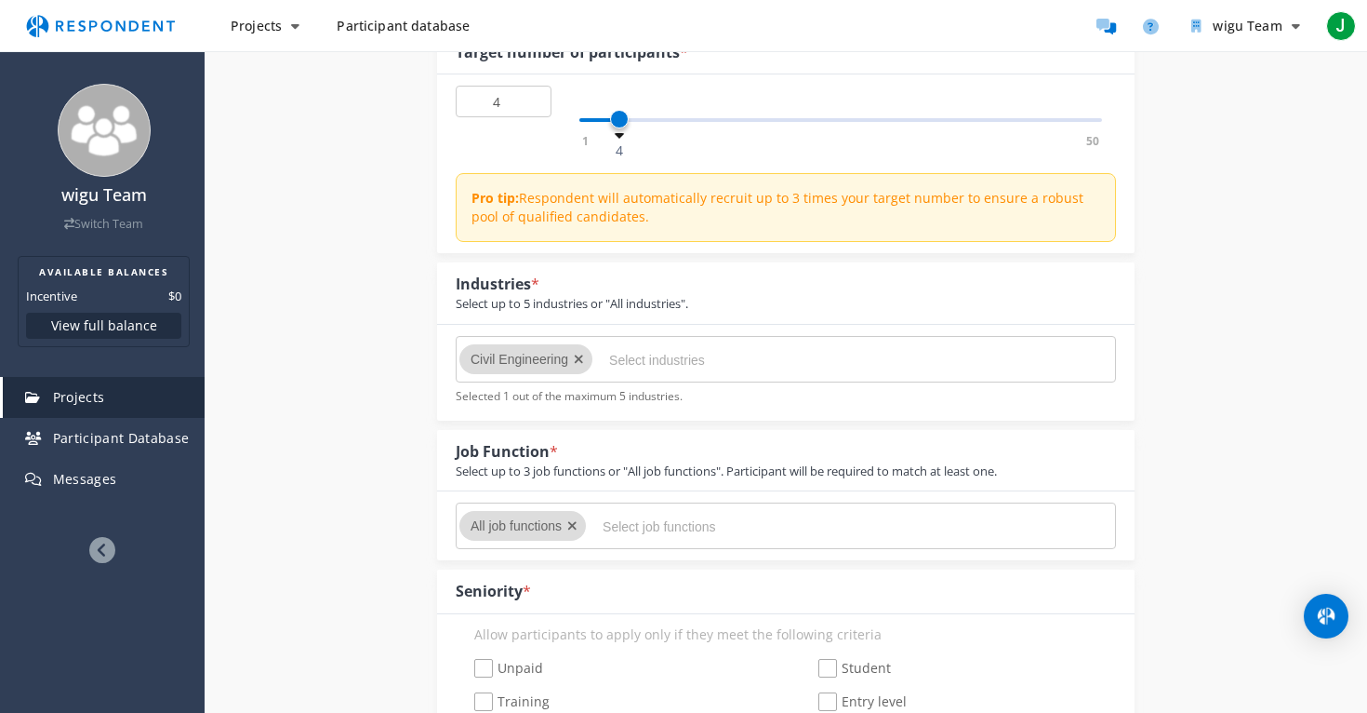
click at [698, 383] on section "Civil Engineering Selected 1 out of the maximum 5 industries." at bounding box center [786, 370] width 660 height 69
click at [675, 359] on input "Select industries" at bounding box center [748, 360] width 279 height 32
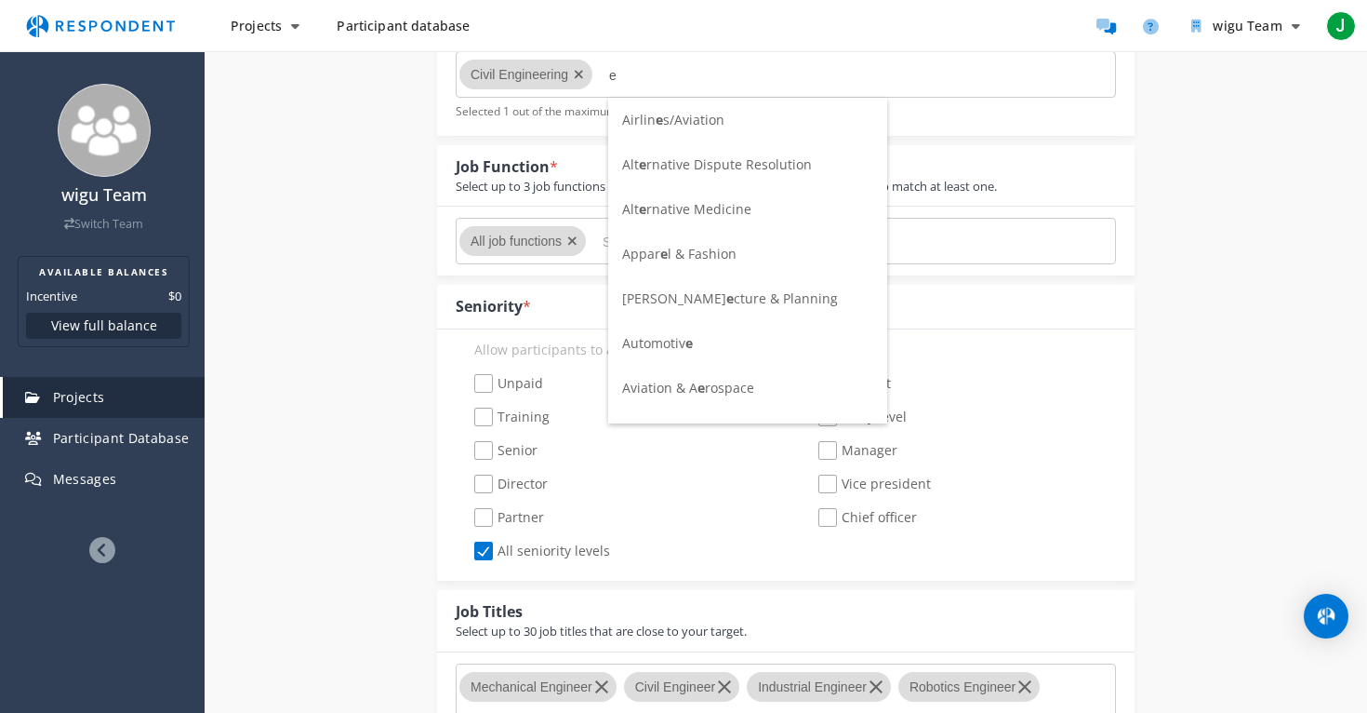
scroll to position [0, 0]
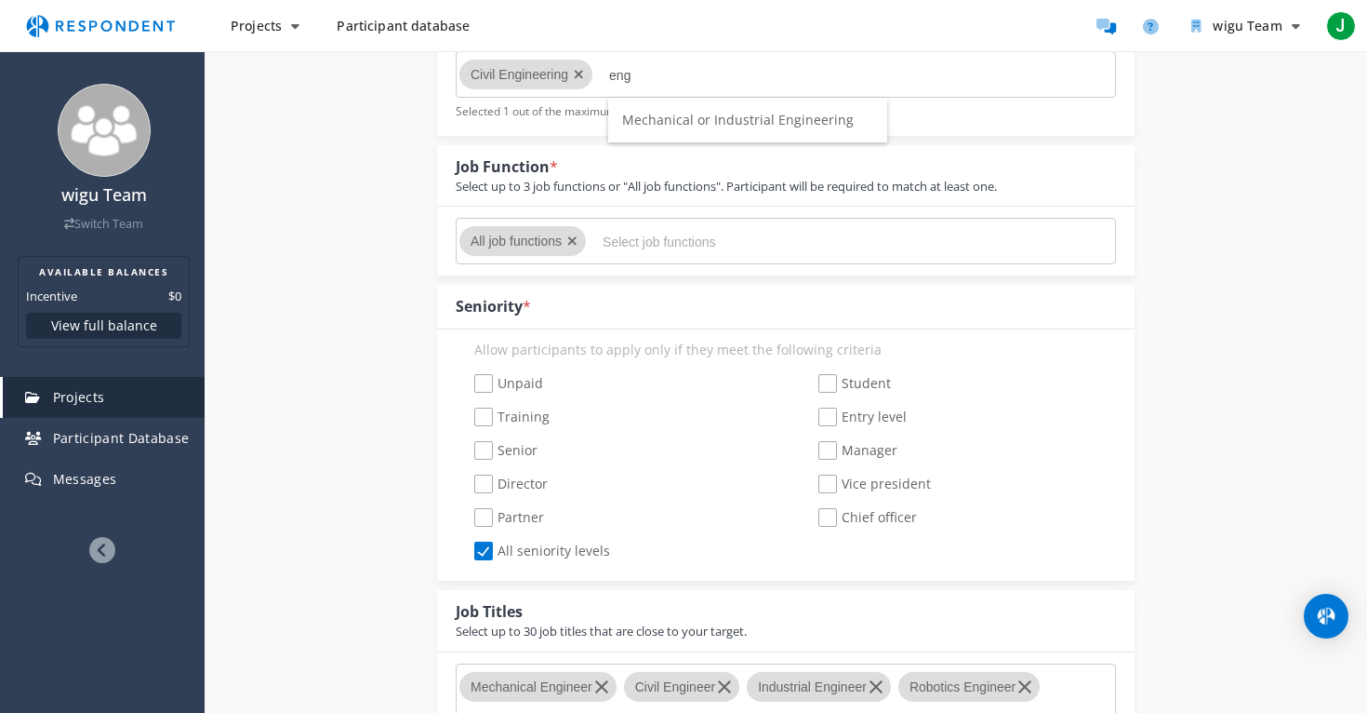
type input "eng"
click at [767, 114] on span "Mechanical or Industrial Engineering" at bounding box center [738, 120] width 232 height 18
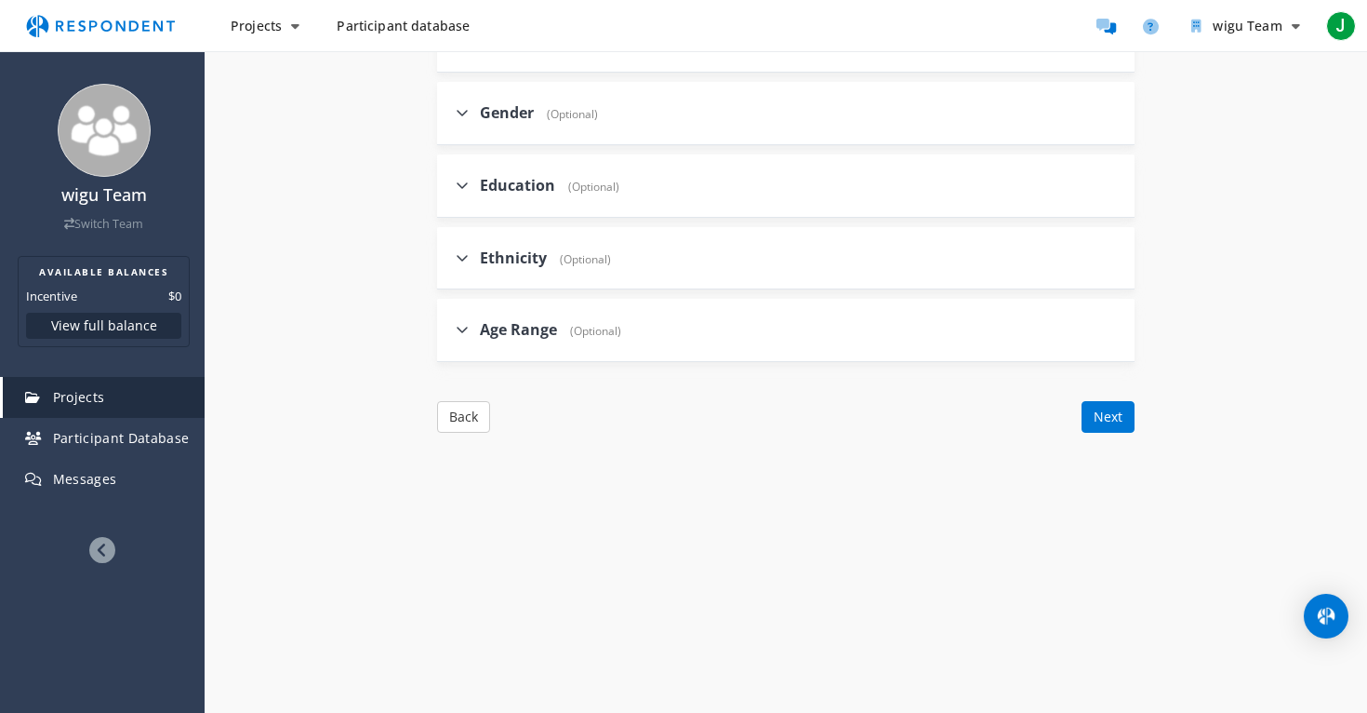
scroll to position [2308, 0]
click at [1100, 420] on button "Next" at bounding box center [1108, 411] width 53 height 32
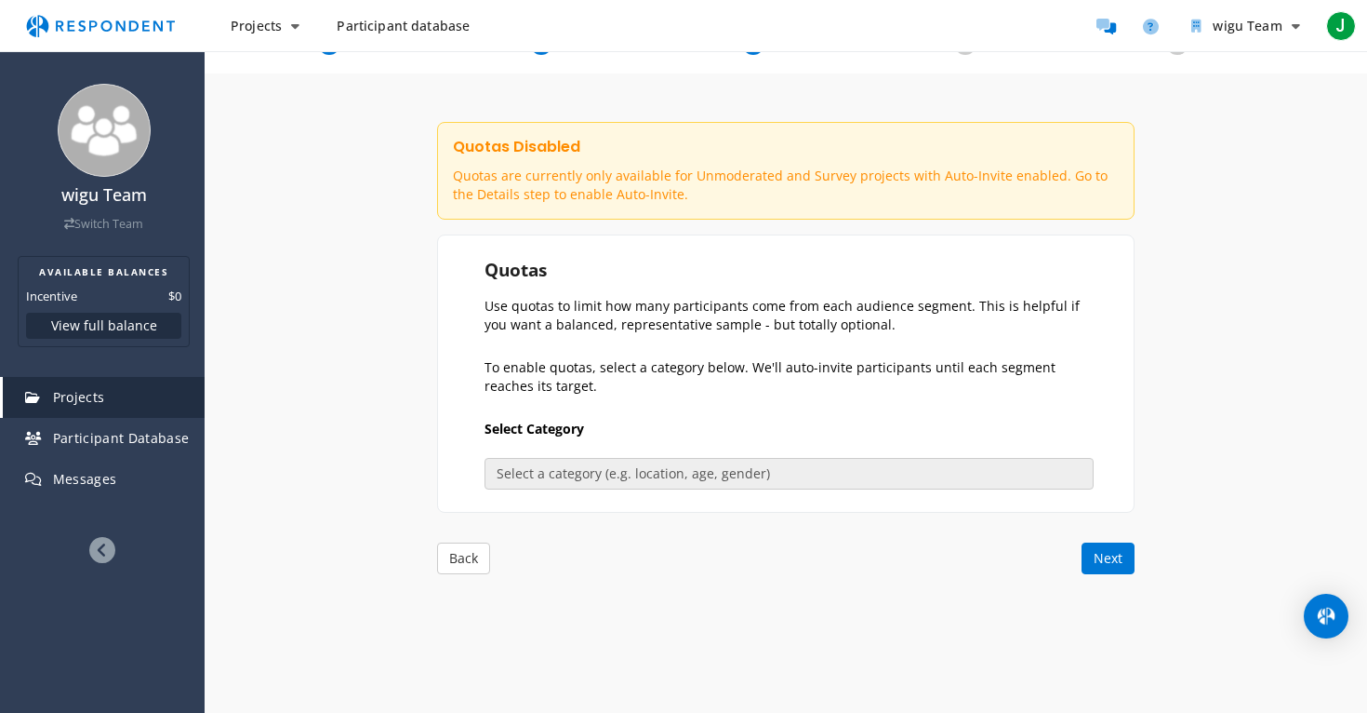
scroll to position [0, 0]
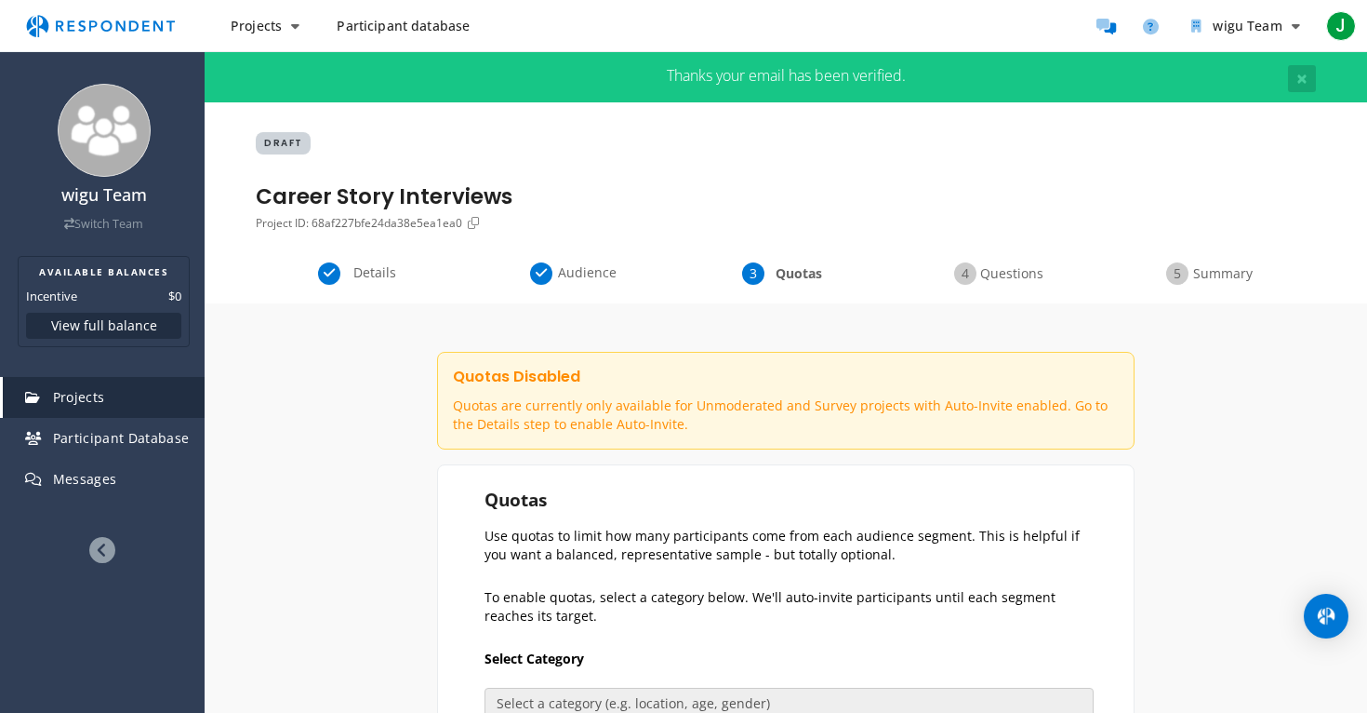
click at [361, 271] on span "Details" at bounding box center [374, 272] width 61 height 19
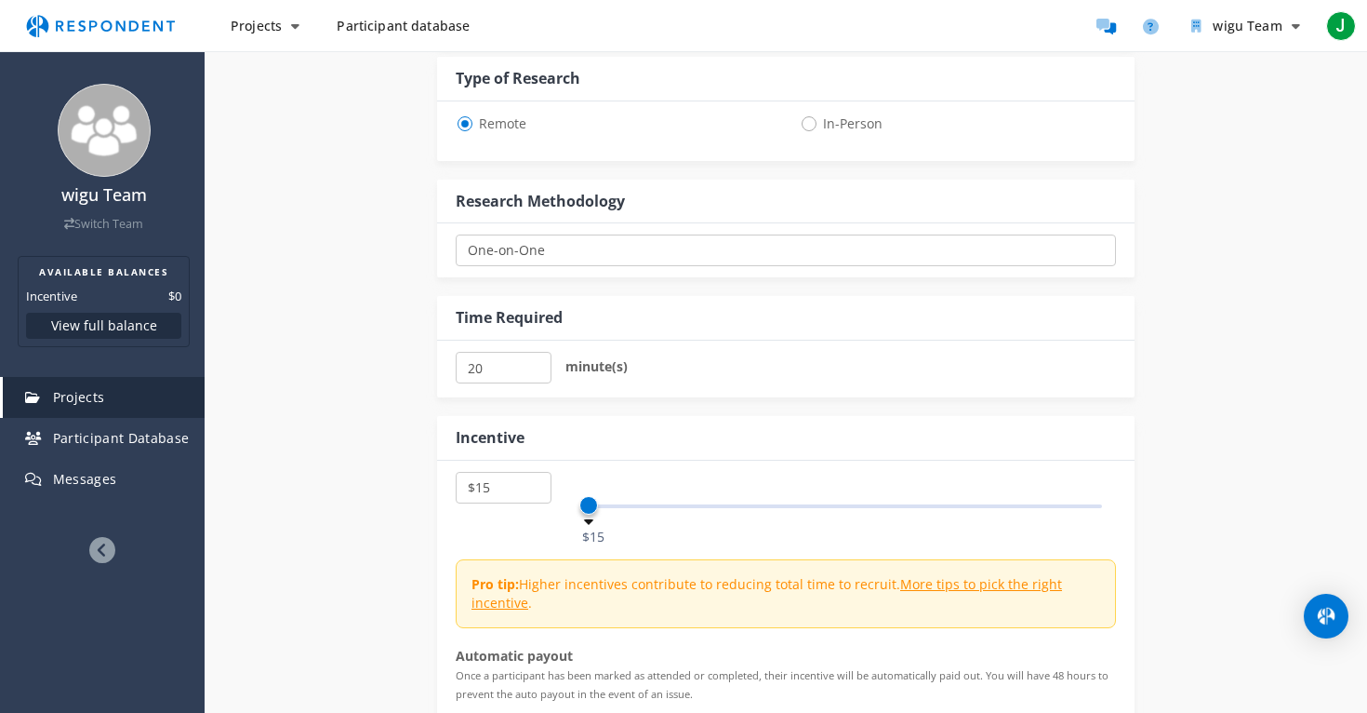
scroll to position [873, 0]
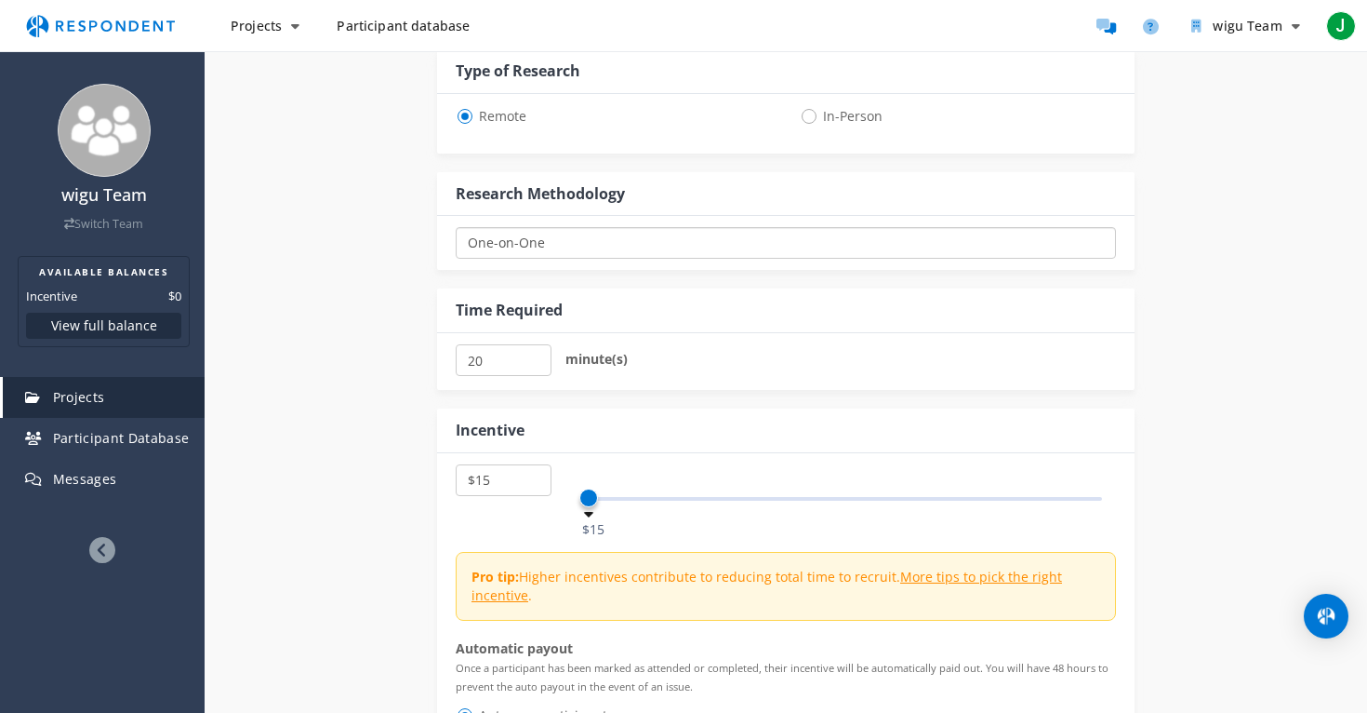
click at [773, 241] on select "One-on-One Focus Group Unmoderated Study Survey Diary Study" at bounding box center [786, 243] width 660 height 32
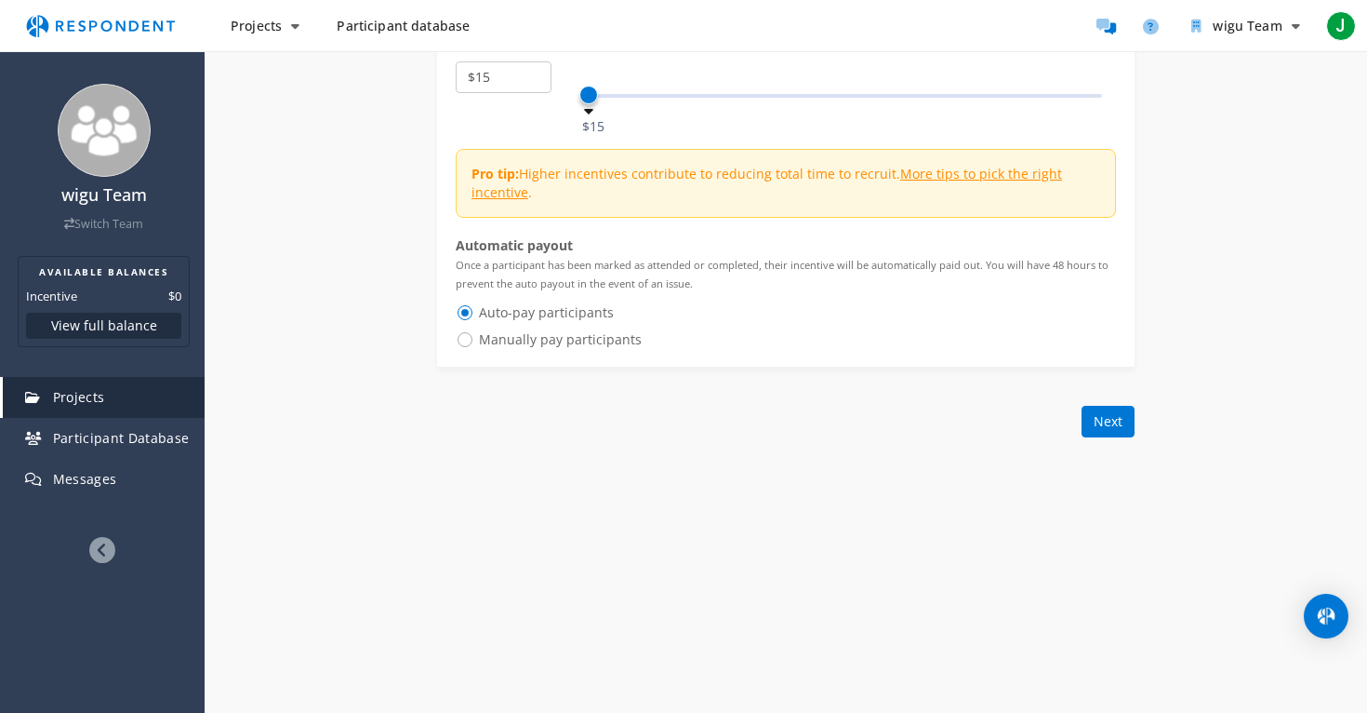
scroll to position [1279, 0]
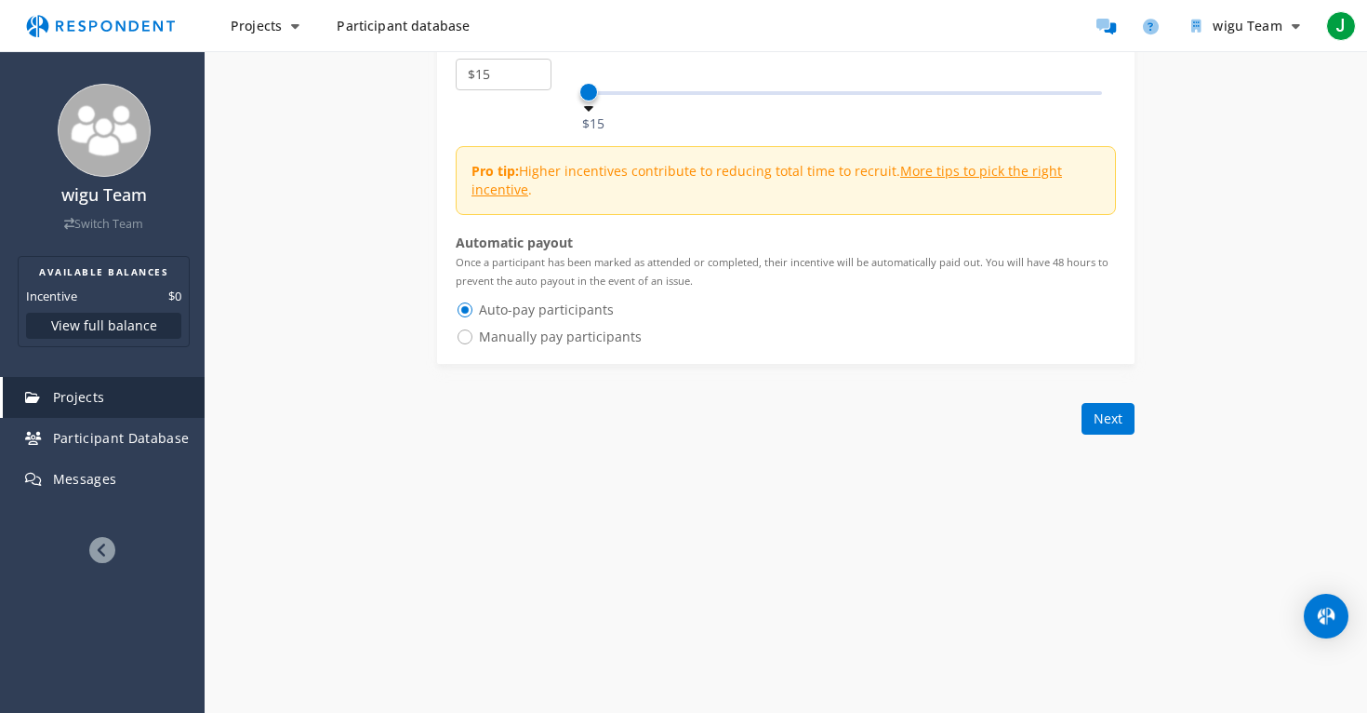
click at [1076, 408] on div "Back Add question Create My Own Previously Used Next" at bounding box center [786, 419] width 698 height 32
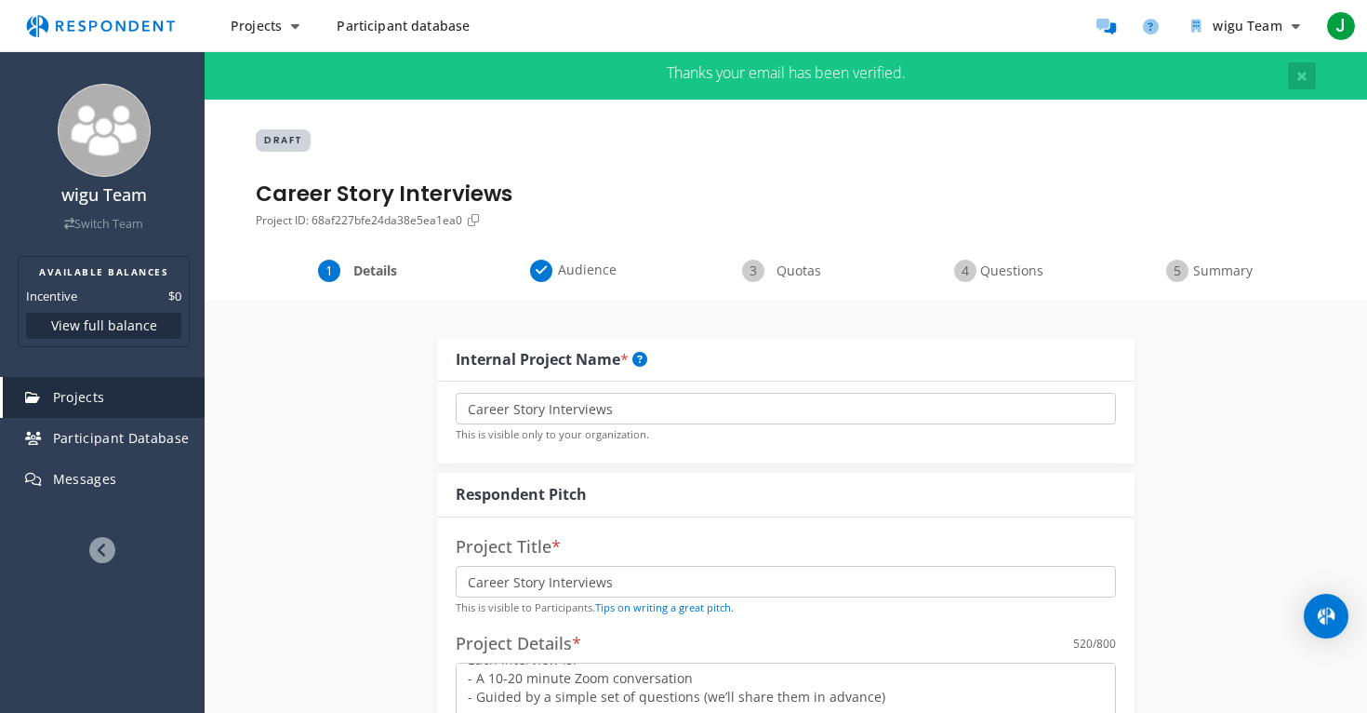
scroll to position [0, 0]
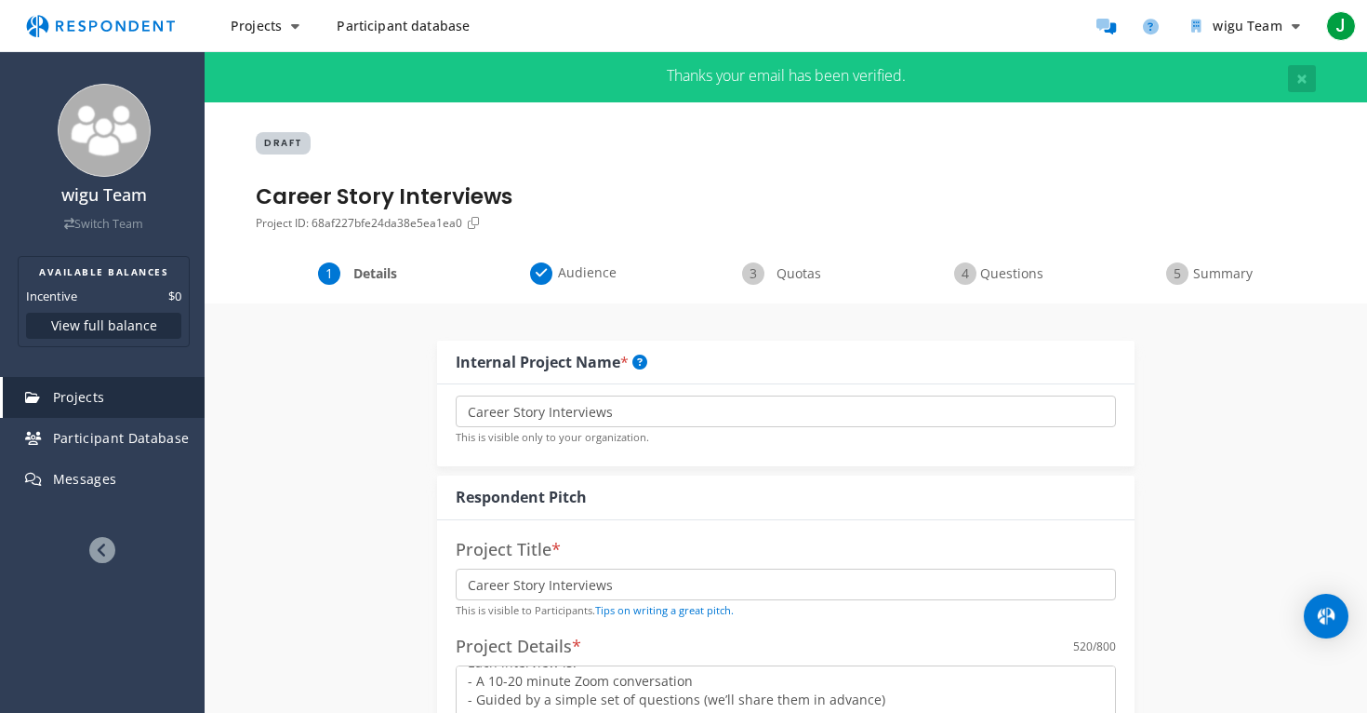
click at [809, 270] on span "Quotas" at bounding box center [798, 273] width 61 height 19
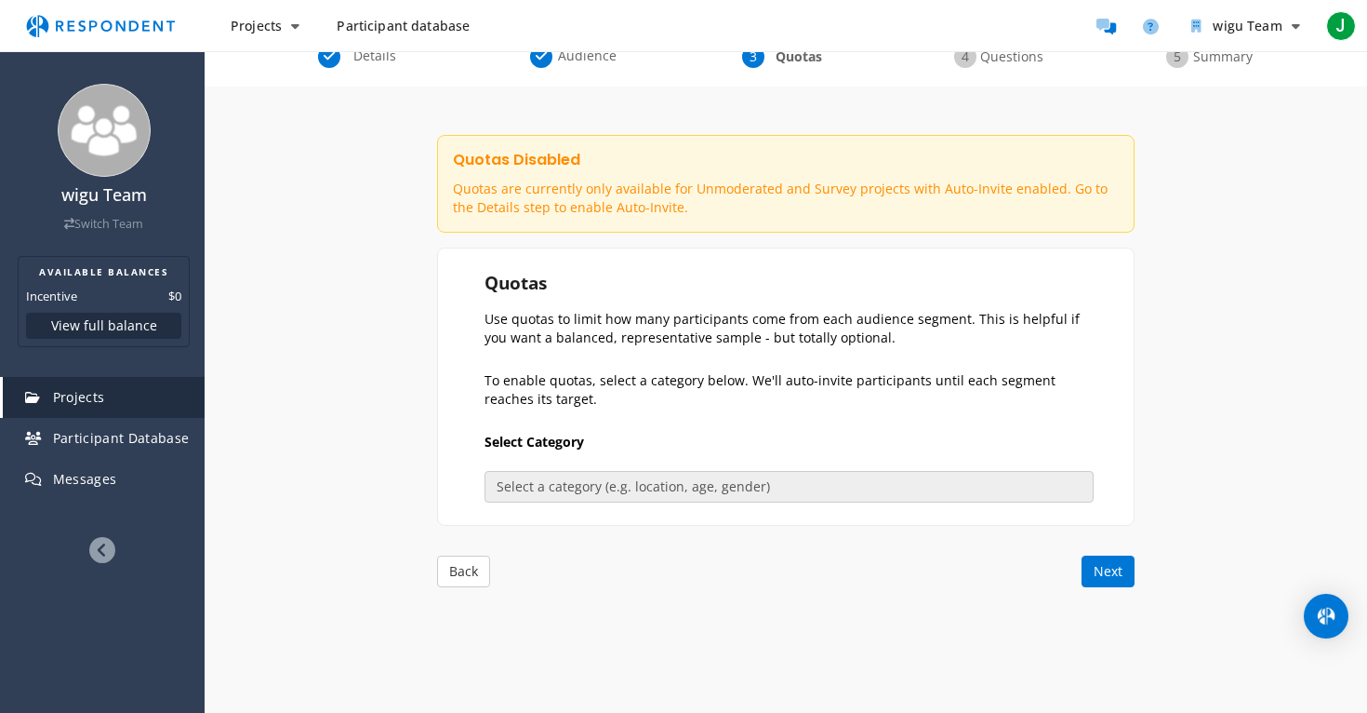
scroll to position [220, 0]
click at [1104, 570] on button "Next" at bounding box center [1108, 569] width 53 height 32
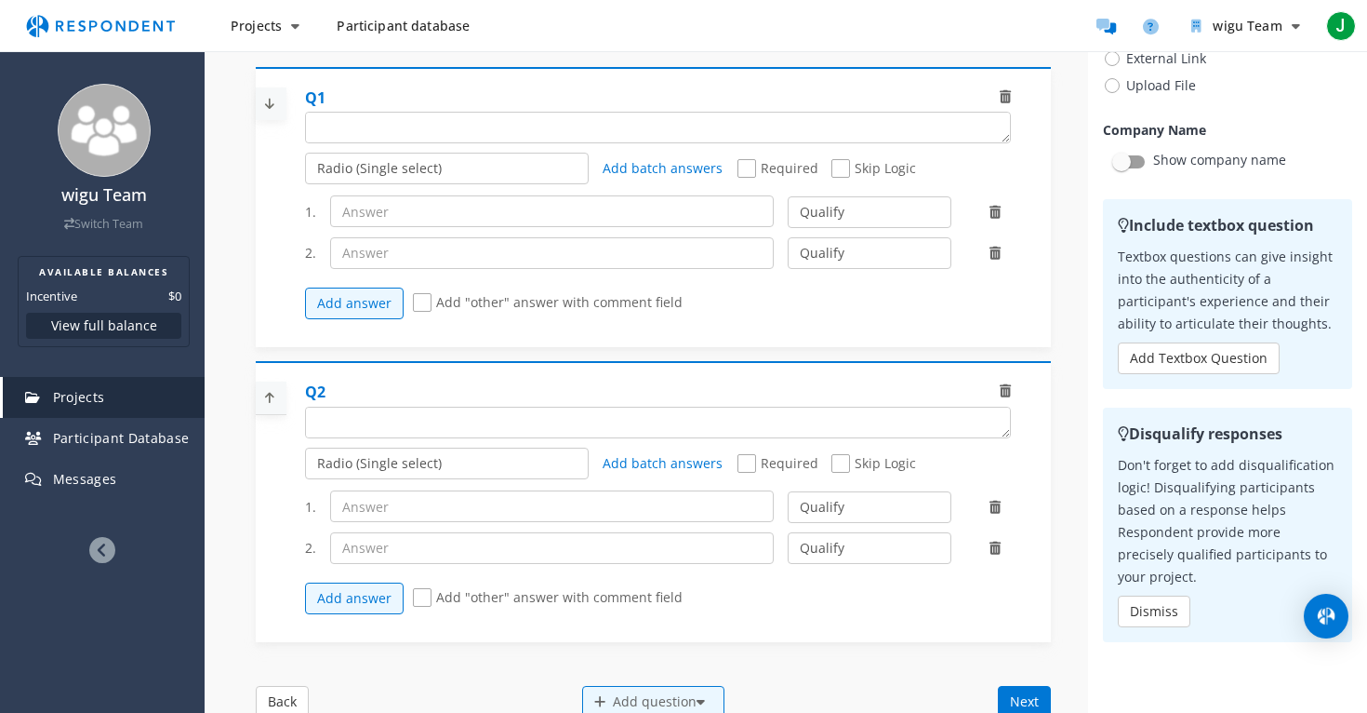
scroll to position [0, 0]
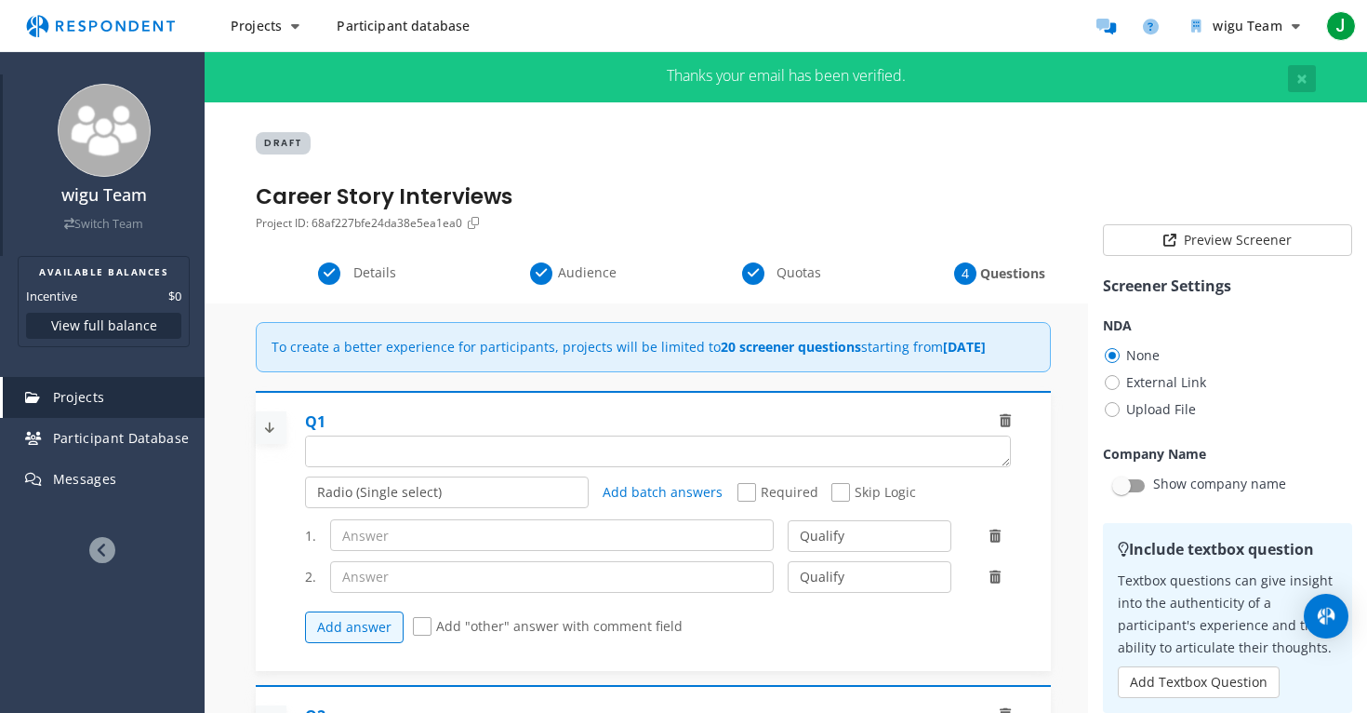
click at [118, 228] on link "Switch Team" at bounding box center [103, 224] width 79 height 16
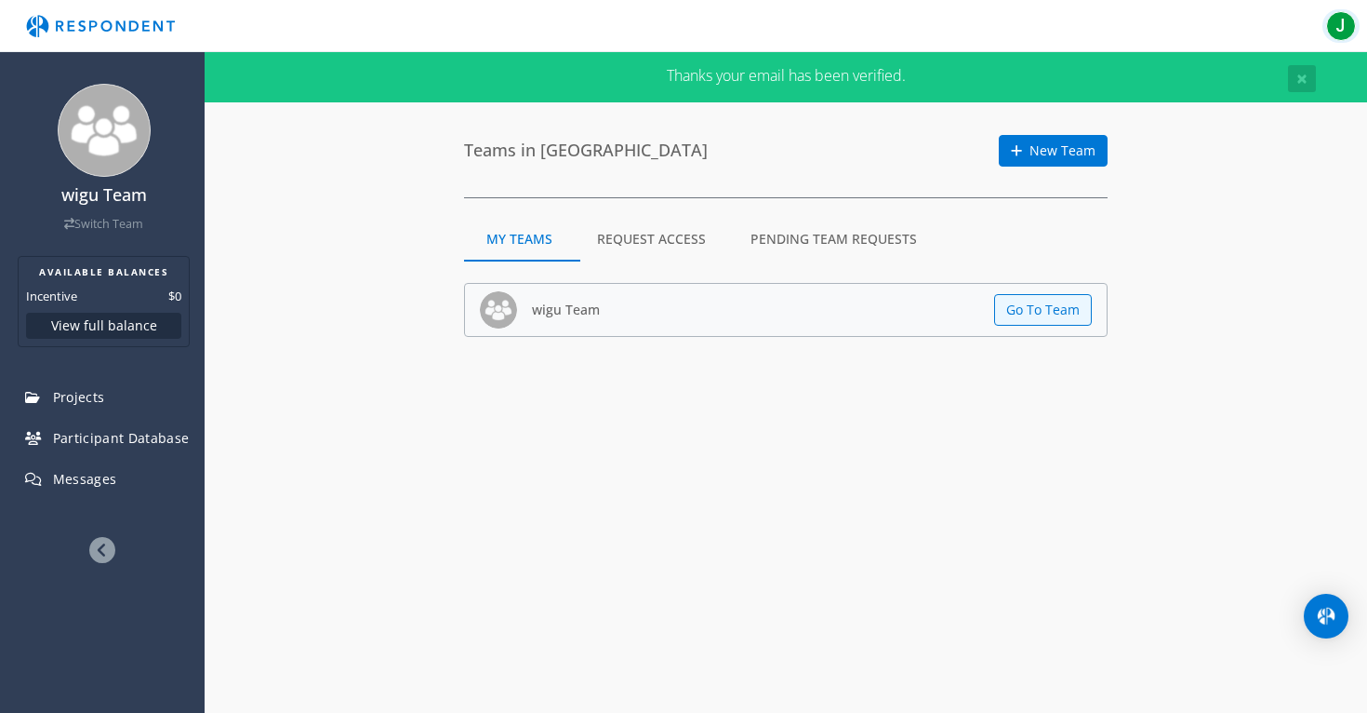
click at [1344, 24] on span "J" at bounding box center [1341, 26] width 30 height 30
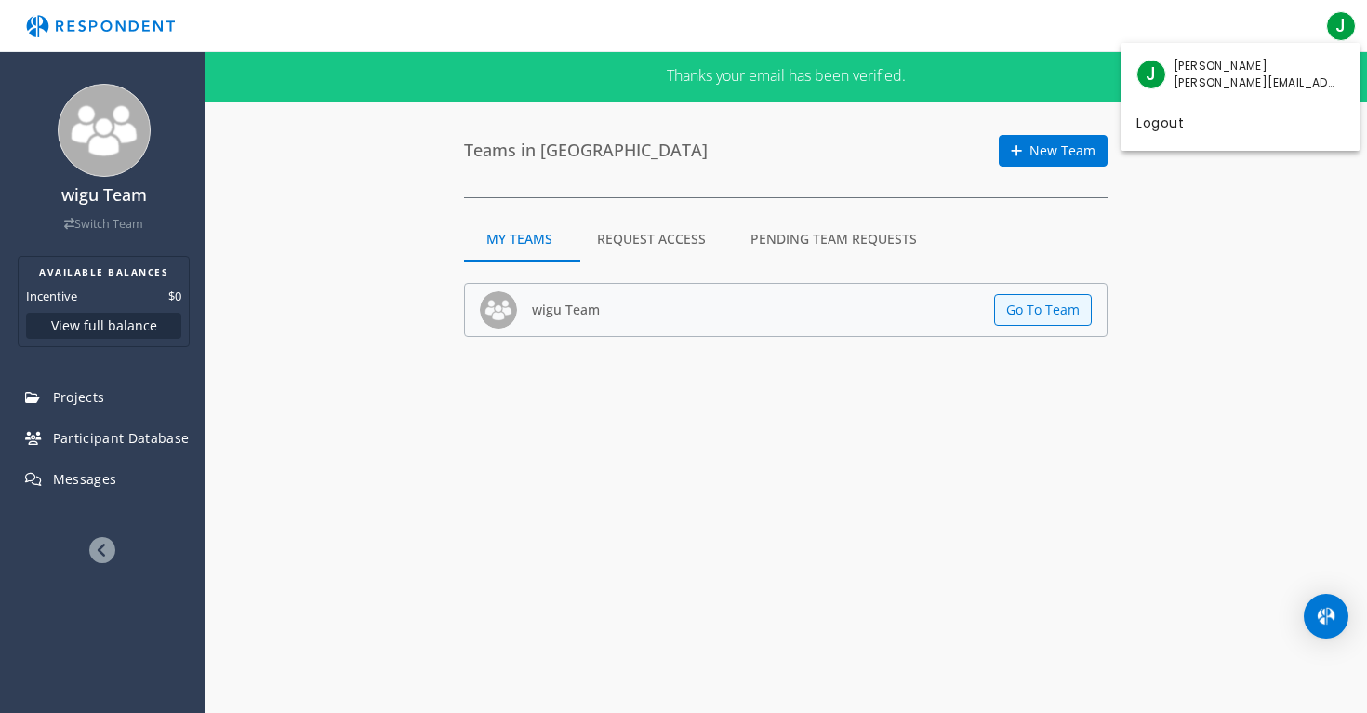
click at [1206, 72] on span "[PERSON_NAME]" at bounding box center [1255, 66] width 163 height 17
click at [66, 172] on md-backdrop at bounding box center [683, 356] width 1367 height 713
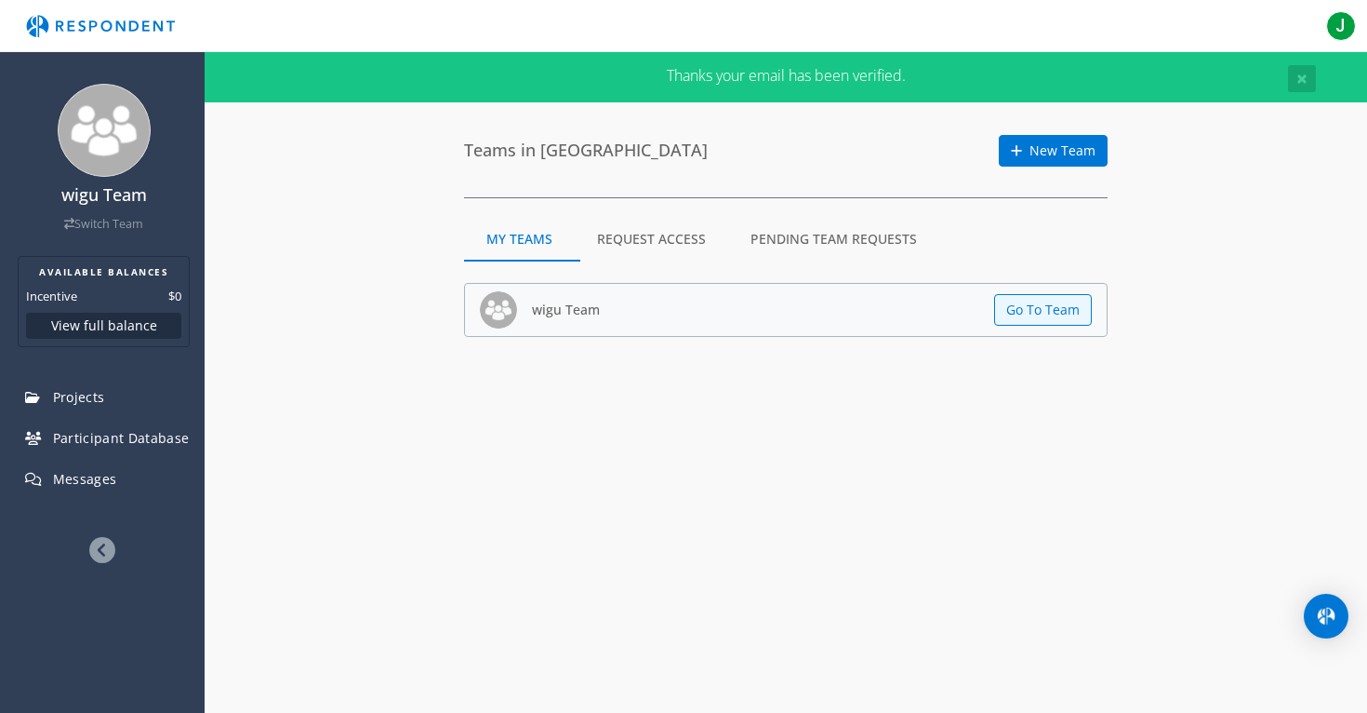
click at [111, 547] on icon at bounding box center [102, 550] width 26 height 26
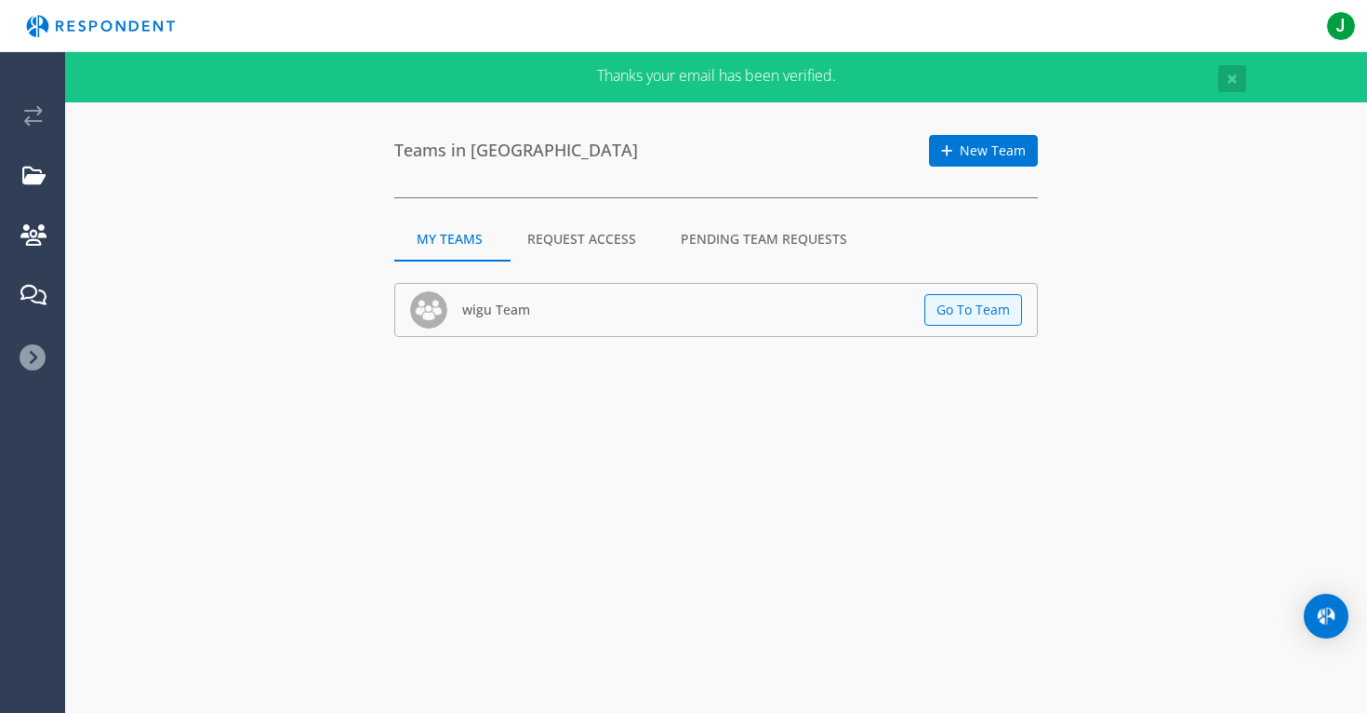
click at [28, 340] on ul "wigu Team Switch Team AVAILABLE BALANCES Incentive $0 View full balance Project…" at bounding box center [32, 231] width 65 height 315
click at [113, 21] on img "Main navigation" at bounding box center [100, 25] width 171 height 35
click at [28, 119] on em "Current: wigu" at bounding box center [33, 116] width 19 height 20
click at [33, 119] on em "Current: wigu" at bounding box center [33, 116] width 19 height 20
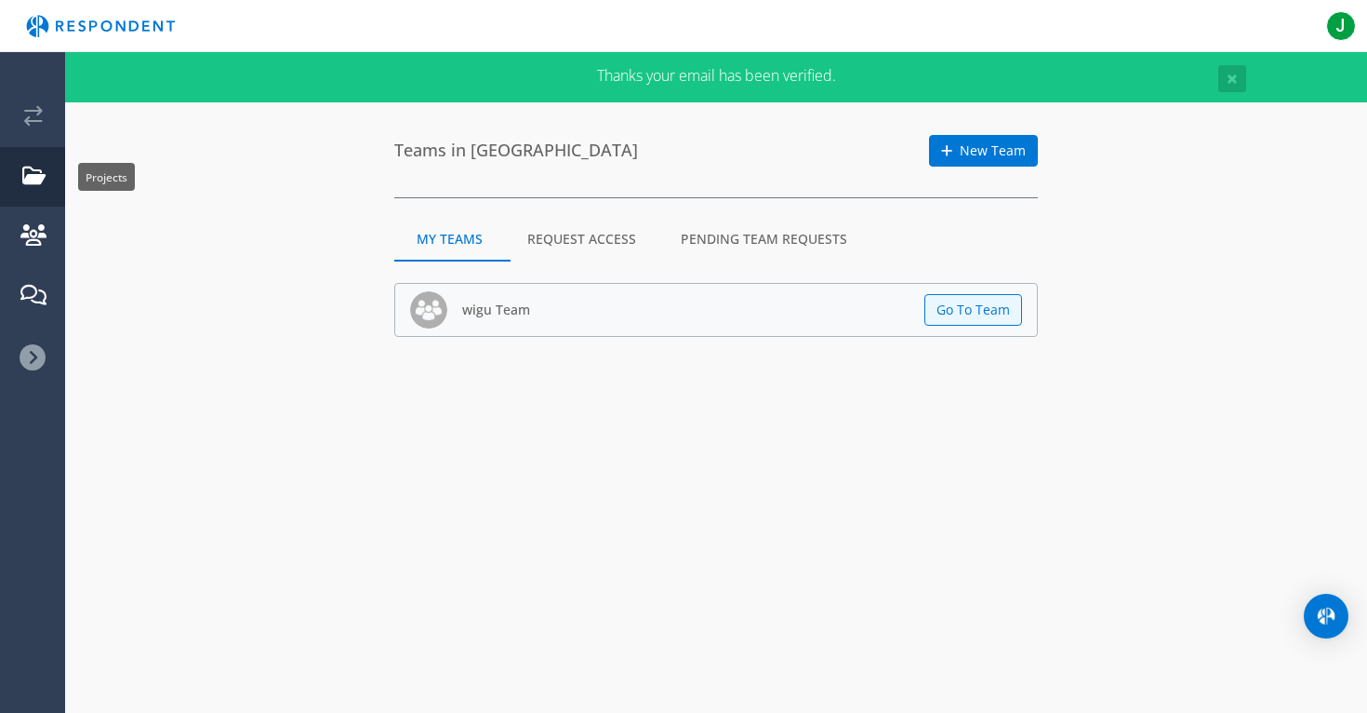
click at [33, 181] on em "Projects" at bounding box center [33, 176] width 23 height 20
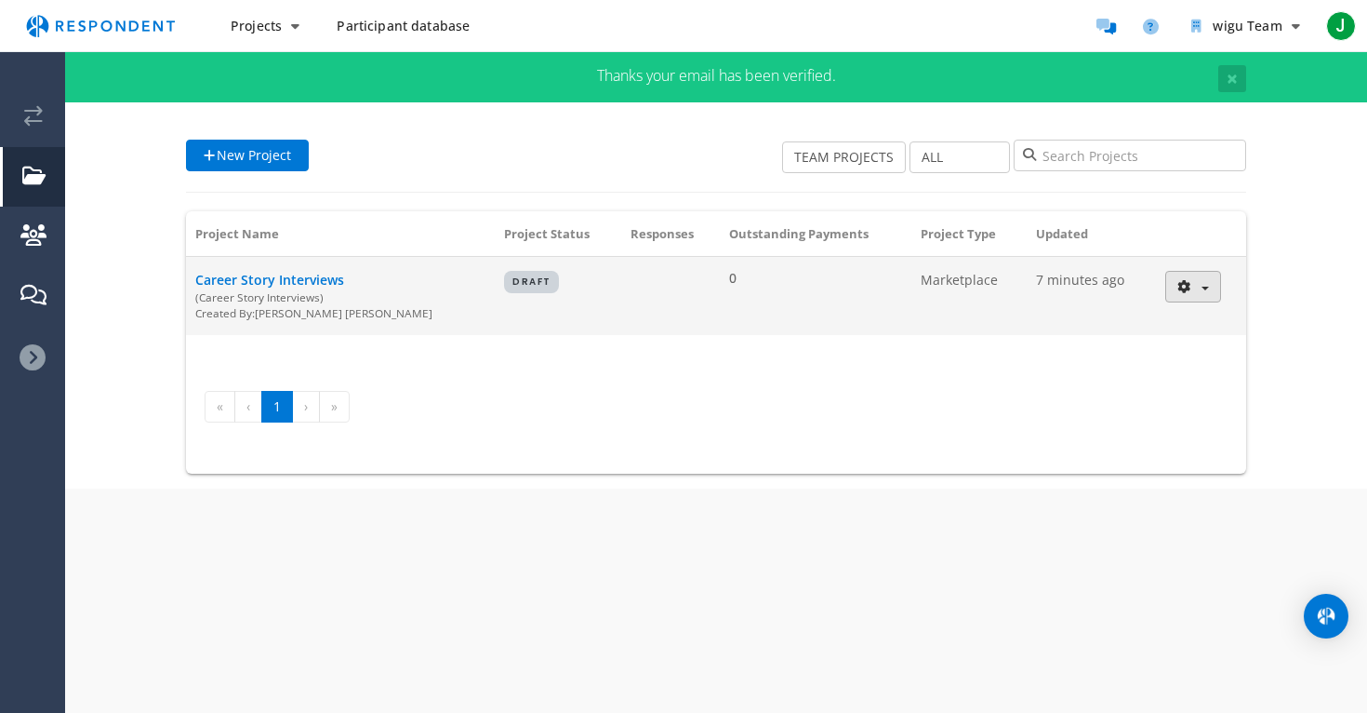
click at [1202, 287] on span "button" at bounding box center [1205, 288] width 7 height 4
click at [839, 596] on md-backdrop at bounding box center [683, 356] width 1367 height 713
